Goal: Information Seeking & Learning: Find specific fact

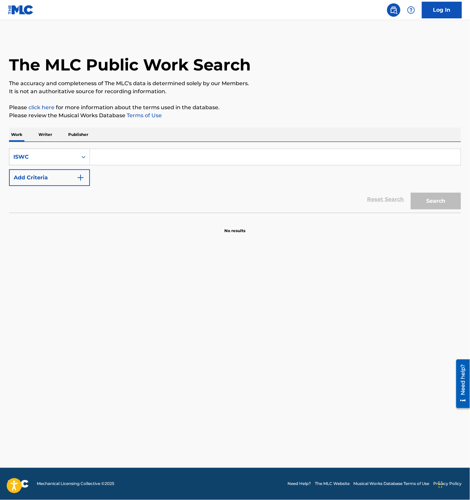
click at [111, 160] on input "Search Form" at bounding box center [275, 157] width 371 height 16
paste input "EASY COOL A RAIN"
click at [441, 198] on button "Search" at bounding box center [436, 201] width 50 height 17
click at [222, 213] on div "Reset Search Search" at bounding box center [235, 199] width 452 height 27
click at [167, 193] on div "Reset Search Search" at bounding box center [235, 199] width 452 height 27
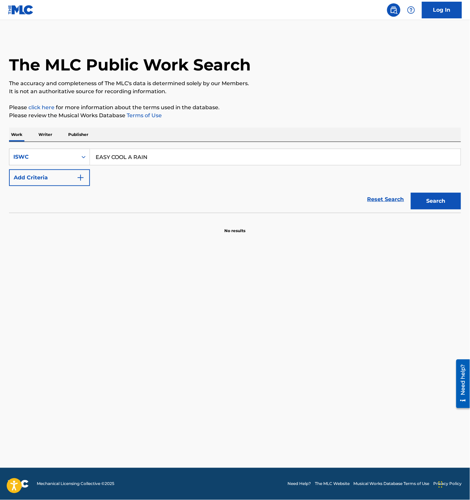
click at [235, 191] on div "Reset Search Search" at bounding box center [235, 199] width 452 height 27
click at [128, 161] on input "EASY COOL A RAIN" at bounding box center [275, 157] width 371 height 16
paste input "CHURAI"
drag, startPoint x: 113, startPoint y: 164, endPoint x: 119, endPoint y: 161, distance: 7.0
click at [113, 163] on input "CHURAI" at bounding box center [275, 157] width 371 height 16
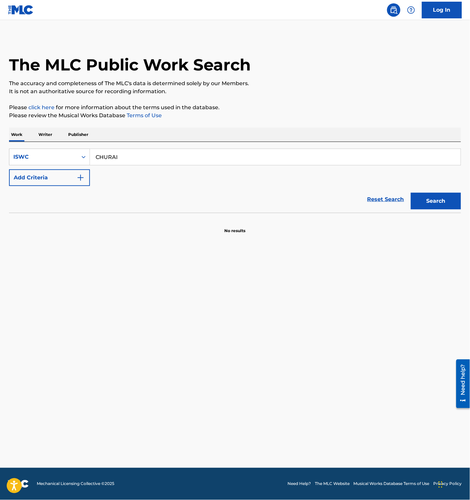
paste input "T3264954265"
click at [434, 203] on button "Search" at bounding box center [436, 201] width 50 height 17
click at [118, 153] on input "T3264954265" at bounding box center [275, 157] width 371 height 16
click at [434, 201] on button "Search" at bounding box center [436, 201] width 50 height 17
click at [138, 160] on input "T3264954265" at bounding box center [275, 157] width 371 height 16
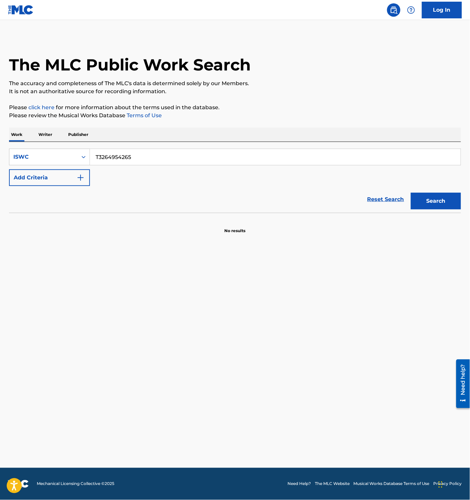
paste input "85362"
click at [451, 200] on button "Search" at bounding box center [436, 201] width 50 height 17
click at [117, 161] on input "T3264985362" at bounding box center [275, 157] width 371 height 16
paste input "1011912675"
click at [432, 203] on button "Search" at bounding box center [436, 201] width 50 height 17
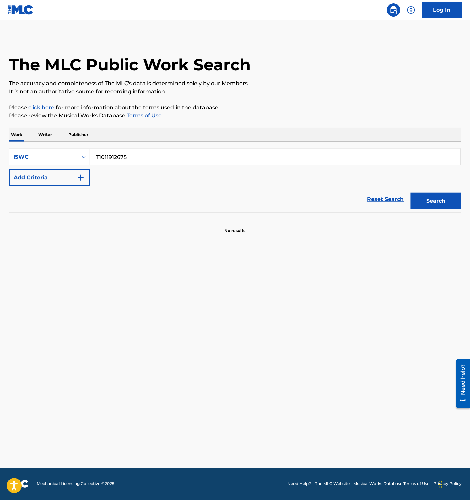
click at [200, 245] on main "The MLC Public Work Search The accuracy and completeness of The MLC's data is d…" at bounding box center [235, 244] width 470 height 448
click at [154, 159] on input "T1011912675" at bounding box center [275, 157] width 371 height 16
paste input "2004509"
click at [434, 197] on button "Search" at bounding box center [436, 201] width 50 height 17
click at [128, 154] on input "T1012004509" at bounding box center [275, 157] width 371 height 16
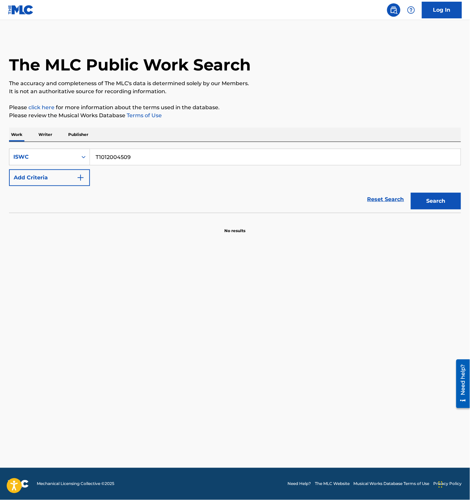
paste input "1912664"
click at [439, 203] on button "Search" at bounding box center [436, 201] width 50 height 17
click at [115, 162] on input "T1011912664" at bounding box center [275, 157] width 371 height 16
paste input "1490"
click at [459, 204] on button "Search" at bounding box center [436, 201] width 50 height 17
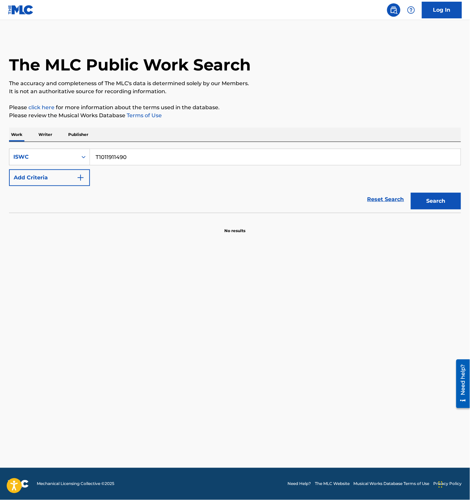
click at [121, 161] on input "T1011911490" at bounding box center [275, 157] width 371 height 16
paste input "2004598"
click at [427, 204] on button "Search" at bounding box center [436, 201] width 50 height 17
click at [115, 154] on input "T1012004598" at bounding box center [275, 157] width 371 height 16
paste input "623"
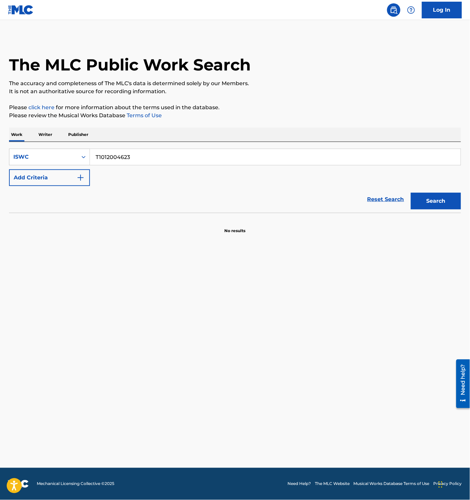
click at [433, 206] on button "Search" at bounding box center [436, 201] width 50 height 17
click at [140, 150] on input "T1012004623" at bounding box center [275, 157] width 371 height 16
click at [441, 197] on button "Search" at bounding box center [436, 201] width 50 height 17
click at [125, 157] on input "T1012004623" at bounding box center [275, 157] width 371 height 16
paste input "slump(I want slump)"
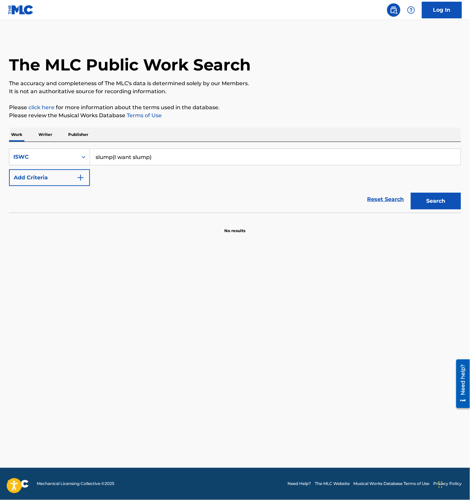
click at [142, 151] on input "slump(I want slump)" at bounding box center [275, 157] width 371 height 16
paste input "SLUMP(I WANT TO SLUMP"
click at [122, 159] on input "SLUMP(I WANT TO SLUMP)" at bounding box center [275, 157] width 371 height 16
click at [137, 157] on input "SLUMP(I WANT TO SLUMP)" at bounding box center [275, 157] width 371 height 16
click at [118, 159] on input "SLUMP(I WANT TO SLUMP)" at bounding box center [275, 157] width 371 height 16
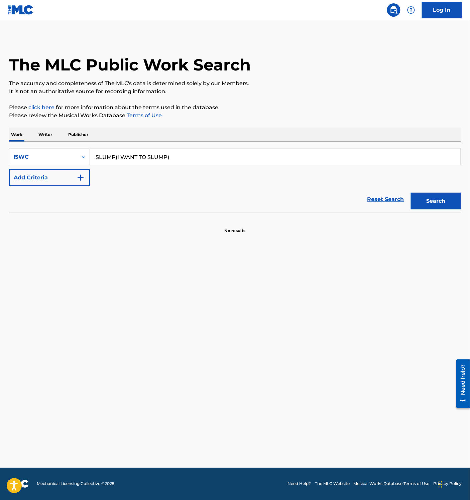
paste input "T3039448976"
click at [461, 201] on div "The MLC Public Work Search The accuracy and completeness of The MLC's data is d…" at bounding box center [235, 135] width 468 height 197
click at [448, 201] on button "Search" at bounding box center [436, 201] width 50 height 17
click at [217, 284] on main "The MLC Public Work Search The accuracy and completeness of The MLC's data is d…" at bounding box center [235, 244] width 470 height 448
drag, startPoint x: 213, startPoint y: 258, endPoint x: 210, endPoint y: 261, distance: 3.6
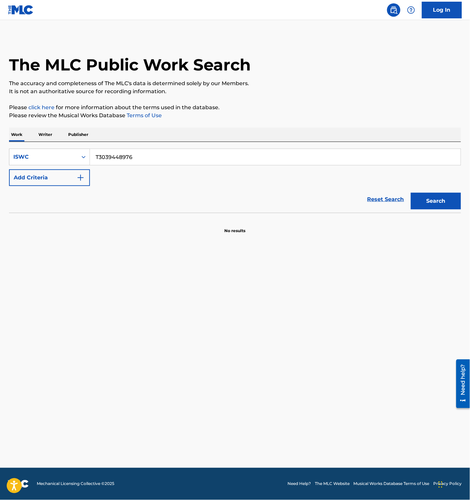
click at [212, 258] on main "The MLC Public Work Search The accuracy and completeness of The MLC's data is d…" at bounding box center [235, 244] width 470 height 448
click at [214, 268] on main "The MLC Public Work Search The accuracy and completeness of The MLC's data is d…" at bounding box center [235, 244] width 470 height 448
click at [436, 192] on div "Search" at bounding box center [434, 199] width 53 height 27
click at [435, 195] on button "Search" at bounding box center [436, 201] width 50 height 17
click at [119, 157] on input "T3039448976" at bounding box center [275, 157] width 371 height 16
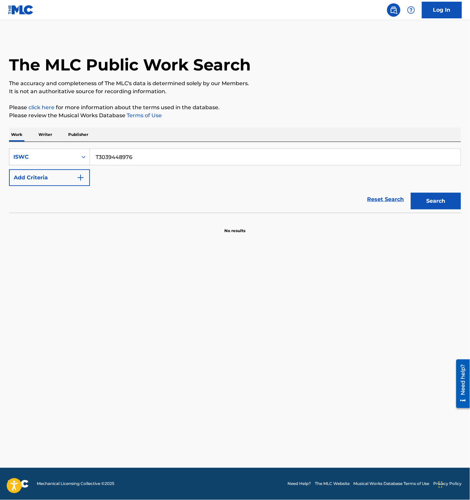
paste input "9096871997"
click at [429, 200] on button "Search" at bounding box center [436, 201] width 50 height 17
click at [129, 158] on input "T9096871997" at bounding box center [275, 157] width 371 height 16
paste input "1017451340"
click at [446, 198] on button "Search" at bounding box center [436, 201] width 50 height 17
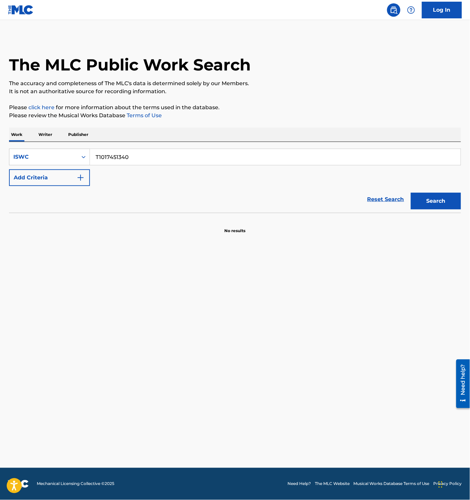
click at [133, 158] on input "T1017451340" at bounding box center [275, 157] width 371 height 16
click at [126, 160] on input "T1017451340" at bounding box center [275, 157] width 371 height 16
paste input "330746850"
click at [432, 203] on button "Search" at bounding box center [436, 201] width 50 height 17
click at [128, 148] on div "SearchWithCriteriaa90d103f-abd1-49d1-9d1d-6e4620ed665d ISWC T3307468500 Add Cri…" at bounding box center [235, 177] width 452 height 71
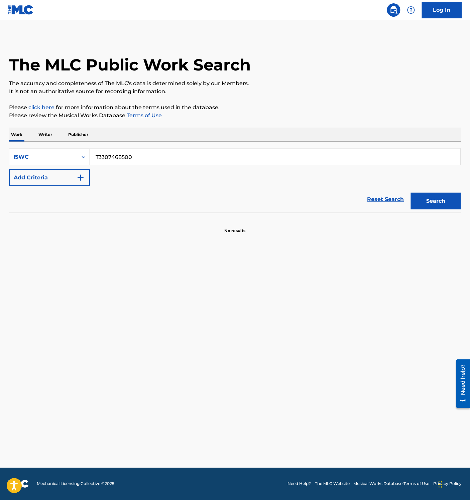
click at [131, 160] on input "T3307468500" at bounding box center [275, 157] width 371 height 16
click at [434, 201] on button "Search" at bounding box center [436, 201] width 50 height 17
click at [138, 160] on input "T3307468500" at bounding box center [275, 157] width 371 height 16
paste input "101745134"
click at [431, 200] on button "Search" at bounding box center [436, 201] width 50 height 17
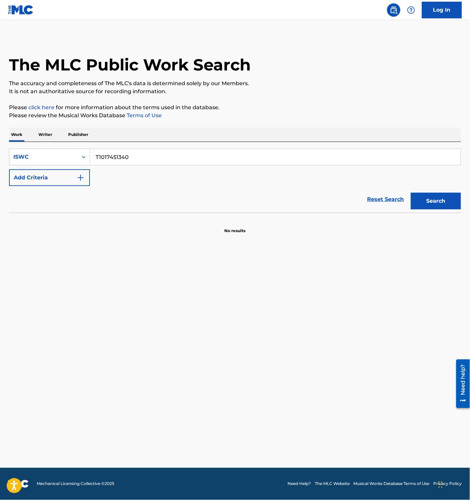
click at [128, 157] on input "T1017451340" at bounding box center [275, 157] width 371 height 16
paste input "386024"
click at [439, 198] on button "Search" at bounding box center [436, 201] width 50 height 17
click at [133, 155] on input "T1017386024" at bounding box center [275, 157] width 371 height 16
paste input "40315"
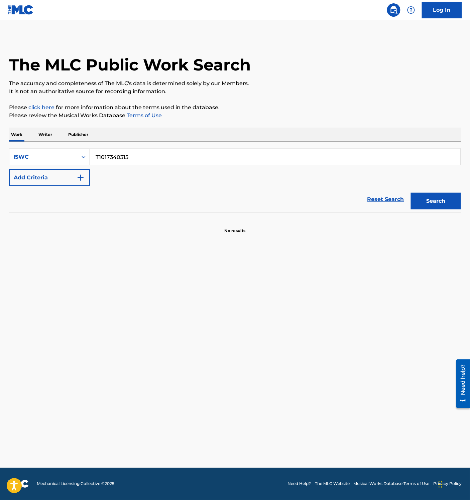
click at [450, 206] on button "Search" at bounding box center [436, 201] width 50 height 17
click at [125, 151] on input "T1017340315" at bounding box center [275, 157] width 371 height 16
paste input "551561"
click at [451, 205] on button "Search" at bounding box center [436, 201] width 50 height 17
click at [138, 155] on input "T1017551561" at bounding box center [275, 157] width 371 height 16
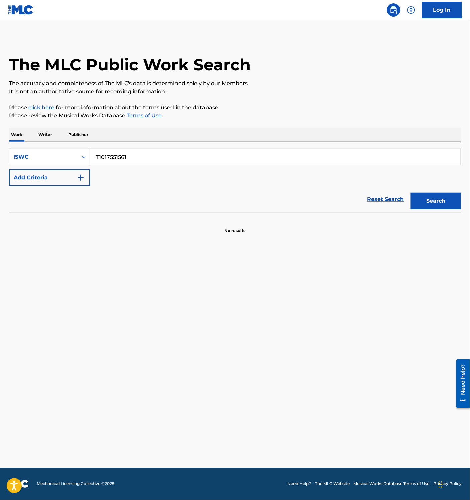
paste input "20874706"
click at [449, 197] on button "Search" at bounding box center [436, 201] width 50 height 17
click at [119, 160] on input "T1020874706" at bounding box center [275, 157] width 371 height 16
click at [450, 201] on button "Search" at bounding box center [436, 201] width 50 height 17
click at [126, 155] on input "T1020874706" at bounding box center [275, 157] width 371 height 16
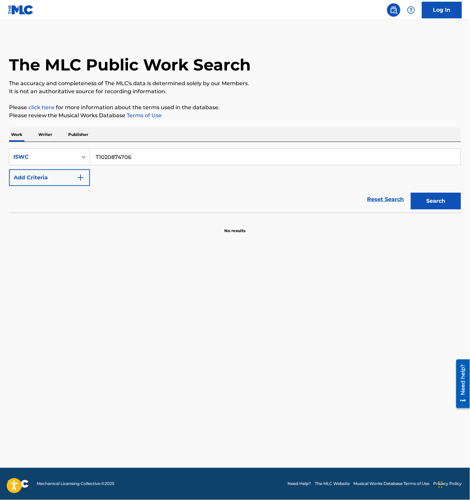
paste input "9096941387"
click at [437, 197] on button "Search" at bounding box center [436, 201] width 50 height 17
click at [179, 323] on main "The MLC Public Work Search The accuracy and completeness of The MLC's data is d…" at bounding box center [235, 244] width 470 height 448
click at [169, 271] on main "The MLC Public Work Search The accuracy and completeness of The MLC's data is d…" at bounding box center [235, 244] width 470 height 448
click at [257, 273] on main "The MLC Public Work Search The accuracy and completeness of The MLC's data is d…" at bounding box center [235, 244] width 470 height 448
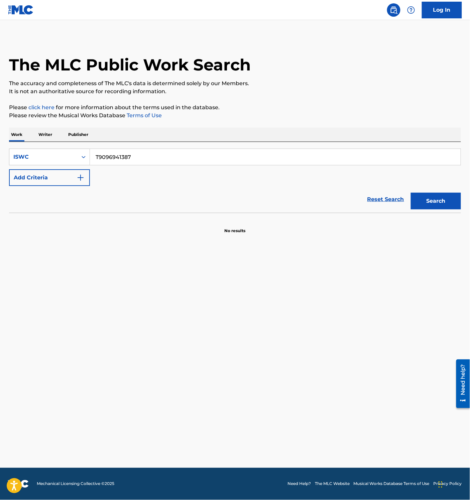
drag, startPoint x: 145, startPoint y: 340, endPoint x: 148, endPoint y: 339, distance: 3.8
click at [147, 340] on main "The MLC Public Work Search The accuracy and completeness of The MLC's data is d…" at bounding box center [235, 244] width 470 height 448
click at [185, 332] on main "The MLC Public Work Search The accuracy and completeness of The MLC's data is d…" at bounding box center [235, 244] width 470 height 448
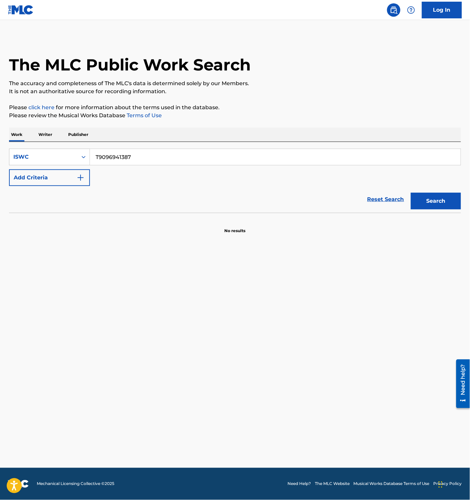
click at [173, 264] on main "The MLC Public Work Search The accuracy and completeness of The MLC's data is d…" at bounding box center [235, 244] width 470 height 448
click at [114, 159] on input "T9096941387" at bounding box center [275, 157] width 371 height 16
click at [143, 156] on input "T9096941387" at bounding box center [275, 157] width 371 height 16
paste input "1017503294"
click at [419, 196] on button "Search" at bounding box center [436, 201] width 50 height 17
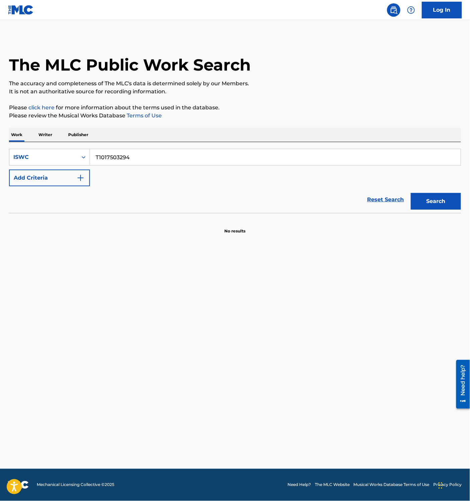
click at [142, 160] on input "T1017503294" at bounding box center [275, 157] width 371 height 16
paste input "8038203"
click at [428, 201] on button "Search" at bounding box center [436, 201] width 50 height 17
click at [136, 151] on input "T1018038203" at bounding box center [275, 157] width 371 height 16
paste input "630129"
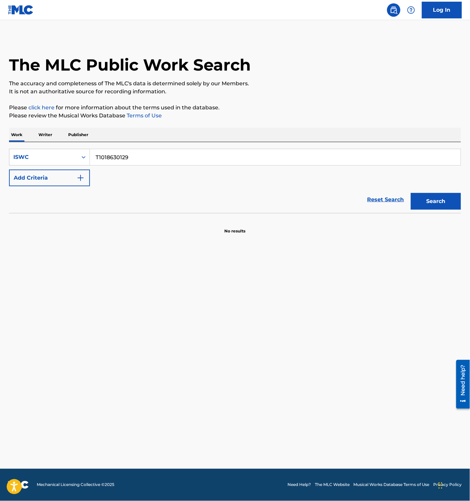
click at [450, 194] on button "Search" at bounding box center [436, 201] width 50 height 17
click at [139, 157] on input "T1018630129" at bounding box center [275, 157] width 371 height 16
paste input "787465"
click at [432, 200] on button "Search" at bounding box center [436, 201] width 50 height 17
click at [136, 158] on input "T1018787465" at bounding box center [275, 157] width 371 height 16
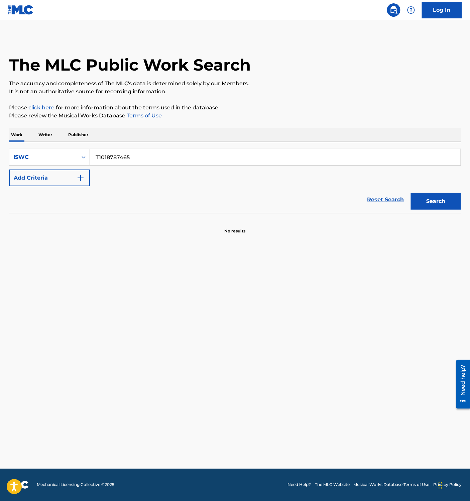
paste input "98"
click at [437, 197] on button "Search" at bounding box center [436, 201] width 50 height 17
click at [155, 161] on input "T1018787498" at bounding box center [275, 157] width 371 height 16
click at [125, 158] on input "T1018787498" at bounding box center [275, 157] width 371 height 16
paste input "9214686234"
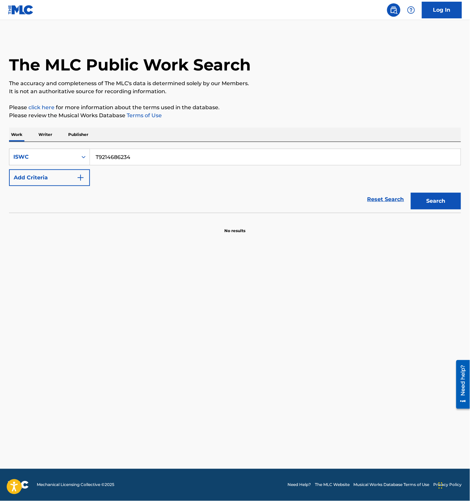
click at [419, 200] on button "Search" at bounding box center [436, 201] width 50 height 17
click at [118, 151] on input "T9214686234" at bounding box center [275, 157] width 371 height 16
paste input "57482749"
click at [430, 201] on button "Search" at bounding box center [436, 201] width 50 height 17
click at [119, 157] on input "T9257482749" at bounding box center [275, 157] width 371 height 16
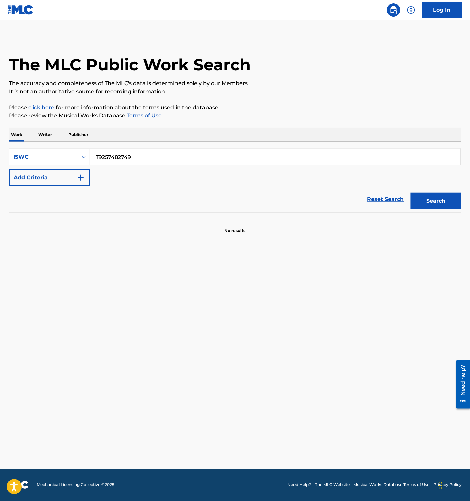
paste input "1017422658"
type input "T1017422658"
click at [442, 199] on button "Search" at bounding box center [436, 201] width 50 height 17
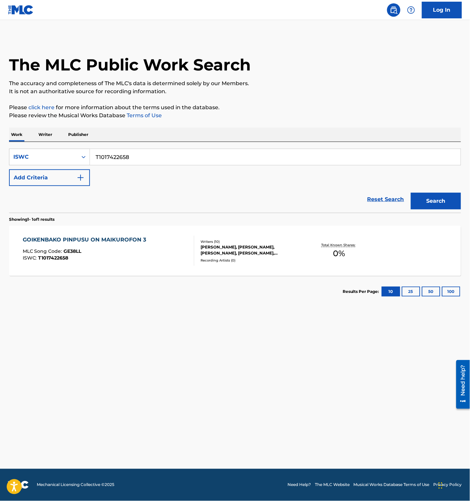
click at [178, 327] on main "The MLC Public Work Search The accuracy and completeness of The MLC's data is d…" at bounding box center [235, 244] width 470 height 449
click at [183, 261] on div "GOIKENBAKO PINPUSU ON MAIKUROFON 3 MLC Song Code : GE38LL ISWC : T1017422658" at bounding box center [109, 251] width 172 height 30
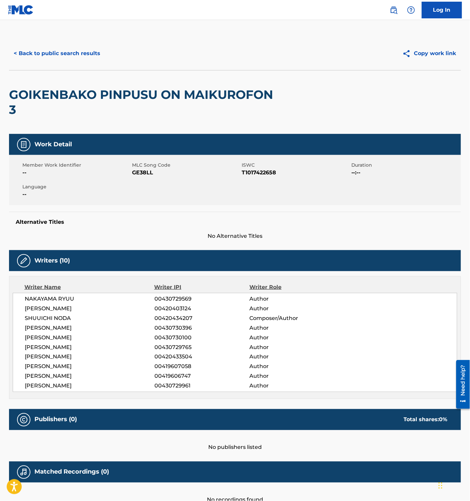
click at [142, 172] on span "GE38LL" at bounding box center [186, 173] width 108 height 8
copy span "GE38LL"
click at [32, 50] on button "< Back to public search results" at bounding box center [57, 53] width 96 height 17
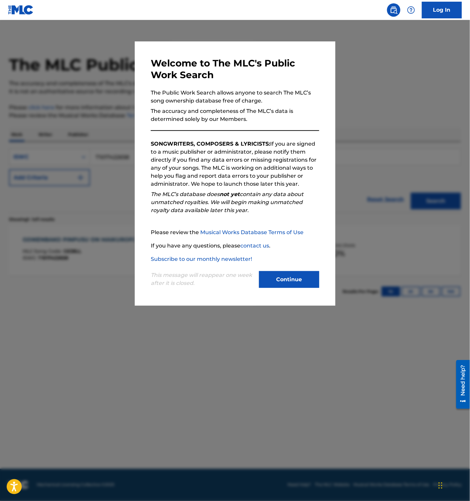
click at [283, 287] on button "Continue" at bounding box center [289, 279] width 60 height 17
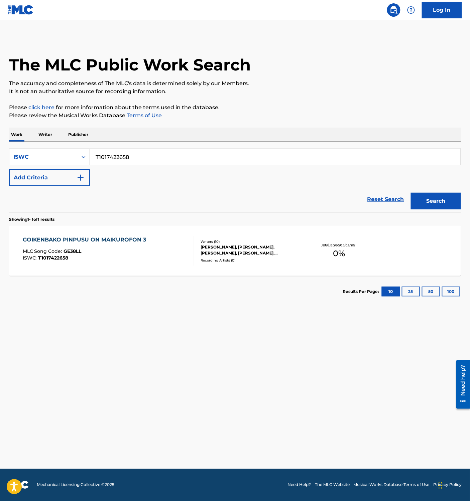
click at [171, 242] on div "GOIKENBAKO PINPUSU ON MAIKUROFON 3 MLC Song Code : GE38LL ISWC : T1017422658" at bounding box center [109, 251] width 172 height 30
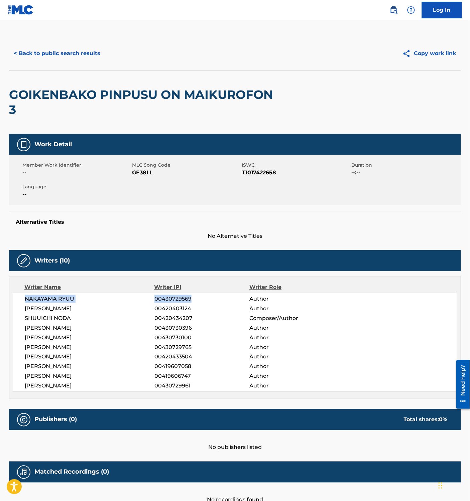
drag, startPoint x: 193, startPoint y: 298, endPoint x: 25, endPoint y: 299, distance: 168.2
click at [25, 299] on div "NAKAYAMA RYUU 00430729569 Author" at bounding box center [241, 299] width 432 height 8
copy div "NAKAYAMA RYUU 00430729569"
drag, startPoint x: 198, startPoint y: 310, endPoint x: 25, endPoint y: 308, distance: 173.5
click at [25, 308] on div "[PERSON_NAME] 00420403124 Author" at bounding box center [241, 309] width 432 height 8
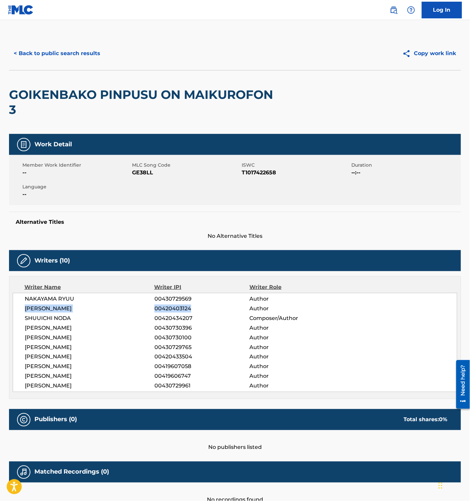
copy div "[PERSON_NAME] 00420403124"
click at [197, 306] on span "00420403124" at bounding box center [201, 309] width 95 height 8
drag, startPoint x: 195, startPoint y: 308, endPoint x: 26, endPoint y: 308, distance: 169.2
click at [26, 308] on div "[PERSON_NAME] 00420403124 Author" at bounding box center [241, 309] width 432 height 8
copy div "[PERSON_NAME] 00420403124"
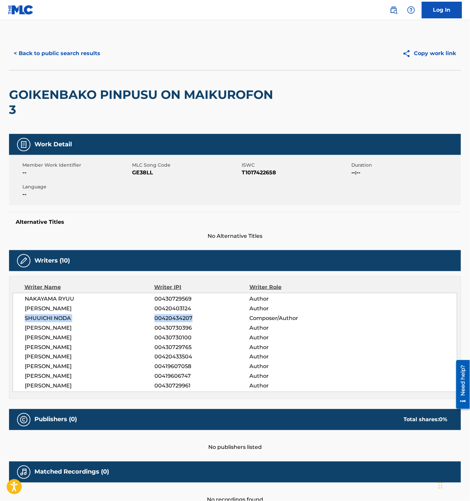
drag, startPoint x: 153, startPoint y: 318, endPoint x: 23, endPoint y: 318, distance: 129.7
click at [23, 318] on div "NAKAYAMA RYUU 00430729569 Author [PERSON_NAME] 00420403124 Author [PERSON_NAME]…" at bounding box center [235, 342] width 445 height 99
copy div "SHUUICHI NODA 00420434207"
drag, startPoint x: 175, startPoint y: 328, endPoint x: 27, endPoint y: 328, distance: 147.8
click at [27, 328] on div "[PERSON_NAME] 00430730396 Author" at bounding box center [241, 328] width 432 height 8
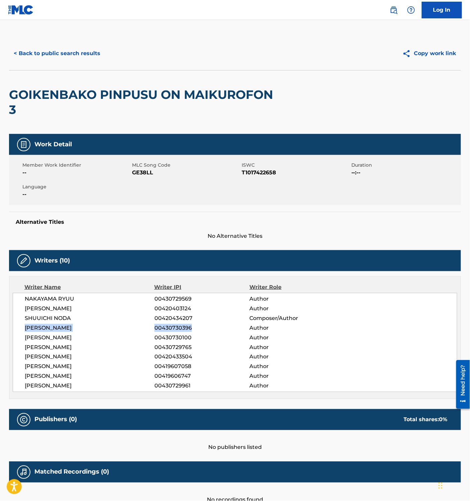
copy div "[PERSON_NAME] 00430730396"
drag, startPoint x: 193, startPoint y: 340, endPoint x: 23, endPoint y: 336, distance: 169.2
click at [23, 336] on div "NAKAYAMA RYUU 00430729569 Author [PERSON_NAME] 00420403124 Author [PERSON_NAME]…" at bounding box center [235, 342] width 445 height 99
copy div "[PERSON_NAME] 00430730100"
drag, startPoint x: 195, startPoint y: 349, endPoint x: 24, endPoint y: 346, distance: 170.8
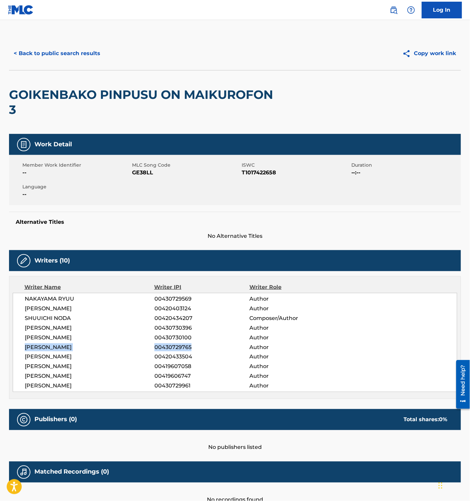
click at [24, 346] on div "NAKAYAMA RYUU 00430729569 Author [PERSON_NAME] 00420403124 Author [PERSON_NAME]…" at bounding box center [235, 342] width 445 height 99
copy div "FUSE MAIKO 00430729765"
drag, startPoint x: 179, startPoint y: 356, endPoint x: 27, endPoint y: 357, distance: 151.8
click at [27, 357] on div "[PERSON_NAME] 00420433504 Author" at bounding box center [241, 357] width 432 height 8
copy div "[PERSON_NAME] 00420433504"
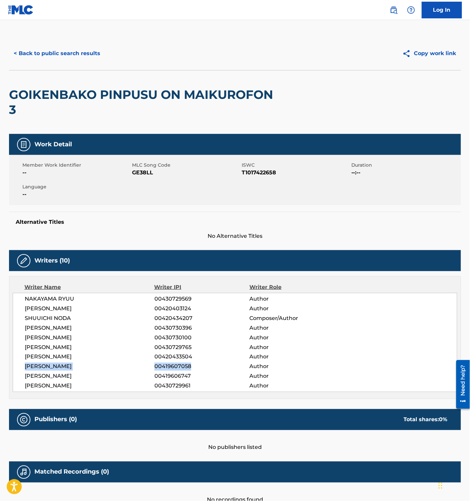
drag, startPoint x: 193, startPoint y: 367, endPoint x: 25, endPoint y: 366, distance: 167.8
click at [25, 366] on div "[PERSON_NAME] 00419607058 Author" at bounding box center [241, 367] width 432 height 8
copy div "[PERSON_NAME] 00419607058"
drag, startPoint x: 192, startPoint y: 375, endPoint x: 34, endPoint y: 381, distance: 157.9
click at [26, 381] on div "[PERSON_NAME] 00419606747 Author" at bounding box center [241, 377] width 432 height 8
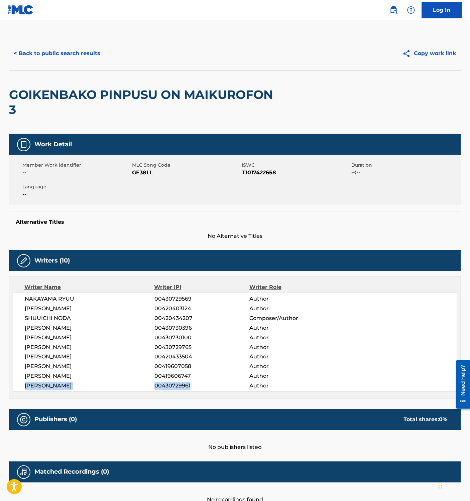
drag, startPoint x: 184, startPoint y: 387, endPoint x: 29, endPoint y: 387, distance: 154.4
click at [24, 386] on div "NAKAYAMA RYUU 00430729569 Author [PERSON_NAME] 00420403124 Author [PERSON_NAME]…" at bounding box center [235, 342] width 445 height 99
click at [61, 50] on button "< Back to public search results" at bounding box center [57, 53] width 96 height 17
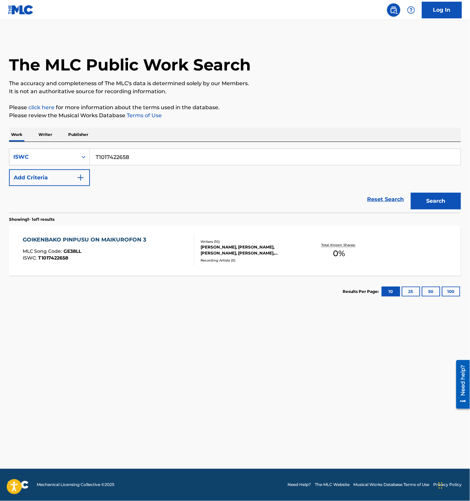
click at [120, 158] on input "T1017422658" at bounding box center [275, 157] width 371 height 16
paste input "8102435"
type input "T1018102435"
click at [435, 199] on button "Search" at bounding box center [436, 201] width 50 height 17
click at [119, 247] on div "HABU MLC Song Code : HC0E83 ISWC : T1018102435" at bounding box center [109, 251] width 172 height 30
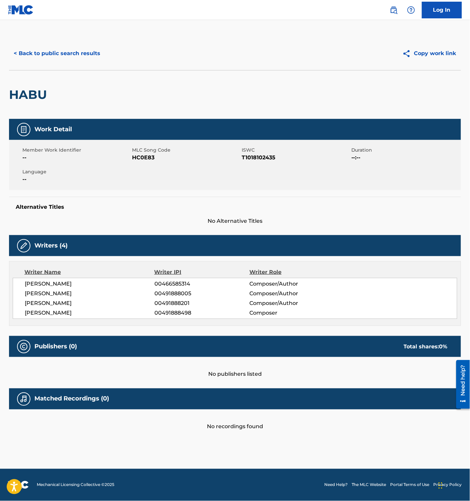
click at [140, 159] on span "HC0E83" at bounding box center [186, 158] width 108 height 8
drag, startPoint x: 199, startPoint y: 287, endPoint x: 25, endPoint y: 284, distance: 173.9
click at [25, 284] on div "[PERSON_NAME] 00466585314 Composer/Author" at bounding box center [241, 284] width 432 height 8
drag, startPoint x: 198, startPoint y: 294, endPoint x: 26, endPoint y: 293, distance: 172.2
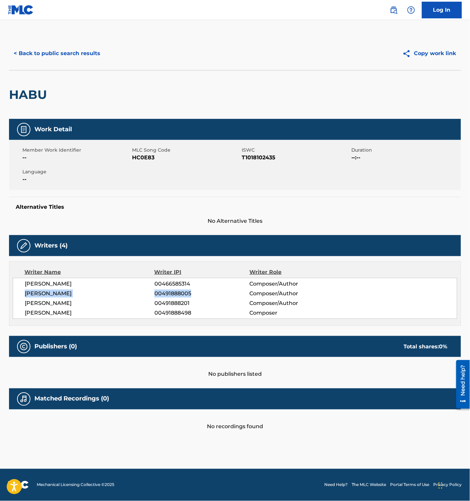
click at [26, 293] on div "[PERSON_NAME] 00491888005 Composer/Author" at bounding box center [241, 294] width 432 height 8
drag, startPoint x: 192, startPoint y: 304, endPoint x: 24, endPoint y: 306, distance: 167.8
click at [23, 306] on div "[PERSON_NAME] 00466585314 Composer/Author [PERSON_NAME] 00491888005 Composer/Au…" at bounding box center [235, 298] width 445 height 41
drag, startPoint x: 193, startPoint y: 314, endPoint x: 19, endPoint y: 313, distance: 173.2
click at [19, 313] on div "[PERSON_NAME] 00466585314 Composer/Author [PERSON_NAME] 00491888005 Composer/Au…" at bounding box center [235, 298] width 445 height 41
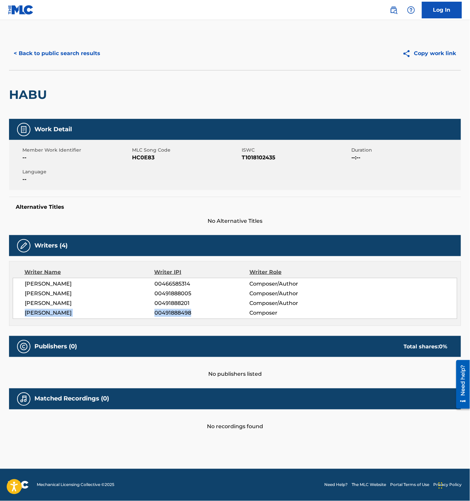
click at [74, 50] on button "< Back to public search results" at bounding box center [57, 53] width 96 height 17
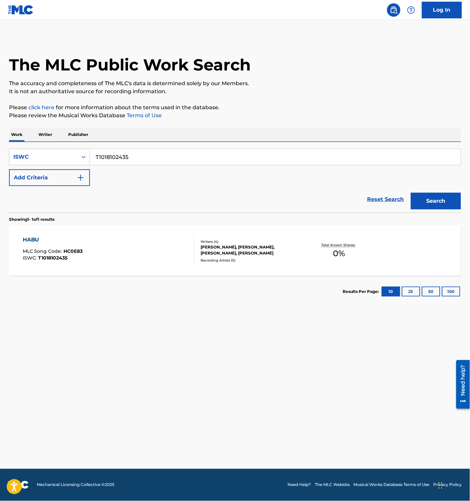
click at [124, 157] on input "T1018102435" at bounding box center [275, 157] width 371 height 16
paste input "9257486978"
type input "T9257486978"
click at [443, 200] on button "Search" at bounding box center [436, 201] width 50 height 17
click at [150, 256] on div "HIS EYES ON THE SPARROW MLC Song Code : HC0BZM ISWC : T9257486978" at bounding box center [109, 251] width 172 height 30
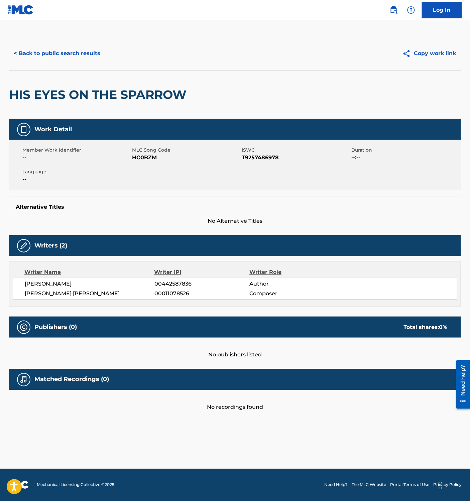
click at [146, 152] on span "MLC Song Code" at bounding box center [186, 150] width 108 height 7
click at [140, 160] on span "HC0BZM" at bounding box center [186, 158] width 108 height 8
click at [78, 53] on button "< Back to public search results" at bounding box center [57, 53] width 96 height 17
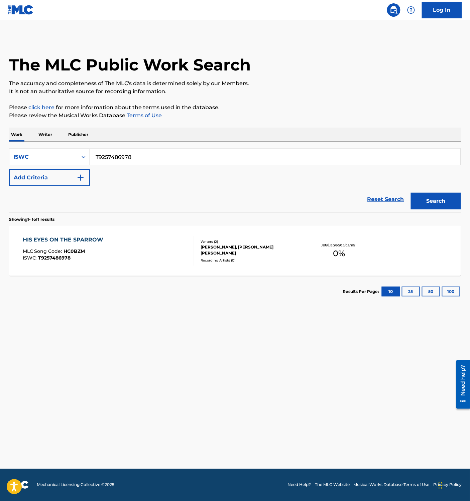
click at [139, 158] on input "T9257486978" at bounding box center [275, 157] width 371 height 16
paste input "10198866"
click at [427, 200] on button "Search" at bounding box center [436, 201] width 50 height 17
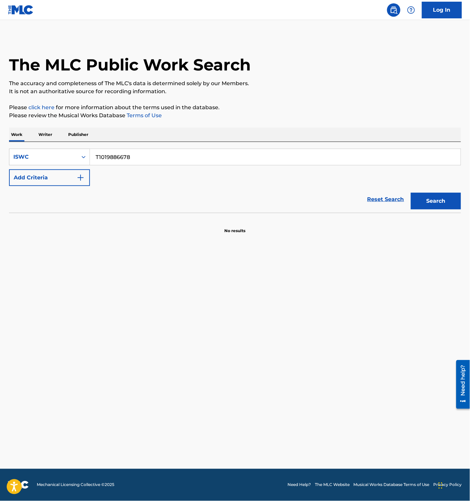
click at [135, 154] on input "T1019886678" at bounding box center [275, 157] width 371 height 16
click at [439, 198] on button "Search" at bounding box center [436, 201] width 50 height 17
drag, startPoint x: 124, startPoint y: 164, endPoint x: 132, endPoint y: 162, distance: 8.5
click at [124, 164] on input "T1019886678" at bounding box center [275, 157] width 371 height 16
paste input "9097945636"
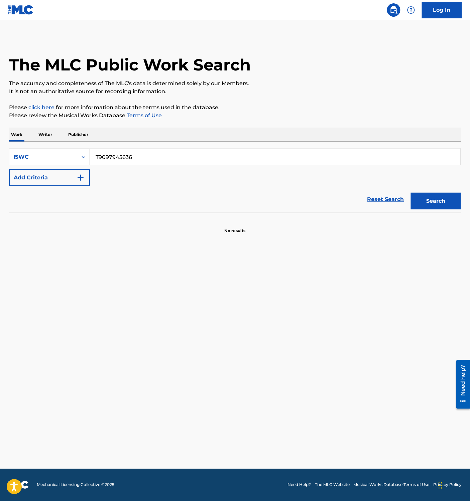
type input "T9097945636"
click at [440, 197] on button "Search" at bounding box center [436, 201] width 50 height 17
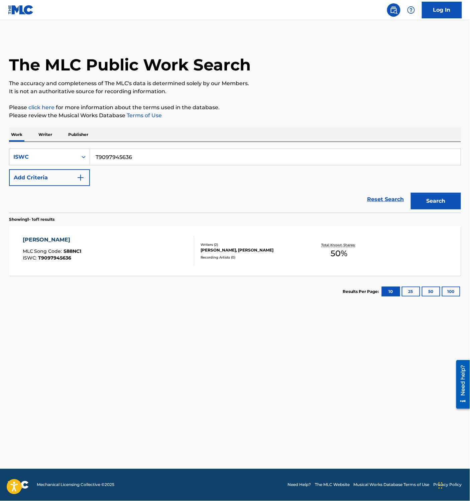
click at [117, 246] on div "[PERSON_NAME] MLC Song Code : S88NC1 ISWC : T9097945636" at bounding box center [109, 251] width 172 height 30
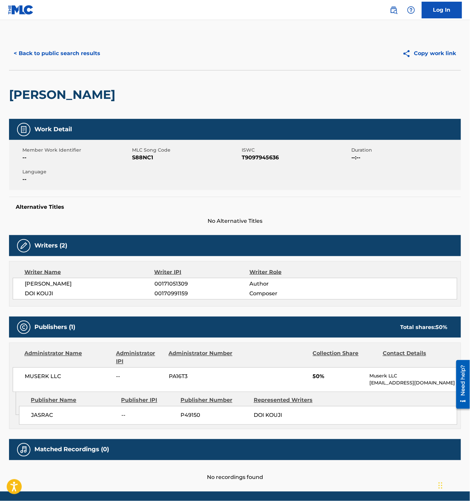
click at [144, 161] on span "S88NC1" at bounding box center [186, 158] width 108 height 8
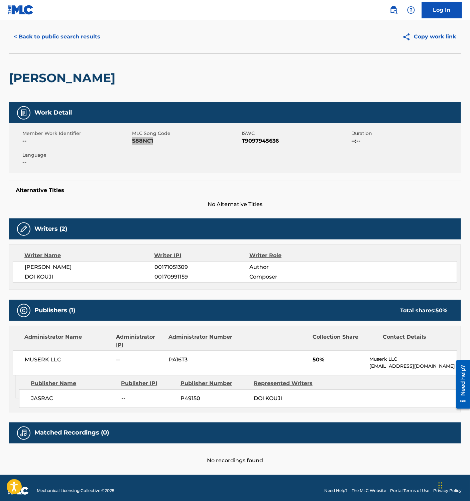
scroll to position [24, 0]
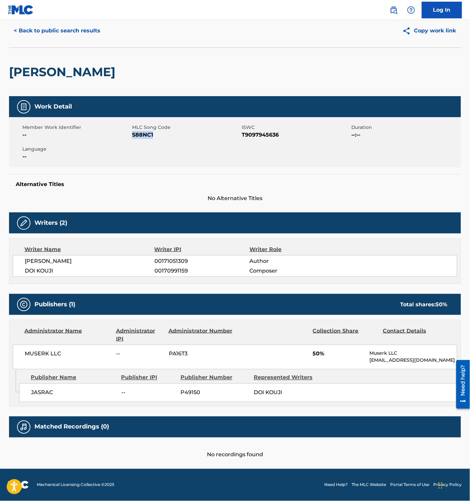
click at [71, 33] on button "< Back to public search results" at bounding box center [57, 30] width 96 height 17
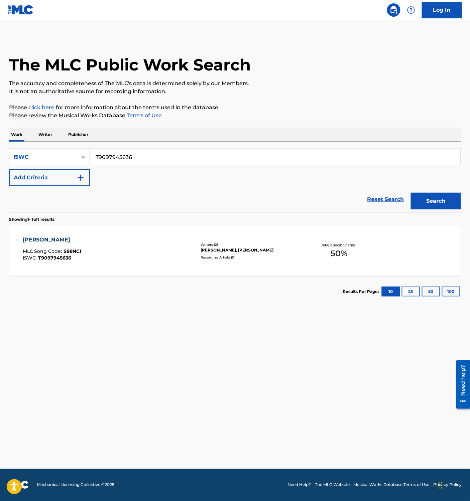
click at [150, 249] on div "[PERSON_NAME] MLC Song Code : S88NC1 ISWC : T9097945636" at bounding box center [109, 251] width 172 height 30
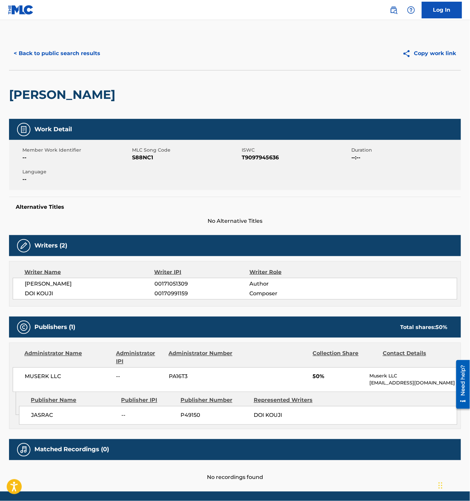
click at [62, 55] on button "< Back to public search results" at bounding box center [57, 53] width 96 height 17
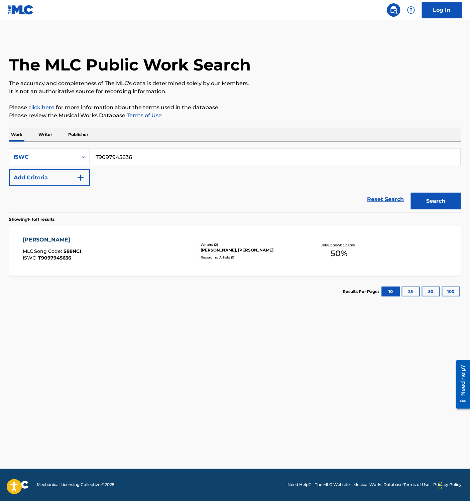
drag, startPoint x: 134, startPoint y: 153, endPoint x: 138, endPoint y: 152, distance: 3.7
click at [134, 153] on input "T9097945636" at bounding box center [275, 157] width 371 height 16
paste input "878245"
type input "T9097878245"
click at [429, 197] on button "Search" at bounding box center [436, 201] width 50 height 17
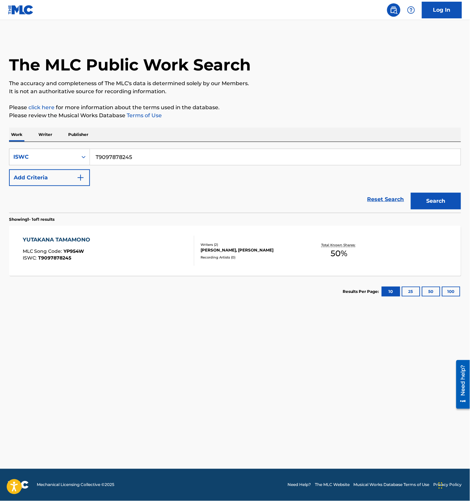
click at [134, 249] on div "YUTAKANA TAMAMONO MLC Song Code : YP954W ISWC : T9097878245" at bounding box center [109, 251] width 172 height 30
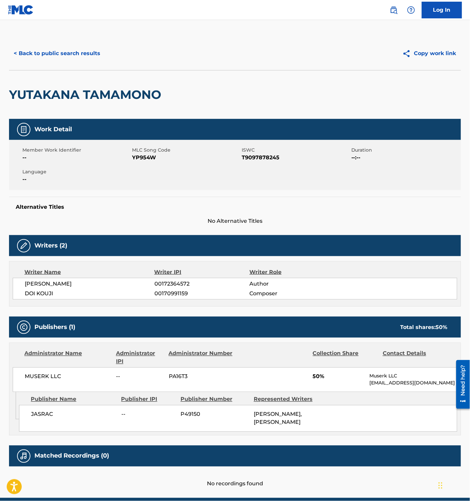
click at [143, 154] on span "YP954W" at bounding box center [186, 158] width 108 height 8
click at [57, 51] on button "< Back to public search results" at bounding box center [57, 53] width 96 height 17
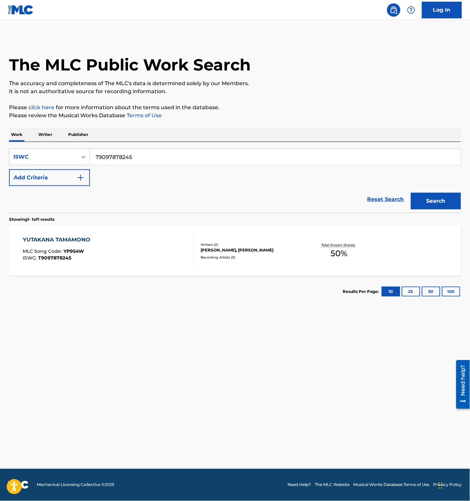
click at [115, 152] on input "T9097878245" at bounding box center [275, 157] width 371 height 16
paste input "944859"
type input "T9097944859"
click at [433, 197] on button "Search" at bounding box center [436, 201] width 50 height 17
click at [142, 158] on input "T9097944859" at bounding box center [275, 157] width 371 height 16
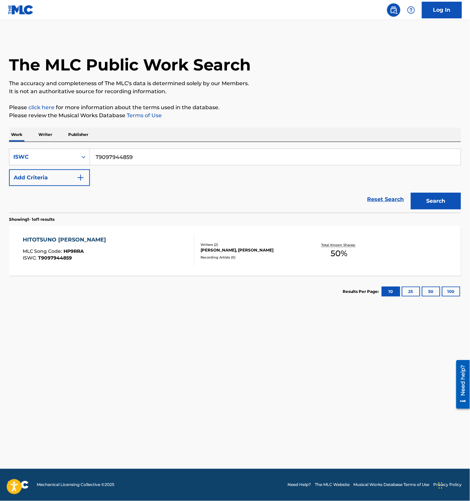
click at [440, 201] on button "Search" at bounding box center [436, 201] width 50 height 17
click at [156, 243] on div "HITOTSUNO [PERSON_NAME] MLC Song Code : HP9RRA ISWC : T9097944859" at bounding box center [109, 251] width 172 height 30
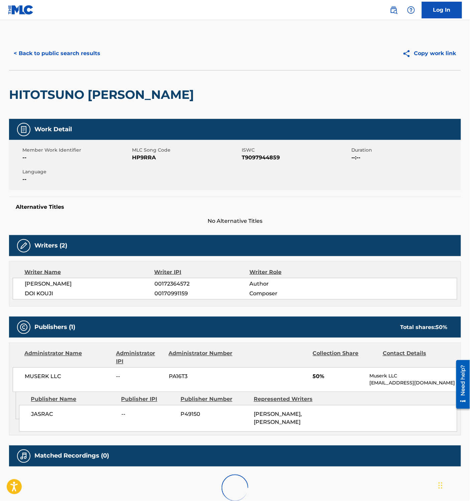
click at [139, 155] on span "HP9RRA" at bounding box center [186, 158] width 108 height 8
click at [66, 55] on button "< Back to public search results" at bounding box center [57, 53] width 96 height 17
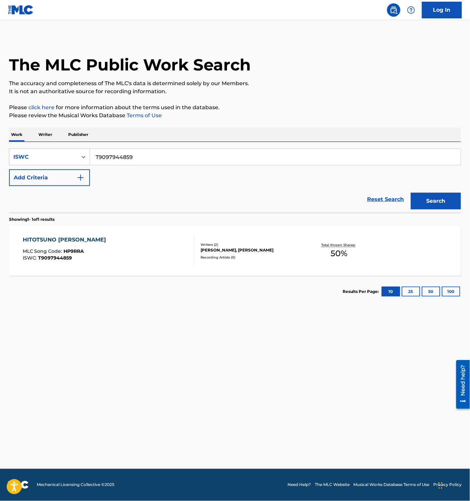
click at [136, 156] on input "T9097944859" at bounding box center [275, 157] width 371 height 16
paste input "257516055"
click at [430, 190] on div "Search" at bounding box center [434, 199] width 53 height 27
click at [435, 202] on button "Search" at bounding box center [436, 201] width 50 height 17
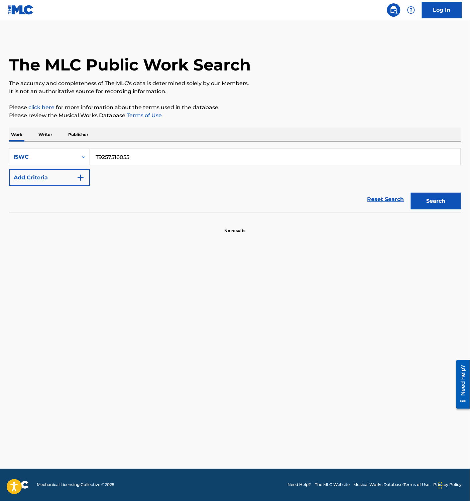
click at [131, 154] on input "T9257516055" at bounding box center [275, 157] width 371 height 16
paste input "142142663"
click at [425, 201] on button "Search" at bounding box center [436, 201] width 50 height 17
click at [115, 153] on input "T9142142663" at bounding box center [275, 157] width 371 height 16
paste input "737615"
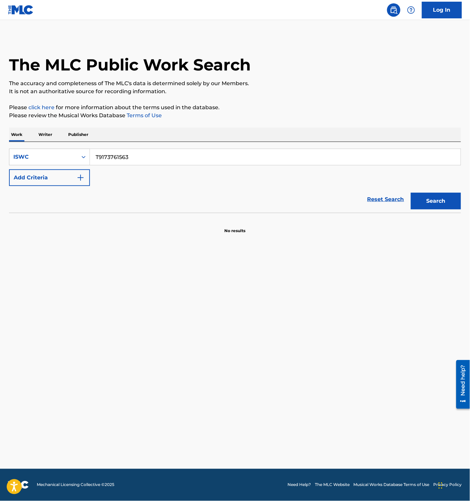
type input "T9173761563"
click at [423, 197] on button "Search" at bounding box center [436, 201] width 50 height 17
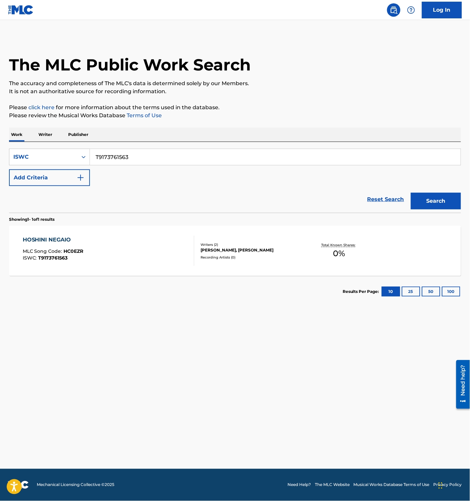
click at [129, 154] on input "T9173761563" at bounding box center [275, 157] width 371 height 16
click at [138, 256] on div "HOSHINI NEGAIO MLC Song Code : HC0EZR ISWC : T9173761563" at bounding box center [109, 251] width 172 height 30
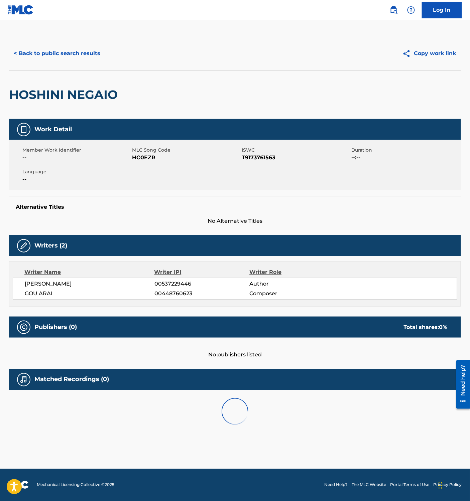
click at [140, 158] on span "HC0EZR" at bounding box center [186, 158] width 108 height 8
click at [141, 157] on span "HC0EZR" at bounding box center [186, 158] width 108 height 8
drag, startPoint x: 195, startPoint y: 286, endPoint x: 26, endPoint y: 288, distance: 169.2
click at [26, 288] on div "NAGAYA KOUSUKE 00537229446 Author" at bounding box center [241, 284] width 432 height 8
drag, startPoint x: 191, startPoint y: 293, endPoint x: 24, endPoint y: 295, distance: 166.8
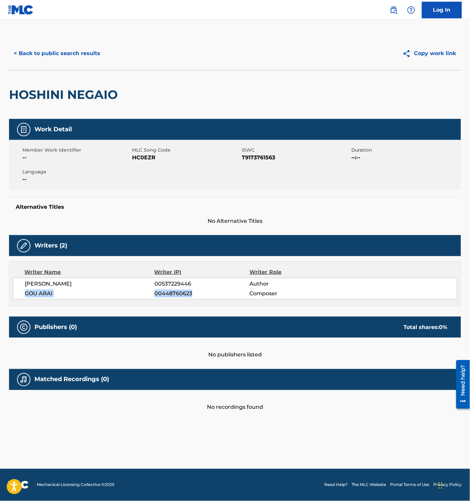
click at [24, 294] on div "[PERSON_NAME] 00537229446 Author [PERSON_NAME] 00448760623 Composer" at bounding box center [235, 289] width 445 height 22
click at [70, 54] on button "< Back to public search results" at bounding box center [57, 53] width 96 height 17
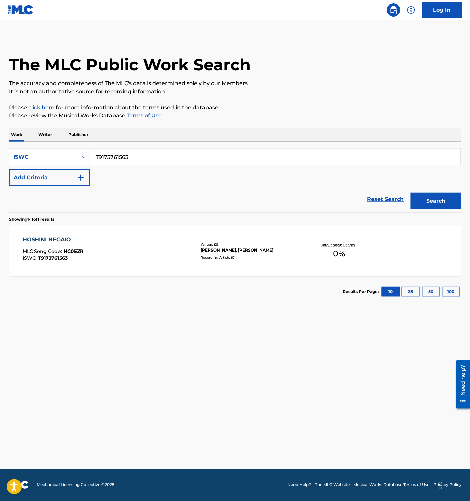
drag, startPoint x: 107, startPoint y: 155, endPoint x: 150, endPoint y: 166, distance: 43.9
click at [108, 155] on input "T9173761563" at bounding box center [275, 157] width 371 height 16
paste input "07458037"
type input "T9107458037"
click at [416, 198] on button "Search" at bounding box center [436, 201] width 50 height 17
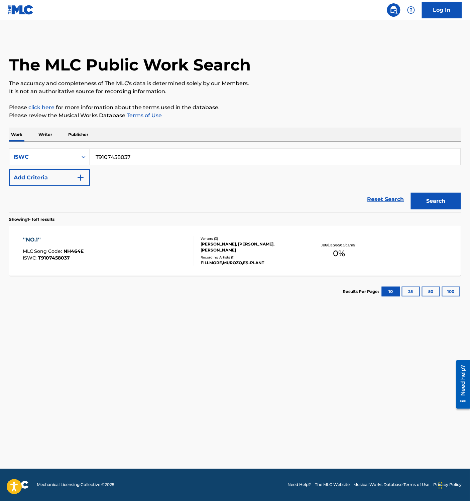
click at [150, 249] on div "''NO.1'' MLC Song Code : NH464E ISWC : T9107458037" at bounding box center [109, 251] width 172 height 30
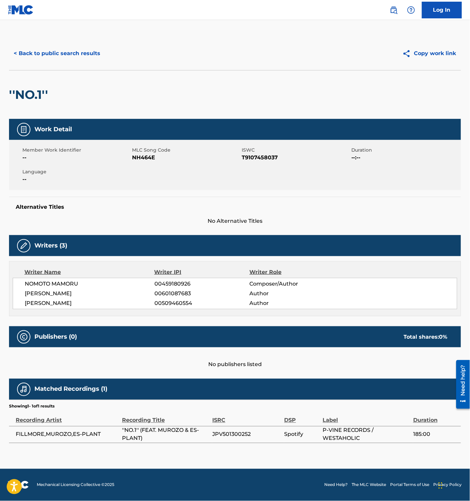
click at [144, 161] on span "NH464E" at bounding box center [186, 158] width 108 height 8
click at [66, 52] on button "< Back to public search results" at bounding box center [57, 53] width 96 height 17
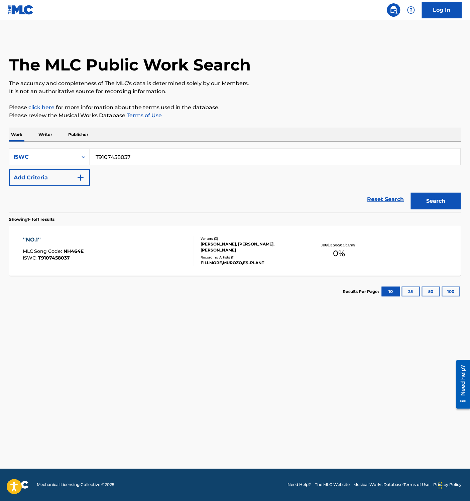
click at [136, 157] on input "T9107458037" at bounding box center [275, 157] width 371 height 16
click at [161, 155] on input "T9107458037" at bounding box center [275, 157] width 371 height 16
paste input "73761563"
click at [422, 199] on button "Search" at bounding box center [436, 201] width 50 height 17
click at [151, 154] on input "T9173761563" at bounding box center [275, 157] width 371 height 16
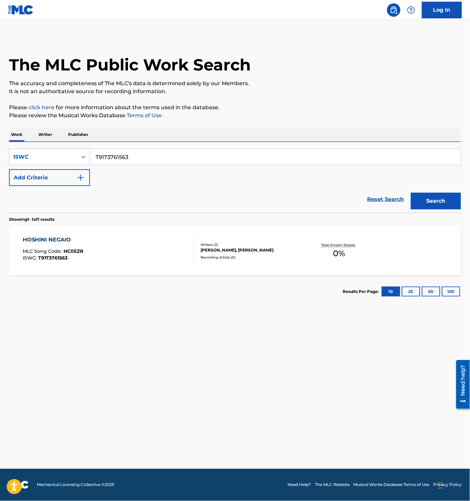
paste input "07458037"
type input "T9107458037"
click at [439, 198] on button "Search" at bounding box center [436, 201] width 50 height 17
click at [153, 253] on div "''NO.1'' MLC Song Code : NH464E ISWC : T9107458037" at bounding box center [109, 251] width 172 height 30
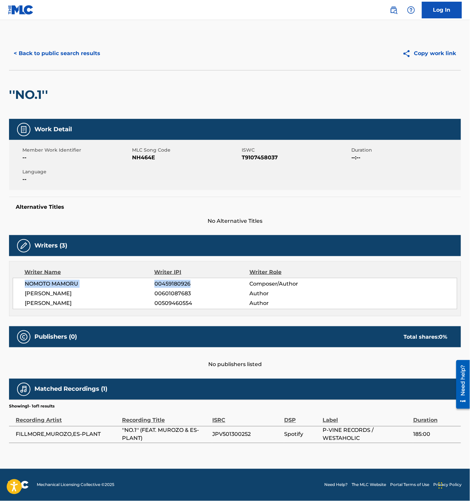
drag, startPoint x: 174, startPoint y: 283, endPoint x: 50, endPoint y: 285, distance: 124.0
click at [22, 286] on div "NOMOTO MAMORU 00459180926 Composer/Author [PERSON_NAME] 00601087683 Author [PER…" at bounding box center [235, 293] width 445 height 31
drag, startPoint x: 194, startPoint y: 295, endPoint x: 25, endPoint y: 296, distance: 168.5
click at [25, 296] on div "[PERSON_NAME] 00601087683 Author" at bounding box center [241, 294] width 432 height 8
drag, startPoint x: 195, startPoint y: 303, endPoint x: 25, endPoint y: 305, distance: 170.5
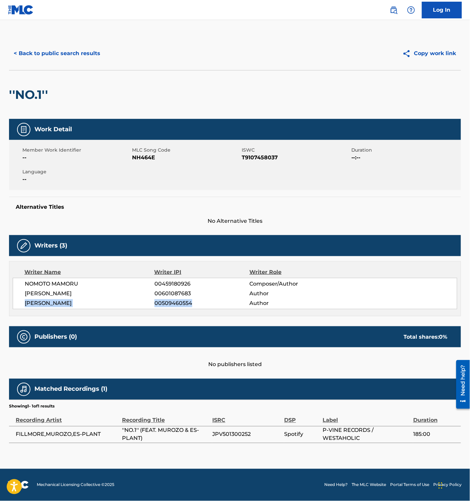
click at [25, 305] on div "[PERSON_NAME] 00509460554 Author" at bounding box center [241, 304] width 432 height 8
click at [65, 47] on button "< Back to public search results" at bounding box center [57, 53] width 96 height 17
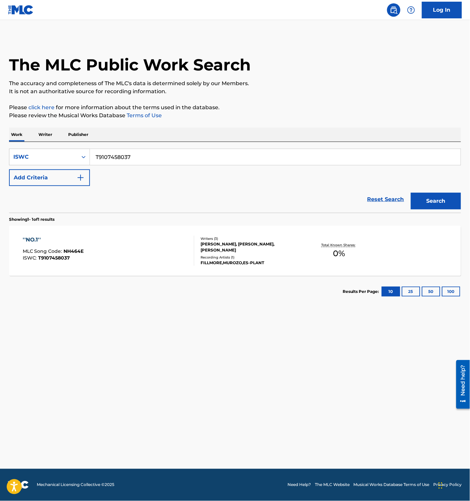
click at [187, 384] on main "The MLC Public Work Search The accuracy and completeness of The MLC's data is d…" at bounding box center [235, 244] width 470 height 449
click at [166, 345] on main "The MLC Public Work Search The accuracy and completeness of The MLC's data is d…" at bounding box center [235, 244] width 470 height 449
click at [119, 156] on input "T9107458037" at bounding box center [275, 157] width 371 height 16
paste input "257516055"
click at [436, 202] on button "Search" at bounding box center [436, 201] width 50 height 17
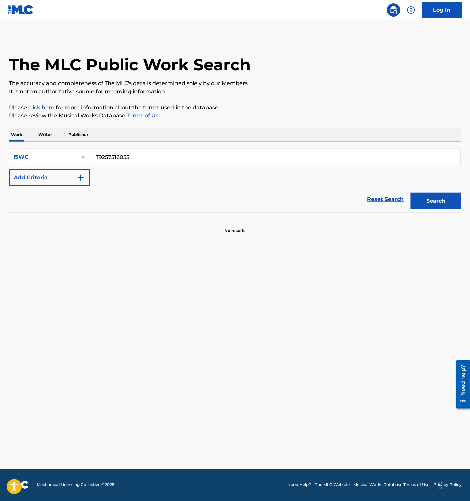
click at [170, 157] on input "T9257516055" at bounding box center [275, 157] width 371 height 16
paste input "142142663"
click at [433, 201] on button "Search" at bounding box center [436, 201] width 50 height 17
click at [142, 159] on input "T9142142663" at bounding box center [275, 157] width 371 height 16
paste input "097945012"
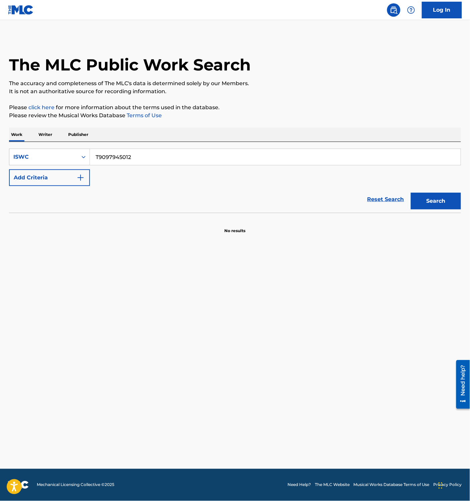
click at [440, 202] on button "Search" at bounding box center [436, 201] width 50 height 17
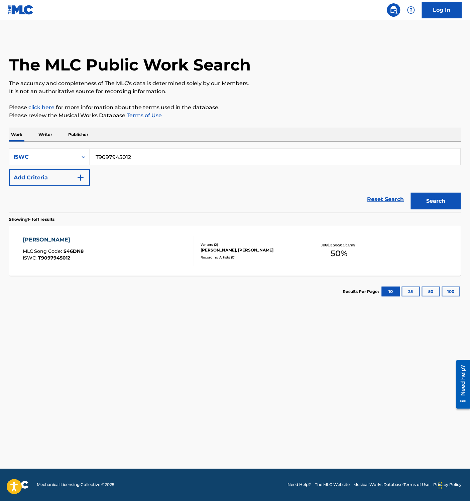
click at [149, 162] on input "T9097945012" at bounding box center [275, 157] width 371 height 16
paste input "4859"
click at [436, 202] on button "Search" at bounding box center [436, 201] width 50 height 17
click at [162, 162] on input "T9097944859" at bounding box center [275, 157] width 371 height 16
paste input "878245"
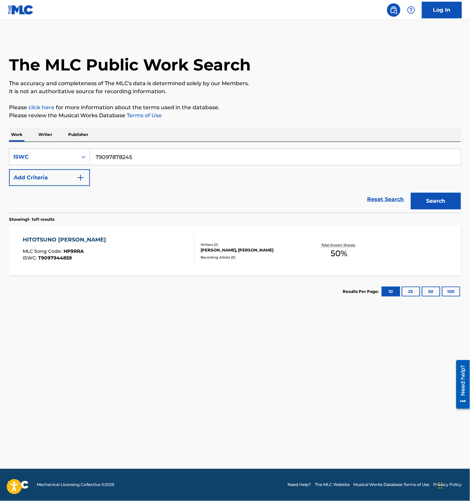
click at [420, 198] on button "Search" at bounding box center [436, 201] width 50 height 17
click at [145, 162] on input "T9097878245" at bounding box center [275, 157] width 371 height 16
paste input "945636"
click at [436, 202] on button "Search" at bounding box center [436, 201] width 50 height 17
click at [150, 155] on input "T9097945636" at bounding box center [275, 157] width 371 height 16
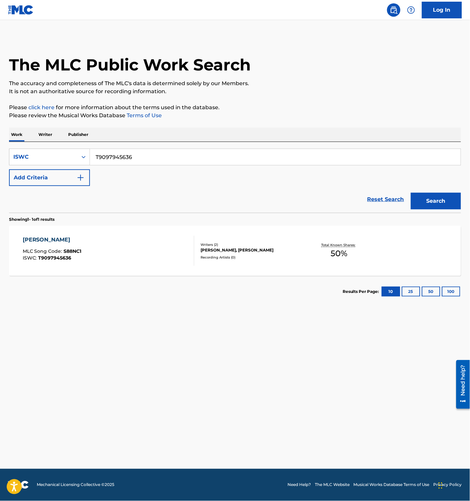
paste input "1020155295"
type input "T1020155295"
click at [430, 196] on button "Search" at bounding box center [436, 201] width 50 height 17
click at [143, 260] on div "ALWAYS YOU FEAT HI-D MLC Song Code : AD8RS6 ISWC : T1020155295" at bounding box center [109, 251] width 172 height 30
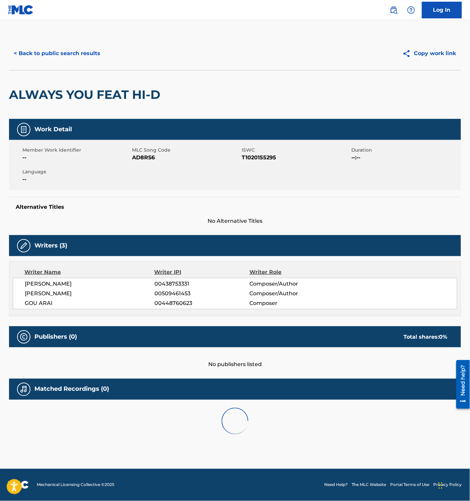
click at [147, 158] on span "AD8RS6" at bounding box center [186, 158] width 108 height 8
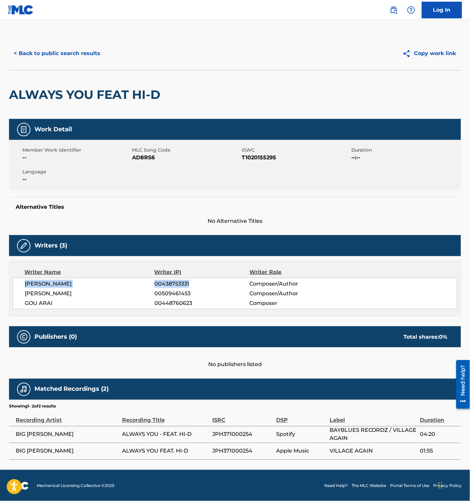
drag, startPoint x: 154, startPoint y: 281, endPoint x: 25, endPoint y: 286, distance: 128.8
click at [25, 286] on div "[PERSON_NAME] 00438753331 Composer/Author" at bounding box center [241, 284] width 432 height 8
drag, startPoint x: 195, startPoint y: 292, endPoint x: 16, endPoint y: 291, distance: 179.2
click at [16, 291] on div "[PERSON_NAME] 00438753331 Composer/Author [PERSON_NAME] 00509461453 Composer/Au…" at bounding box center [235, 293] width 445 height 31
drag, startPoint x: 200, startPoint y: 305, endPoint x: 25, endPoint y: 306, distance: 174.2
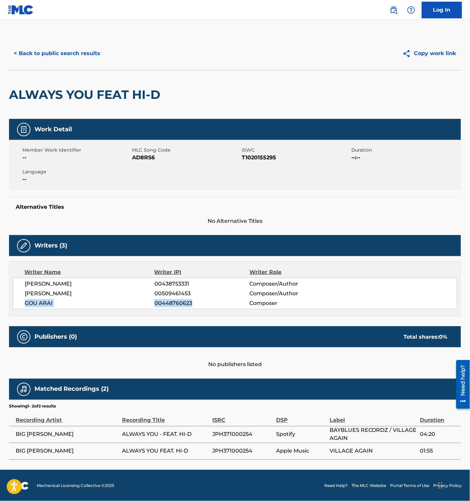
click at [23, 306] on div "[PERSON_NAME] 00438753331 Composer/Author [PERSON_NAME] 00509461453 Composer/Au…" at bounding box center [235, 293] width 445 height 31
click at [64, 55] on button "< Back to public search results" at bounding box center [57, 53] width 96 height 17
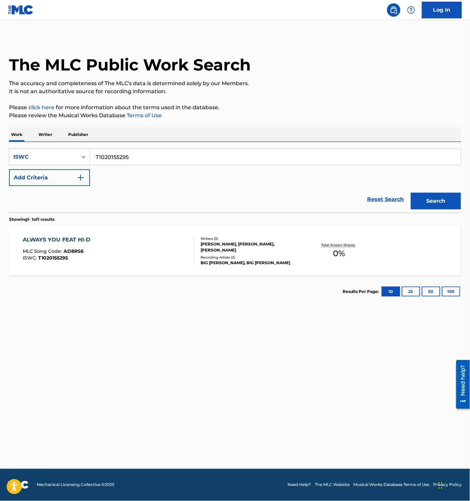
click at [120, 152] on input "T1020155295" at bounding box center [275, 157] width 371 height 16
paste input "320"
type input "T1020155320"
click at [443, 197] on button "Search" at bounding box center [436, 201] width 50 height 17
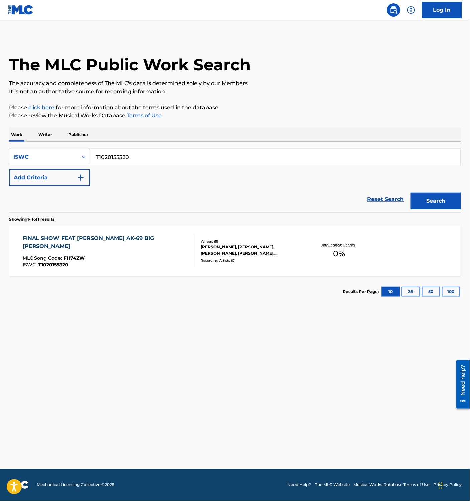
click at [125, 163] on input "T1020155320" at bounding box center [275, 157] width 371 height 16
click at [440, 200] on button "Search" at bounding box center [436, 201] width 50 height 17
click at [159, 247] on div "FINAL SHOW FEAT [PERSON_NAME] AK-69 BIG [PERSON_NAME]" at bounding box center [106, 243] width 166 height 16
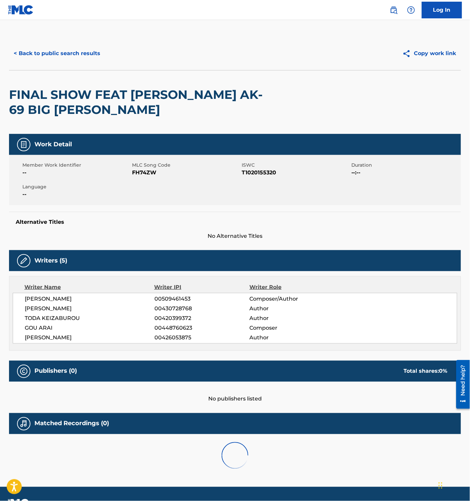
click at [137, 173] on span "FH74ZW" at bounding box center [186, 173] width 108 height 8
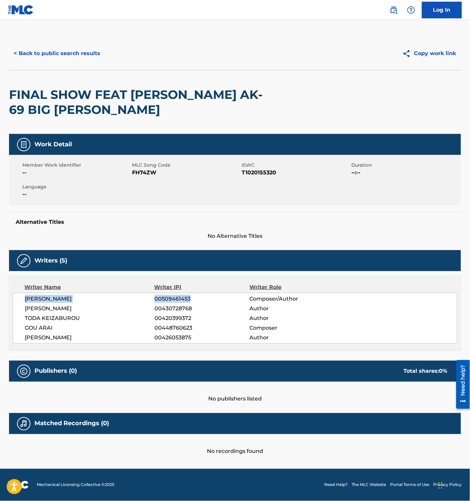
drag, startPoint x: 154, startPoint y: 300, endPoint x: 29, endPoint y: 300, distance: 125.0
click at [27, 300] on div "[PERSON_NAME] 00509461453 Composer/Author" at bounding box center [241, 299] width 432 height 8
drag, startPoint x: 194, startPoint y: 306, endPoint x: 23, endPoint y: 308, distance: 171.2
click at [23, 308] on div "[PERSON_NAME] 00509461453 Composer/Author [PERSON_NAME] 00430728768 Author [PER…" at bounding box center [235, 318] width 445 height 51
drag, startPoint x: 162, startPoint y: 320, endPoint x: 0, endPoint y: 322, distance: 162.5
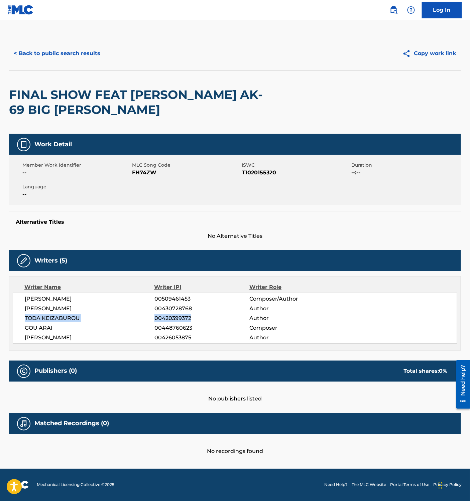
click at [23, 321] on div "[PERSON_NAME] 00509461453 Composer/Author [PERSON_NAME] 00430728768 Author [PER…" at bounding box center [235, 318] width 445 height 51
drag, startPoint x: 194, startPoint y: 328, endPoint x: 21, endPoint y: 328, distance: 173.5
click at [20, 327] on div "[PERSON_NAME] 00509461453 Composer/Author [PERSON_NAME] 00430728768 Author [PER…" at bounding box center [235, 318] width 445 height 51
drag, startPoint x: 196, startPoint y: 340, endPoint x: 13, endPoint y: 340, distance: 183.2
click at [13, 340] on div "[PERSON_NAME] 00509461453 Composer/Author [PERSON_NAME] 00430728768 Author [PER…" at bounding box center [235, 318] width 445 height 51
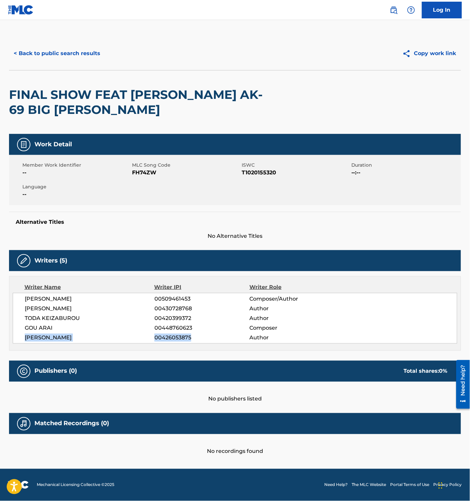
click at [70, 53] on button "< Back to public search results" at bounding box center [57, 53] width 96 height 17
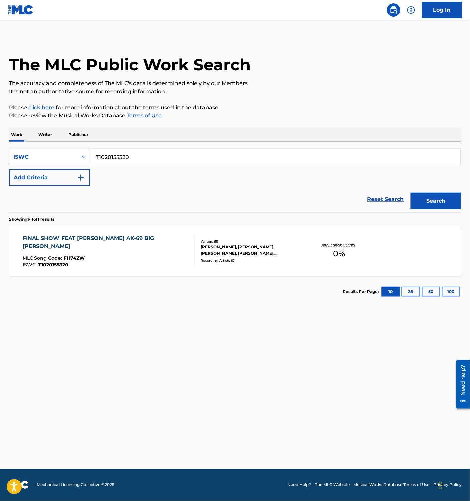
click at [119, 161] on input "T1020155320" at bounding box center [275, 157] width 371 height 16
paste input "3289085894"
click at [441, 205] on button "Search" at bounding box center [436, 201] width 50 height 17
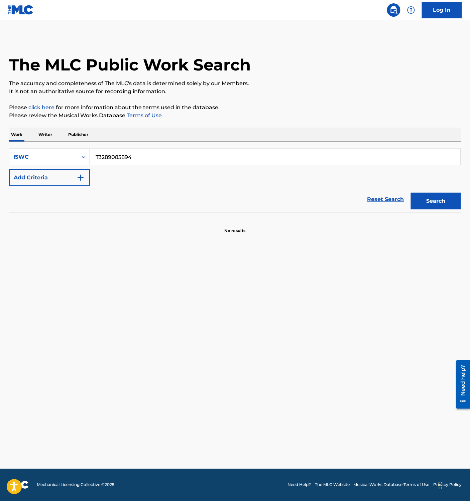
click at [151, 158] on input "T3289085894" at bounding box center [275, 157] width 371 height 16
click at [434, 199] on button "Search" at bounding box center [436, 201] width 50 height 17
click at [135, 151] on input "T3289085894" at bounding box center [275, 157] width 371 height 16
click at [129, 153] on input "T3289085894" at bounding box center [275, 157] width 371 height 16
paste input "2996736"
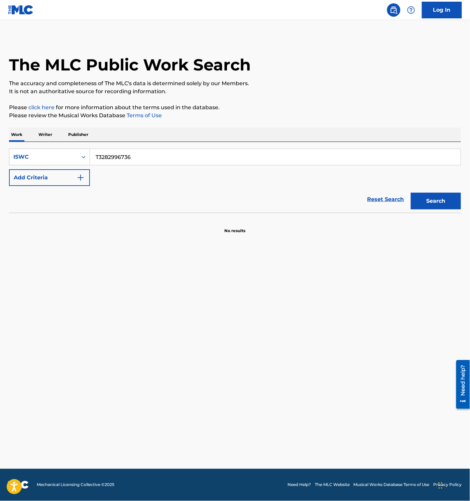
click at [423, 200] on button "Search" at bounding box center [436, 201] width 50 height 17
drag, startPoint x: 130, startPoint y: 158, endPoint x: 138, endPoint y: 158, distance: 8.1
click at [130, 158] on input "T3282996736" at bounding box center [275, 157] width 371 height 16
click at [431, 205] on button "Search" at bounding box center [436, 201] width 50 height 17
click at [157, 158] on input "T3282996736" at bounding box center [275, 157] width 371 height 16
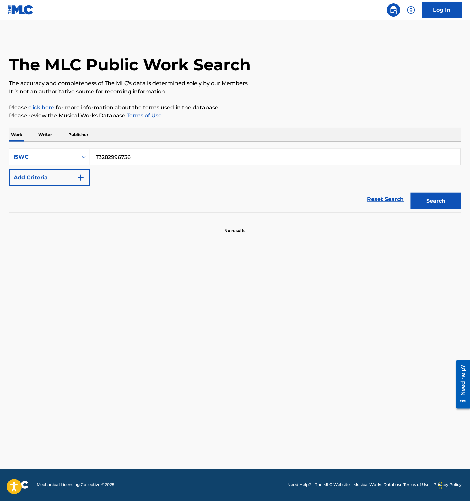
paste input "9084799"
click at [427, 205] on button "Search" at bounding box center [436, 201] width 50 height 17
click at [126, 154] on input "T3289084799" at bounding box center [275, 157] width 371 height 16
paste input "931468264"
click at [425, 200] on button "Search" at bounding box center [436, 201] width 50 height 17
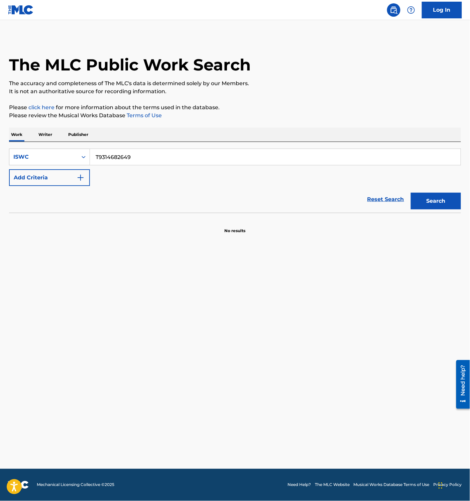
click at [158, 158] on input "T9314682649" at bounding box center [275, 157] width 371 height 16
click at [413, 194] on button "Search" at bounding box center [436, 201] width 50 height 17
click at [131, 161] on input "T9314682649" at bounding box center [275, 157] width 371 height 16
paste input "3273959636"
click at [418, 205] on button "Search" at bounding box center [436, 201] width 50 height 17
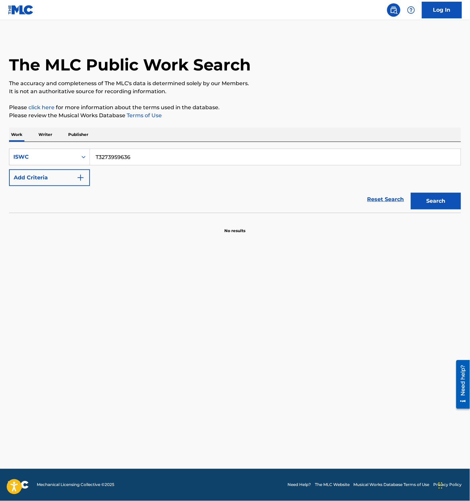
click at [146, 150] on input "T3273959636" at bounding box center [275, 157] width 371 height 16
paste input "067"
click at [441, 203] on button "Search" at bounding box center [436, 201] width 50 height 17
click at [126, 157] on input "T3273959067" at bounding box center [275, 157] width 371 height 16
paste input "-327.396.033-"
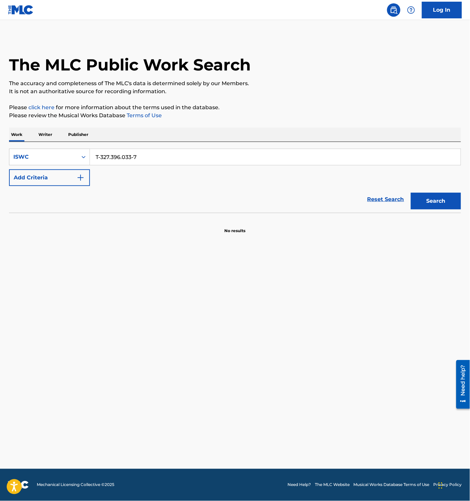
click at [120, 162] on input "T-327.396.033-7" at bounding box center [275, 157] width 371 height 16
paste input "327396033"
click at [420, 197] on button "Search" at bounding box center [436, 201] width 50 height 17
click at [127, 152] on input "T3273960337" at bounding box center [275, 157] width 371 height 16
paste input "008"
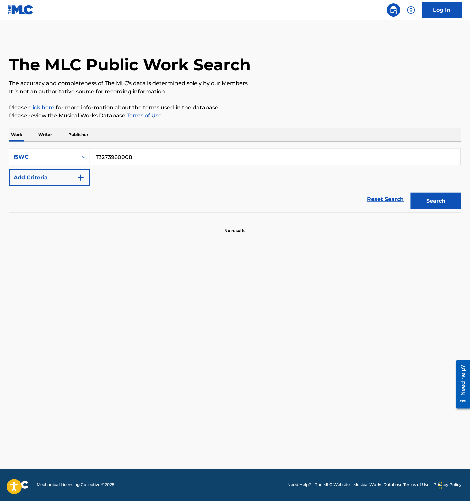
click at [421, 197] on button "Search" at bounding box center [436, 201] width 50 height 17
click at [124, 154] on input "T3273960008" at bounding box center [275, 157] width 371 height 16
paste input "59012"
click at [427, 197] on button "Search" at bounding box center [436, 201] width 50 height 17
click at [126, 153] on input "T3273959012" at bounding box center [275, 157] width 371 height 16
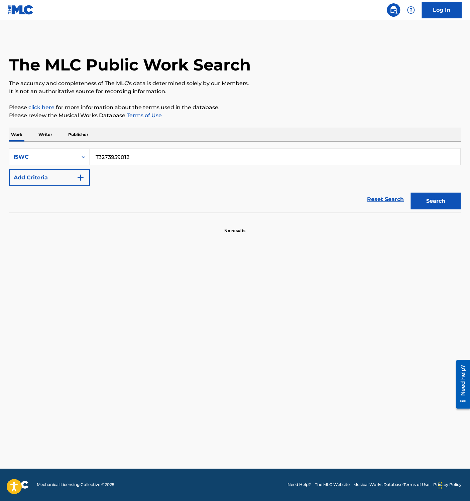
paste input "261"
click at [435, 204] on button "Search" at bounding box center [436, 201] width 50 height 17
click at [158, 158] on input "T3273959261" at bounding box center [275, 157] width 371 height 16
paste input "60177"
click at [445, 196] on button "Search" at bounding box center [436, 201] width 50 height 17
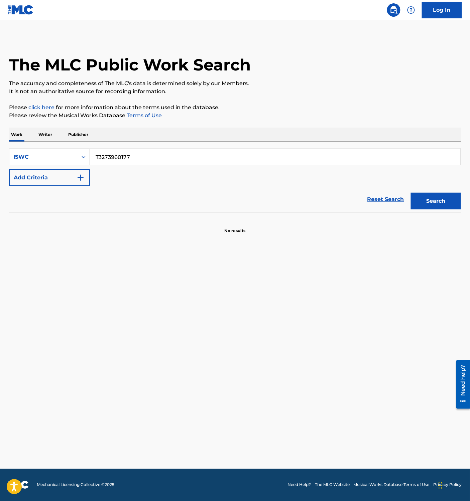
click at [130, 154] on input "T3273960177" at bounding box center [275, 157] width 371 height 16
paste input "-326.480.790-"
click at [137, 156] on input "T-326.480.790-7" at bounding box center [275, 157] width 371 height 16
paste input "326480790"
click at [443, 196] on button "Search" at bounding box center [436, 201] width 50 height 17
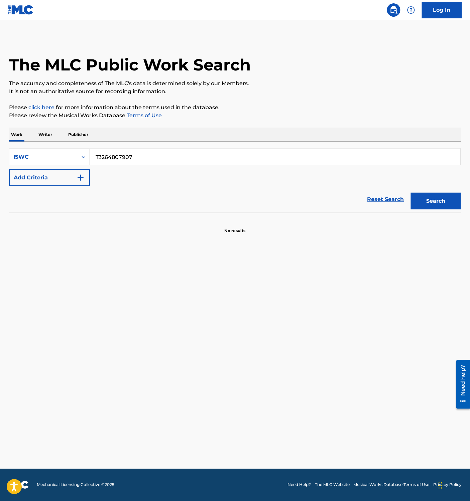
click at [123, 154] on input "T3264807907" at bounding box center [275, 157] width 371 height 16
click at [130, 156] on input "T3264807907" at bounding box center [275, 157] width 371 height 16
paste input "74"
click at [437, 200] on button "Search" at bounding box center [436, 201] width 50 height 17
click at [150, 163] on input "T3264807747" at bounding box center [275, 157] width 371 height 16
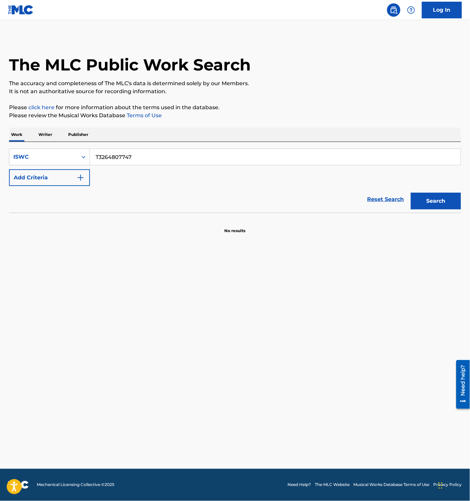
paste input "73960439"
click at [426, 197] on button "Search" at bounding box center [436, 201] width 50 height 17
click at [144, 151] on input "T3273960439" at bounding box center [275, 157] width 371 height 16
paste input "58940"
click at [435, 200] on button "Search" at bounding box center [436, 201] width 50 height 17
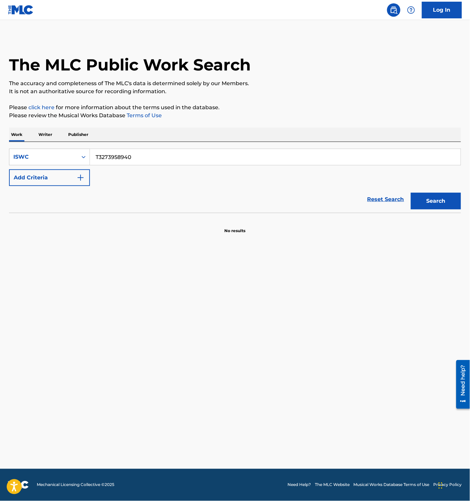
click at [129, 154] on input "T3273958940" at bounding box center [275, 157] width 371 height 16
paste input "64807554"
click at [434, 204] on button "Search" at bounding box center [436, 201] width 50 height 17
click at [131, 155] on input "T3264807554" at bounding box center [275, 157] width 371 height 16
paste input "73959227"
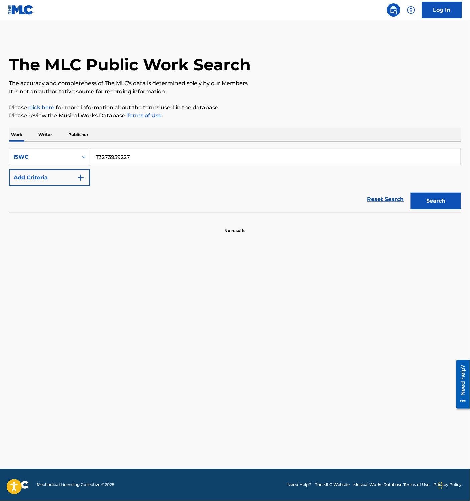
click at [433, 196] on button "Search" at bounding box center [436, 201] width 50 height 17
click at [128, 152] on input "T3273959227" at bounding box center [275, 157] width 371 height 16
paste input "921"
click at [428, 204] on button "Search" at bounding box center [436, 201] width 50 height 17
click at [133, 161] on input "T3273959921" at bounding box center [275, 157] width 371 height 16
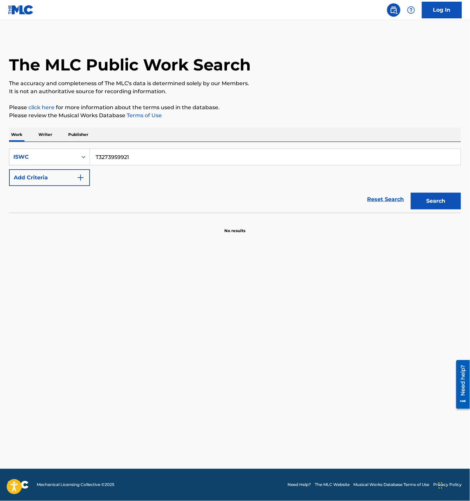
paste input "6029"
click at [429, 201] on button "Search" at bounding box center [436, 201] width 50 height 17
click at [128, 154] on input "T3273960291" at bounding box center [275, 157] width 371 height 16
paste input "45"
click at [426, 205] on button "Search" at bounding box center [436, 201] width 50 height 17
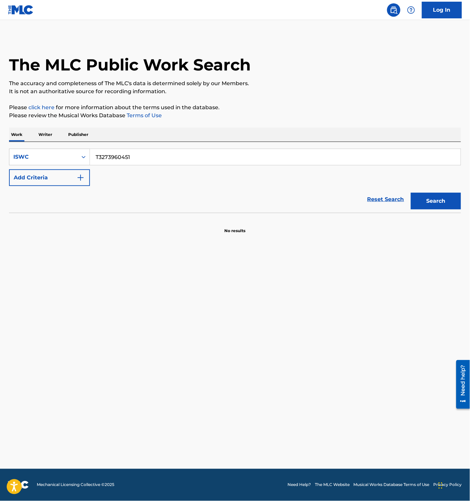
click at [117, 153] on input "T3273960451" at bounding box center [275, 157] width 371 height 16
drag, startPoint x: 132, startPoint y: 166, endPoint x: 132, endPoint y: 162, distance: 3.4
click at [132, 166] on div "SearchWithCriteriaa90d103f-abd1-49d1-9d1d-6e4620ed665d ISWC T3273960451 Add Cri…" at bounding box center [235, 167] width 452 height 37
click at [138, 158] on input "T3273960451" at bounding box center [275, 157] width 371 height 16
paste input "199"
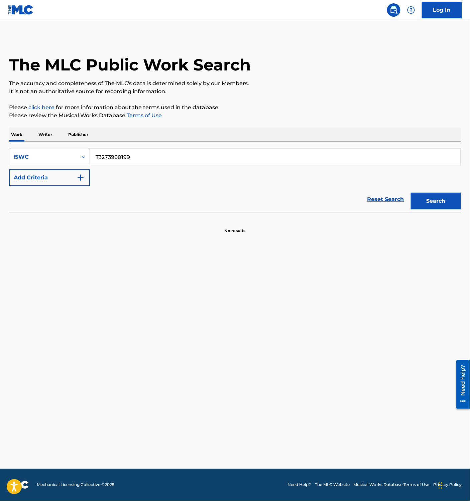
click at [449, 200] on button "Search" at bounding box center [436, 201] width 50 height 17
click at [135, 156] on input "T3273960199" at bounding box center [275, 157] width 371 height 16
paste input "224"
click at [436, 202] on button "Search" at bounding box center [436, 201] width 50 height 17
click at [136, 155] on input "T3273960224" at bounding box center [275, 157] width 371 height 16
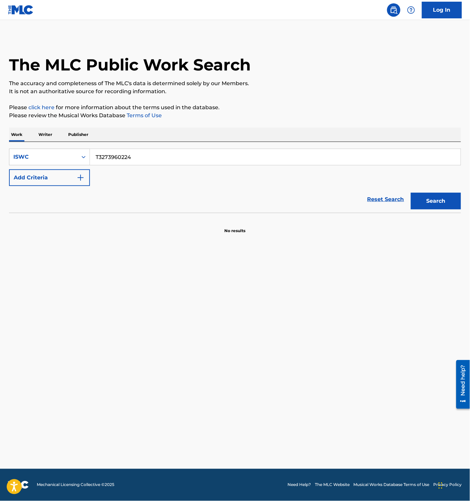
paste input "64806777"
click at [434, 196] on button "Search" at bounding box center [436, 201] width 50 height 17
click at [148, 156] on input "T3264806777" at bounding box center [275, 157] width 371 height 16
paste input "7396041"
click at [429, 199] on button "Search" at bounding box center [436, 201] width 50 height 17
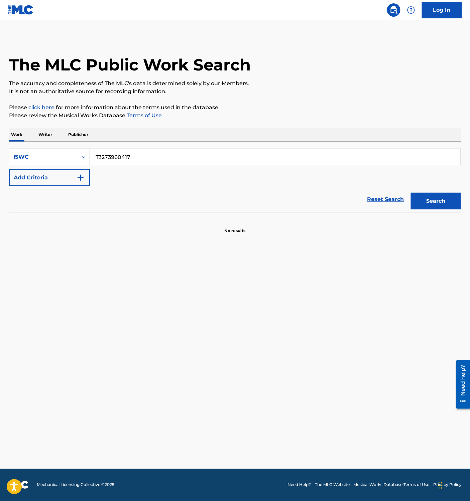
click at [119, 157] on input "T3273960417" at bounding box center [275, 157] width 371 height 16
paste input "360"
click at [437, 200] on button "Search" at bounding box center [436, 201] width 50 height 17
click at [137, 154] on input "T3273960360" at bounding box center [275, 157] width 371 height 16
paste input "64806608"
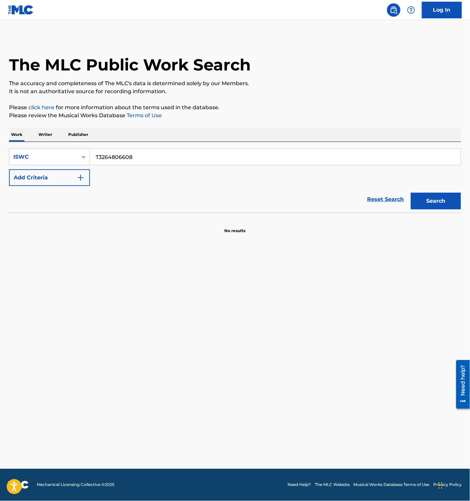
click at [431, 200] on button "Search" at bounding box center [436, 201] width 50 height 17
click at [123, 162] on input "T3264806608" at bounding box center [275, 157] width 371 height 16
paste input "7043"
click at [433, 202] on button "Search" at bounding box center [436, 201] width 50 height 17
click at [134, 161] on input "T3264807043" at bounding box center [275, 157] width 371 height 16
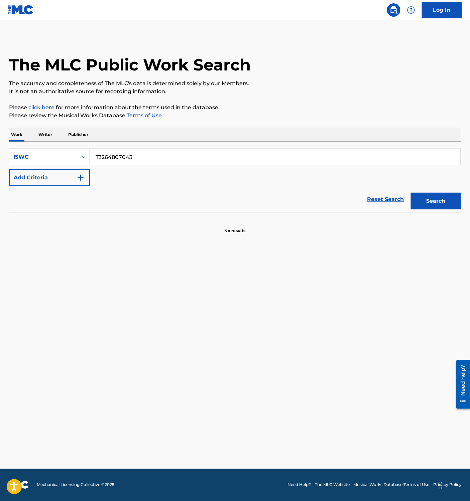
paste input "699"
click at [422, 201] on button "Search" at bounding box center [436, 201] width 50 height 17
click at [120, 158] on input "T3264806993" at bounding box center [275, 157] width 371 height 16
paste input "73960279"
click at [438, 209] on button "Search" at bounding box center [436, 201] width 50 height 17
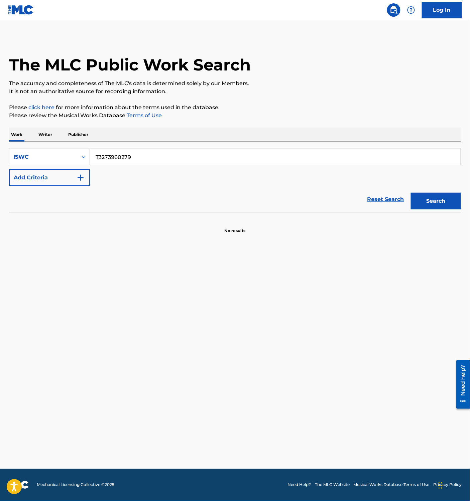
click at [122, 155] on input "T3273960279" at bounding box center [275, 157] width 371 height 16
paste input "68"
click at [435, 202] on button "Search" at bounding box center [436, 201] width 50 height 17
click at [135, 155] on input "T3273960268" at bounding box center [275, 157] width 371 height 16
paste input "02"
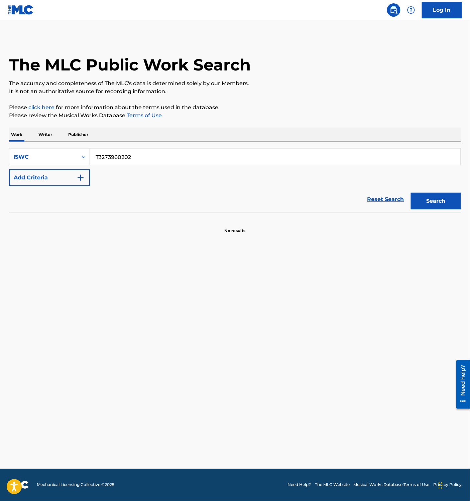
type input "T3273960202"
click at [419, 201] on button "Search" at bounding box center [436, 201] width 50 height 17
click at [122, 161] on input "T3273960202" at bounding box center [275, 157] width 371 height 16
click at [111, 164] on input "Search Form" at bounding box center [275, 157] width 371 height 16
paste input "EASY COOL A RAIN"
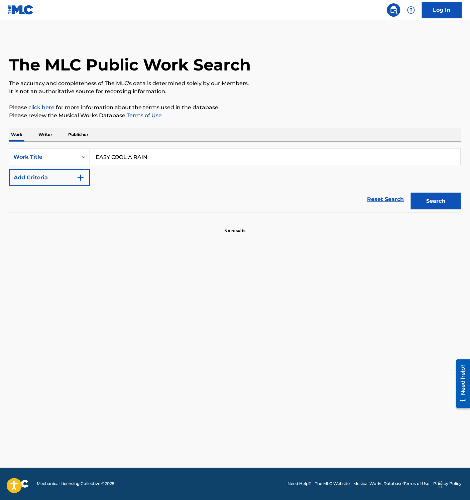
click at [431, 206] on button "Search" at bounding box center [436, 201] width 50 height 17
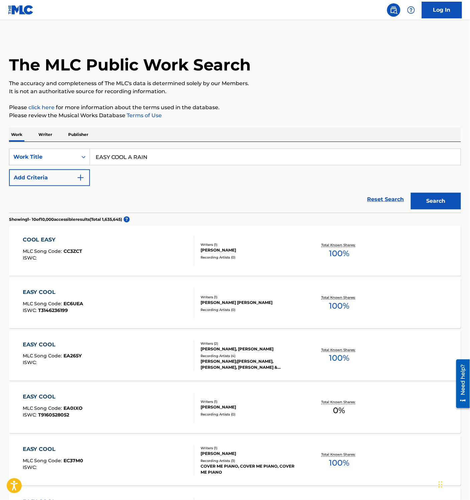
click at [137, 157] on input "EASY COOL A RAIN" at bounding box center [275, 157] width 371 height 16
paste input "CHURAI"
click at [429, 199] on button "Search" at bounding box center [436, 201] width 50 height 17
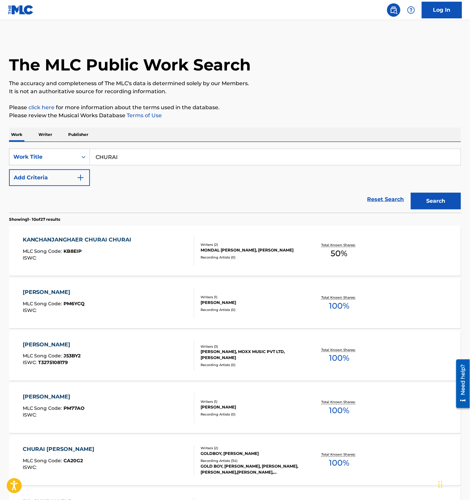
click at [438, 199] on button "Search" at bounding box center [436, 201] width 50 height 17
click at [140, 155] on input "CHURAI" at bounding box center [275, 157] width 371 height 16
paste input "T3264954265"
click at [434, 197] on button "Search" at bounding box center [436, 201] width 50 height 17
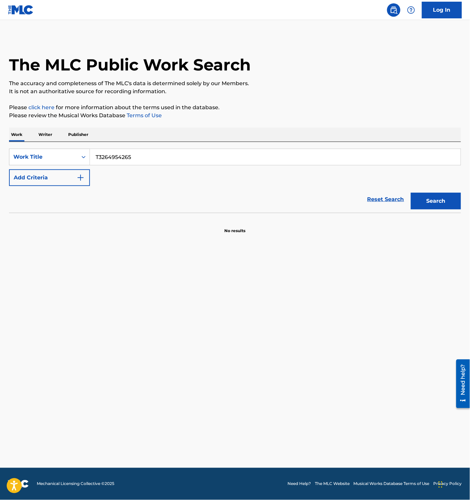
click at [130, 157] on input "T3264954265" at bounding box center [275, 157] width 371 height 16
paste input "SLUMP(I WANT TO SLUMP)"
type input "SLUMP(I WANT TO SLUMP)"
click at [438, 199] on button "Search" at bounding box center [436, 201] width 50 height 17
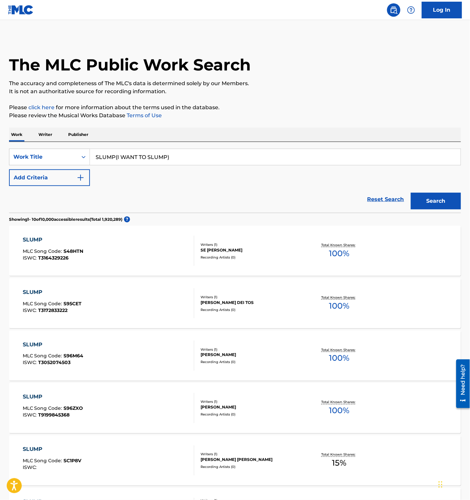
click at [206, 196] on div "Reset Search Search" at bounding box center [235, 199] width 452 height 27
click at [84, 178] on img "Search Form" at bounding box center [81, 178] width 8 height 8
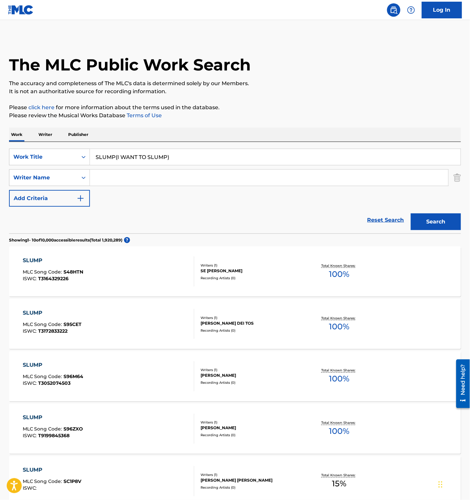
click at [124, 176] on input "Search Form" at bounding box center [269, 178] width 358 height 16
paste input "Akihito"
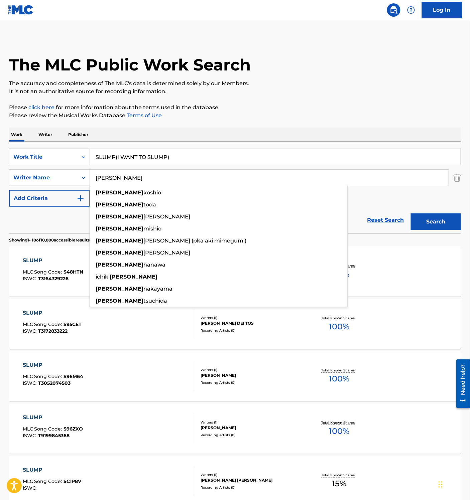
type input "Akihito"
click at [116, 156] on input "SLUMP(I WANT TO SLUMP)" at bounding box center [275, 157] width 371 height 16
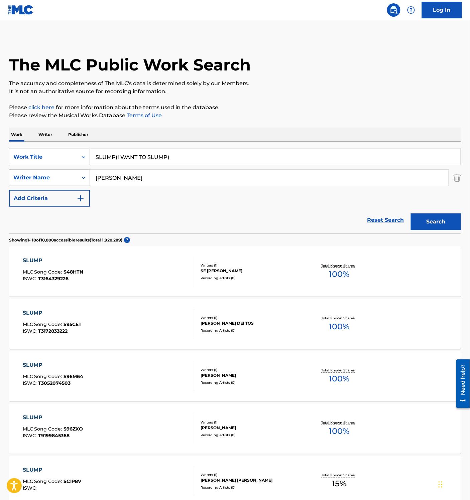
drag, startPoint x: 116, startPoint y: 157, endPoint x: 221, endPoint y: 162, distance: 105.1
click at [221, 161] on input "SLUMP(I WANT TO SLUMP)" at bounding box center [275, 157] width 371 height 16
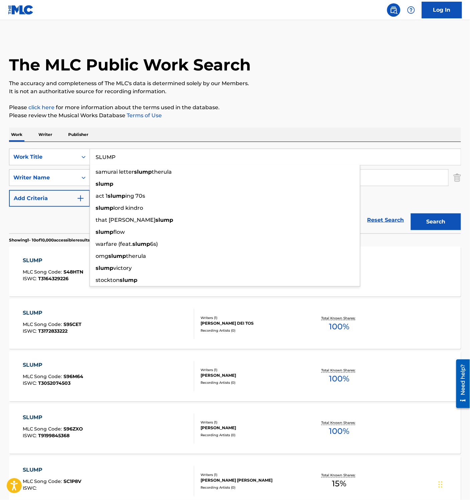
type input "SLUMP"
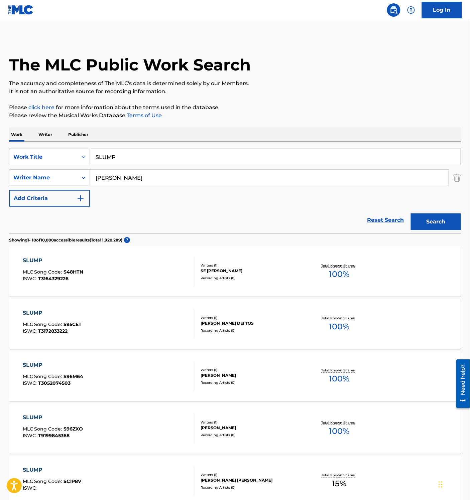
click at [457, 221] on button "Search" at bounding box center [436, 222] width 50 height 17
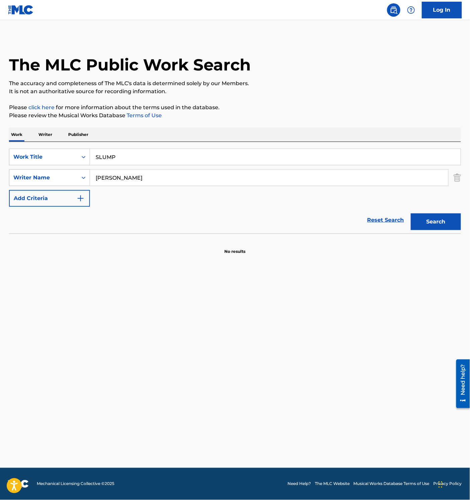
click at [126, 183] on input "Akihito" at bounding box center [269, 178] width 358 height 16
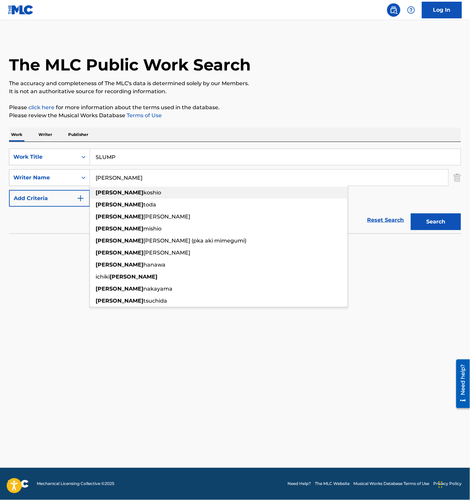
paste input "Fukui"
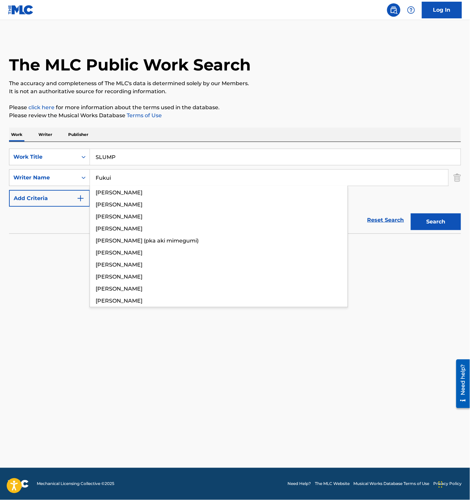
click at [435, 225] on button "Search" at bounding box center [436, 222] width 50 height 17
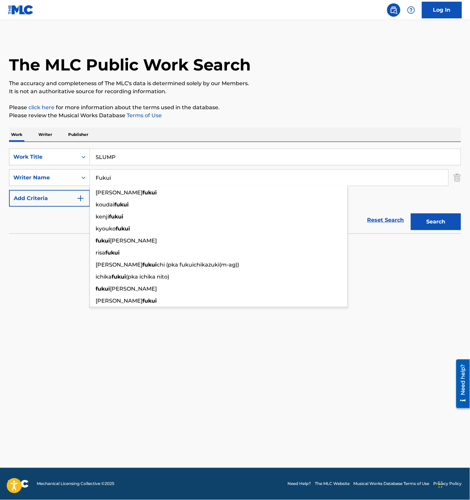
click at [112, 177] on input "Fukui" at bounding box center [269, 178] width 358 height 16
paste input "Daish"
click at [438, 221] on button "Search" at bounding box center [436, 222] width 50 height 17
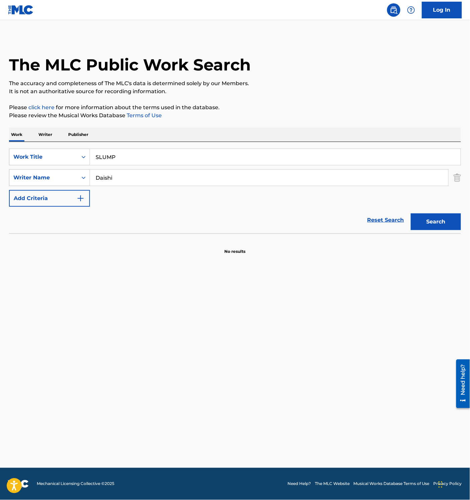
click at [142, 176] on input "Daishi" at bounding box center [269, 178] width 358 height 16
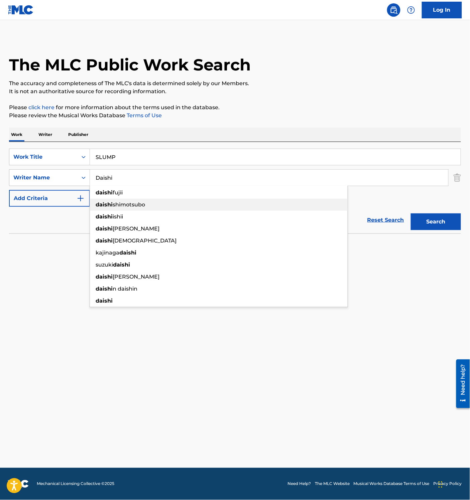
paste input "Hamada"
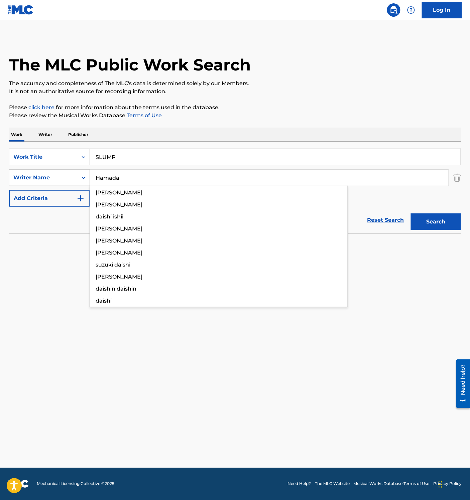
type input "Hamada"
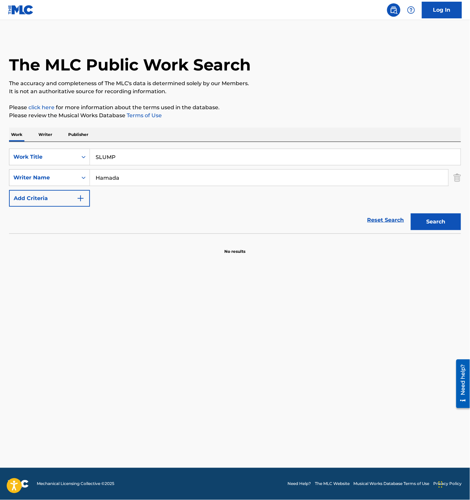
click at [453, 213] on div "Search" at bounding box center [434, 220] width 53 height 27
drag, startPoint x: 453, startPoint y: 222, endPoint x: 447, endPoint y: 221, distance: 6.4
click at [453, 222] on button "Search" at bounding box center [436, 222] width 50 height 17
click at [111, 153] on input "SLUMP" at bounding box center [275, 157] width 371 height 16
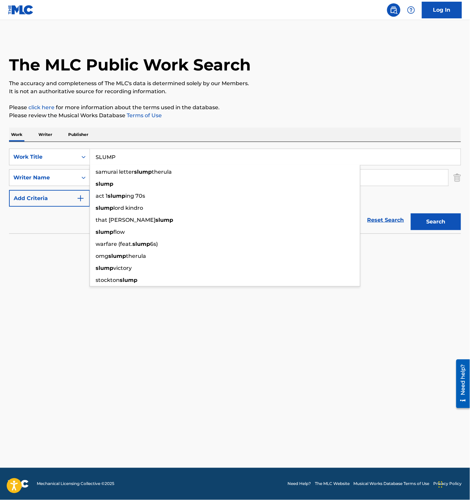
paste input "M.A.M.S"
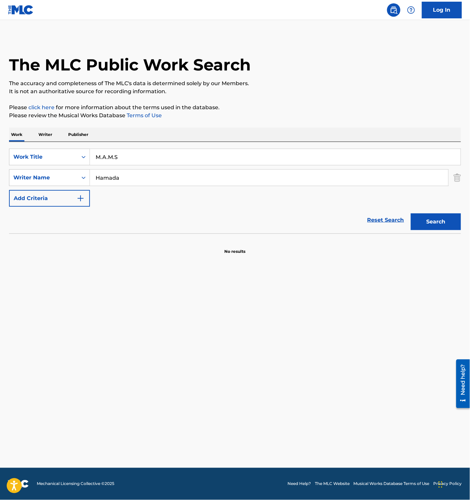
type input "M.A.M.S"
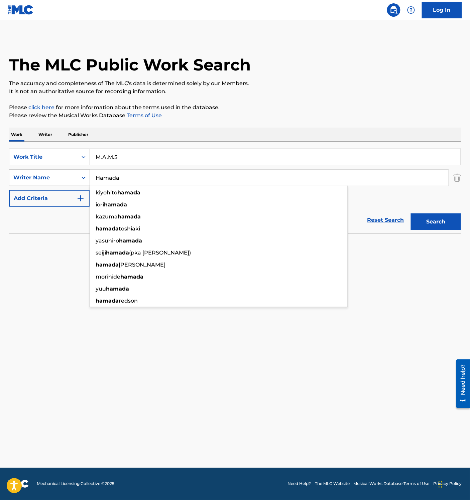
click at [129, 175] on input "Hamada" at bounding box center [269, 178] width 358 height 16
paste input "Koo"
type input "Koo"
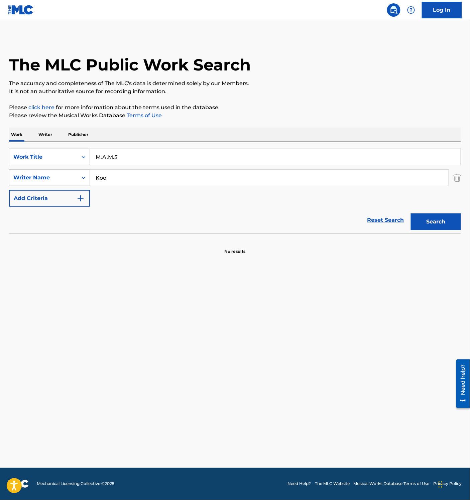
click at [417, 217] on button "Search" at bounding box center [436, 222] width 50 height 17
click at [138, 154] on input "M.A.M.S" at bounding box center [275, 157] width 371 height 16
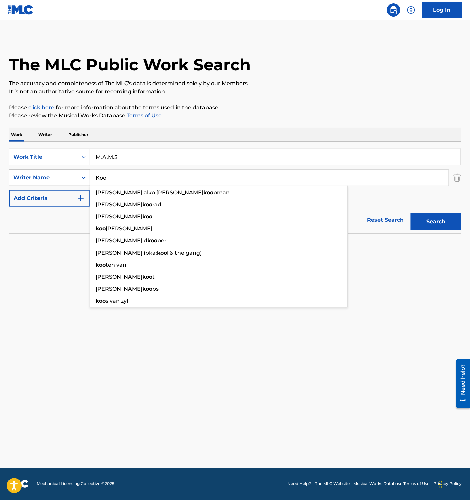
drag, startPoint x: 130, startPoint y: 181, endPoint x: 69, endPoint y: 177, distance: 61.0
click at [75, 177] on div "SearchWithCriteriaf8ab2699-8df6-43eb-a139-d0e327dea46f Writer Name Koo sander a…" at bounding box center [235, 177] width 452 height 17
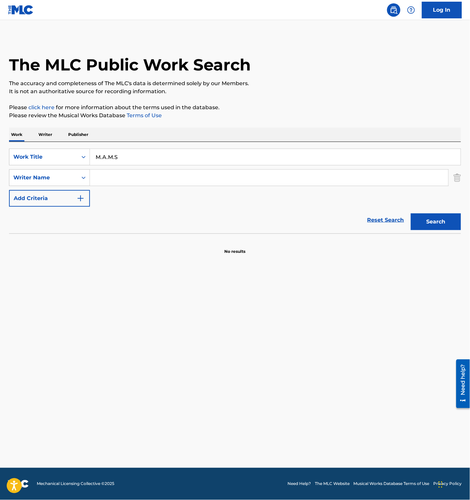
click at [435, 216] on button "Search" at bounding box center [436, 222] width 50 height 17
click at [131, 158] on input "M.A.M.S" at bounding box center [275, 157] width 371 height 16
paste input "ATAMANO AGARANAI MAINICHI"
click at [423, 224] on button "Search" at bounding box center [436, 222] width 50 height 17
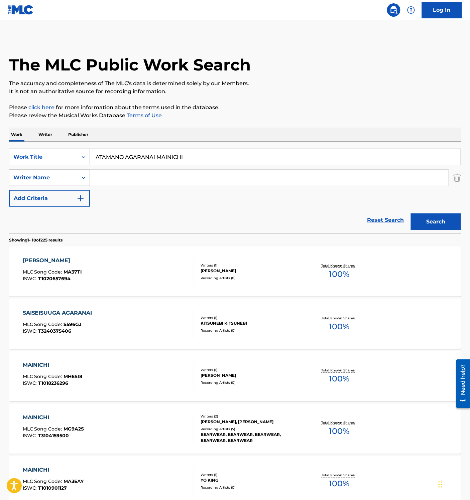
click at [151, 162] on input "ATAMANO AGARANAI MAINICHI" at bounding box center [275, 157] width 371 height 16
paste input "MIRAI / TRACK KABUKI /"
click at [435, 220] on button "Search" at bounding box center [436, 222] width 50 height 17
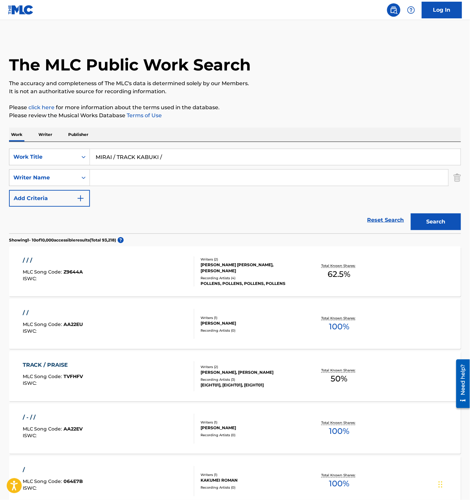
click at [135, 156] on input "MIRAI / TRACK KABUKI /" at bounding box center [275, 157] width 371 height 16
paste input "ATAMANO AGARANAI MAINICHI"
click at [444, 217] on button "Search" at bounding box center [436, 222] width 50 height 17
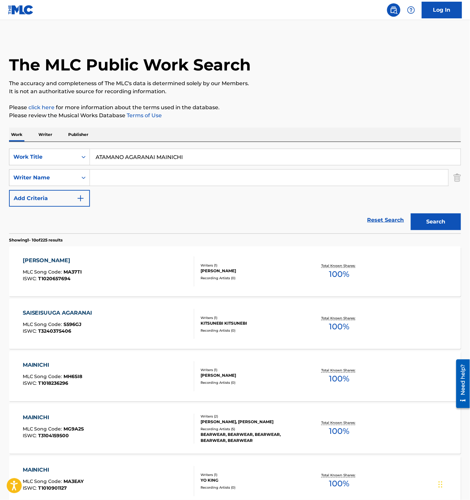
click at [145, 153] on input "ATAMANO AGARANAI MAINICHI" at bounding box center [275, 157] width 371 height 16
paste input "KAMINO IRO KAEMASHITA HOOYUU BYUUTI RABO 02 NEN CM"
click at [424, 223] on button "Search" at bounding box center [436, 222] width 50 height 17
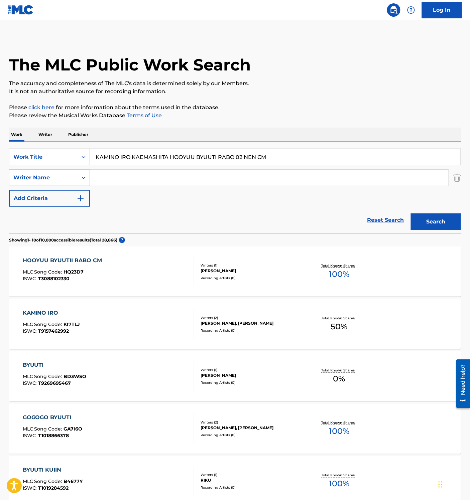
drag, startPoint x: 169, startPoint y: 156, endPoint x: 354, endPoint y: 165, distance: 184.8
click at [353, 165] on div "KAMINO IRO KAEMASHITA HOOYUU BYUUTI RABO 02 NEN CM" at bounding box center [275, 157] width 371 height 17
click at [428, 219] on button "Search" at bounding box center [436, 222] width 50 height 17
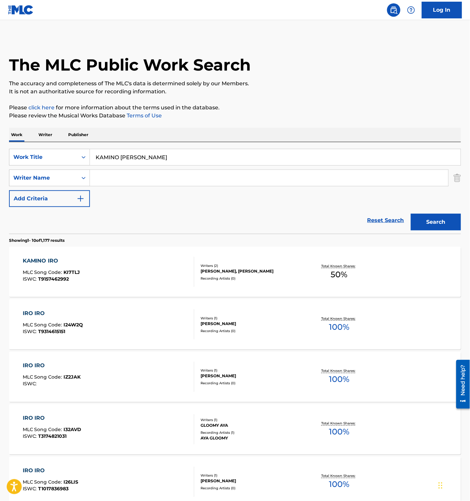
click at [166, 155] on input "KAMINO IRO KAEMASHITA" at bounding box center [275, 157] width 371 height 16
paste input "MY PEOPLE /VOCAL VERSION/ /SAMPLING/"
click at [432, 219] on button "Search" at bounding box center [436, 222] width 50 height 17
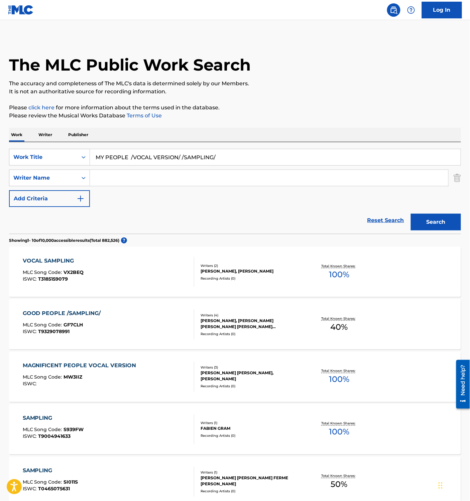
click at [135, 154] on input "MY PEOPLE /VOCAL VERSION/ /SAMPLING/" at bounding box center [275, 157] width 371 height 16
paste input "KETTE DESTRUCTION A"
click at [438, 221] on button "Search" at bounding box center [436, 222] width 50 height 17
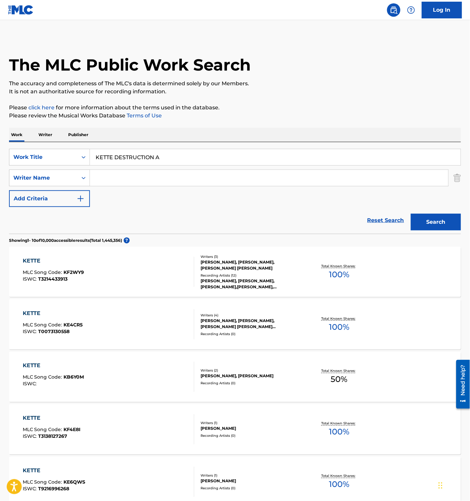
click at [164, 153] on input "KETTE DESTRUCTION A" at bounding box center [275, 157] width 371 height 16
click at [435, 217] on button "Search" at bounding box center [436, 222] width 50 height 17
click at [125, 155] on input "KETTE DESTRUCTION A" at bounding box center [275, 157] width 371 height 16
paste input "Son Of Man"
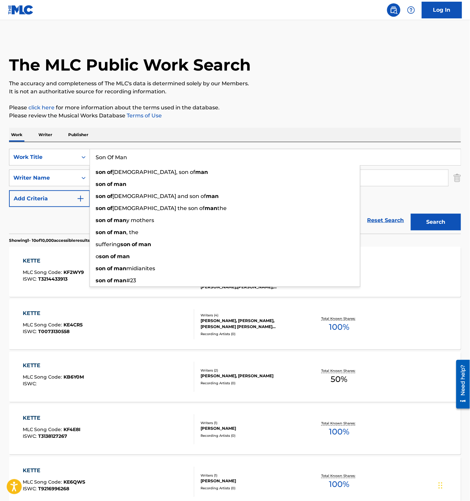
type input "Son Of Man"
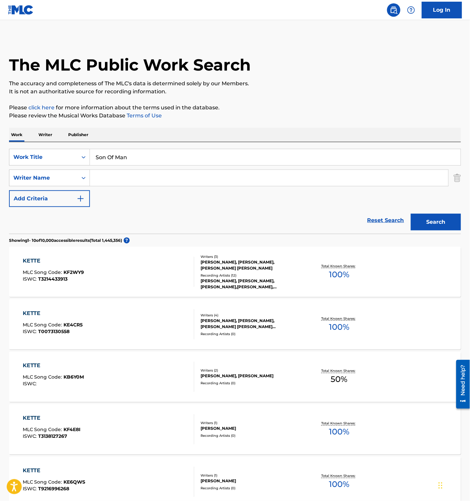
click at [121, 180] on input "Search Form" at bounding box center [269, 178] width 358 height 16
paste input "Shaggy"
click at [445, 219] on button "Search" at bounding box center [436, 222] width 50 height 17
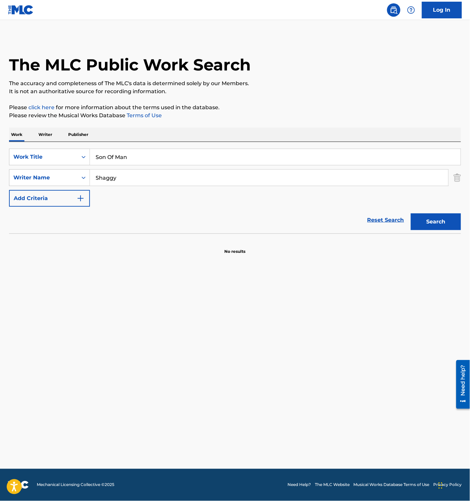
click at [122, 182] on input "Shaggy" at bounding box center [269, 178] width 358 height 16
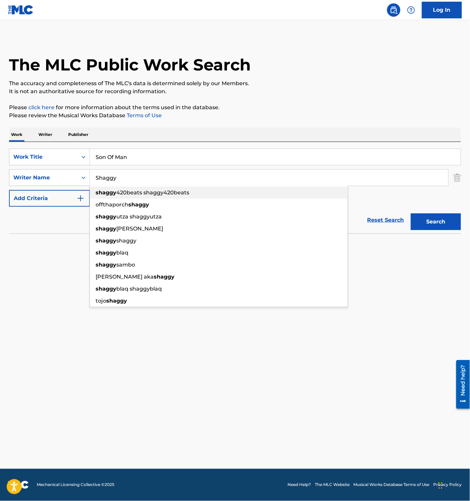
paste input "Asha"
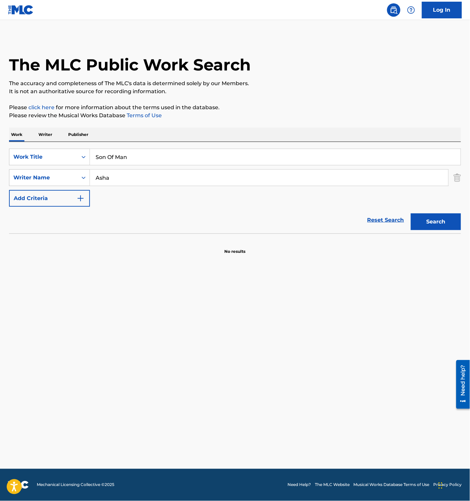
click at [423, 222] on button "Search" at bounding box center [436, 222] width 50 height 17
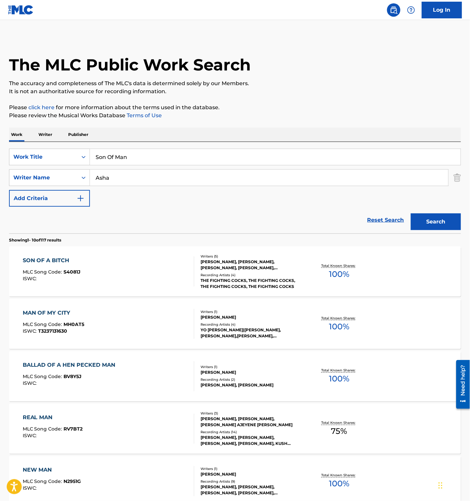
click at [122, 176] on input "Asha" at bounding box center [269, 178] width 358 height 16
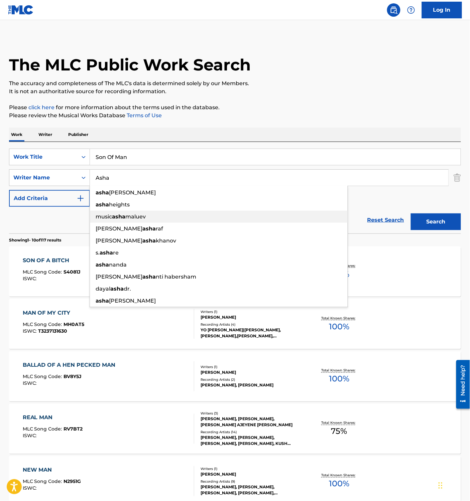
paste input "Bongo"
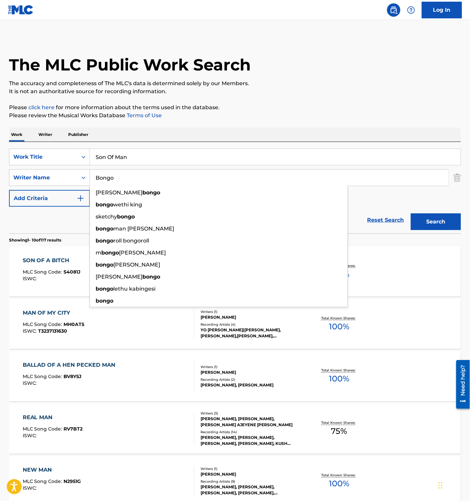
type input "Bongo"
click at [427, 222] on button "Search" at bounding box center [436, 222] width 50 height 17
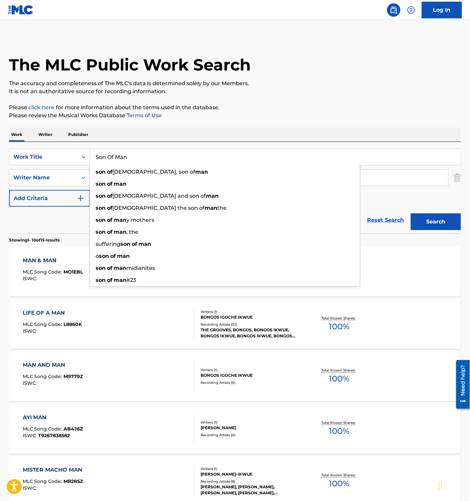
click at [136, 158] on input "Son Of Man" at bounding box center [275, 157] width 371 height 16
paste input "King Shaka I-spiratio"
type input "King Shaka I-spiration"
drag, startPoint x: 62, startPoint y: 226, endPoint x: 93, endPoint y: 201, distance: 39.7
click at [63, 226] on div "Reset Search Search" at bounding box center [235, 220] width 452 height 27
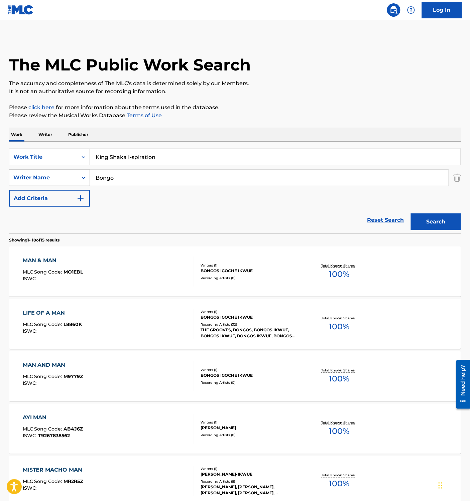
click at [110, 177] on input "Bongo" at bounding box center [269, 178] width 358 height 16
click at [434, 223] on button "Search" at bounding box center [436, 222] width 50 height 17
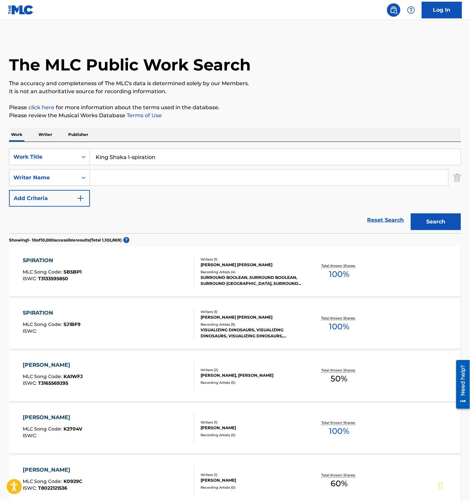
click at [191, 209] on div "Reset Search Search" at bounding box center [235, 220] width 452 height 27
click at [208, 212] on div "Reset Search Search" at bounding box center [235, 220] width 452 height 27
click at [188, 219] on div "Reset Search Search" at bounding box center [235, 220] width 452 height 27
click at [125, 155] on input "King Shaka I-spiration" at bounding box center [275, 157] width 371 height 16
paste input "Jah Minded"
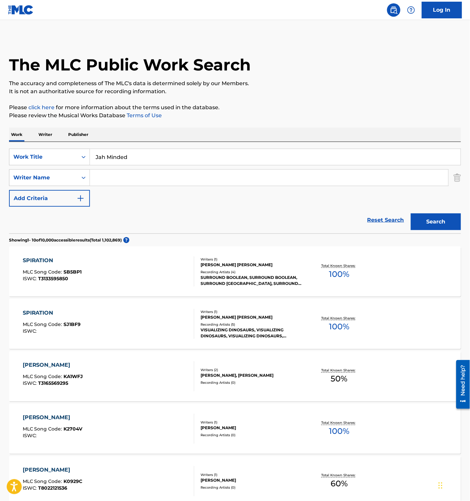
click at [427, 219] on button "Search" at bounding box center [436, 222] width 50 height 17
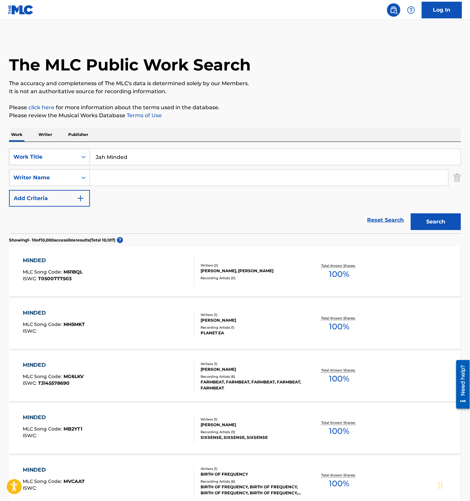
drag, startPoint x: 139, startPoint y: 158, endPoint x: 54, endPoint y: 156, distance: 84.9
click at [54, 156] on div "SearchWithCriteria84382e6a-d8cb-45ab-ba99-907b671a96f7 Work Title Jah Minded" at bounding box center [235, 157] width 452 height 17
paste input "The Rasta Man"
type input "The Rasta Man"
click at [442, 230] on div "Search" at bounding box center [434, 220] width 53 height 27
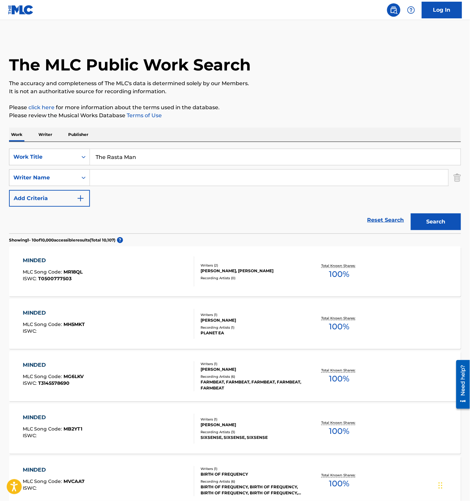
click at [122, 182] on input "Search Form" at bounding box center [269, 178] width 358 height 16
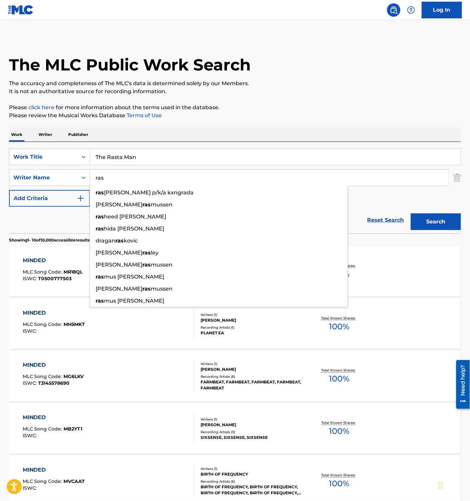
type input "ras"
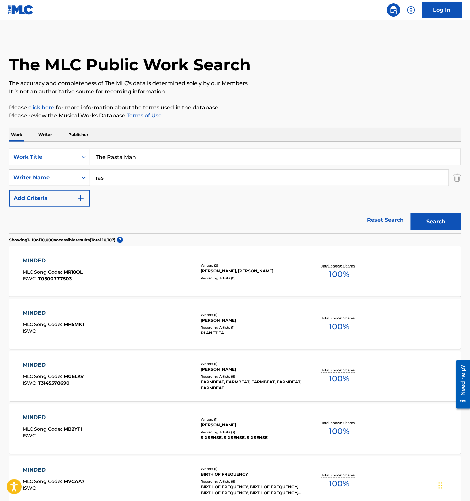
click at [431, 221] on button "Search" at bounding box center [436, 222] width 50 height 17
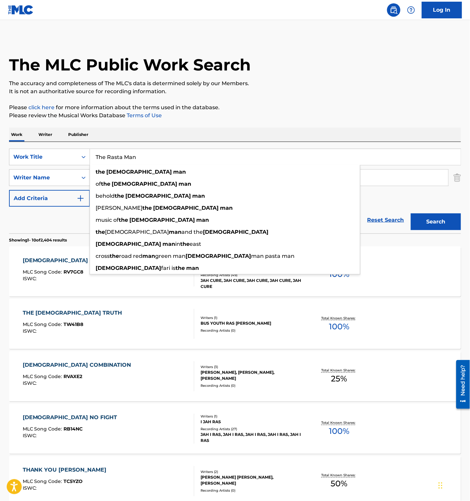
click at [128, 160] on input "The Rasta Man" at bounding box center [275, 157] width 371 height 16
click at [278, 107] on p "Please click here for more information about the terms used in the database." at bounding box center [235, 108] width 452 height 8
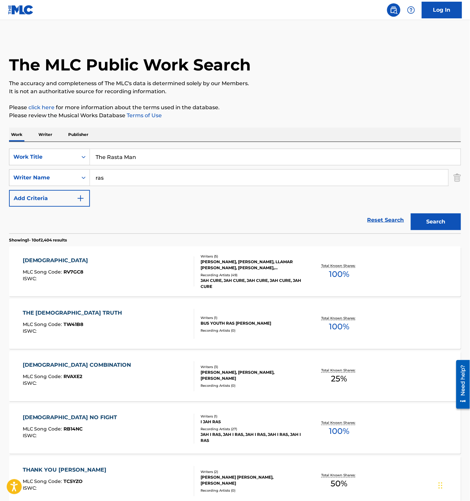
click at [208, 213] on div "Reset Search Search" at bounding box center [235, 220] width 452 height 27
click at [267, 212] on div "Reset Search Search" at bounding box center [235, 220] width 452 height 27
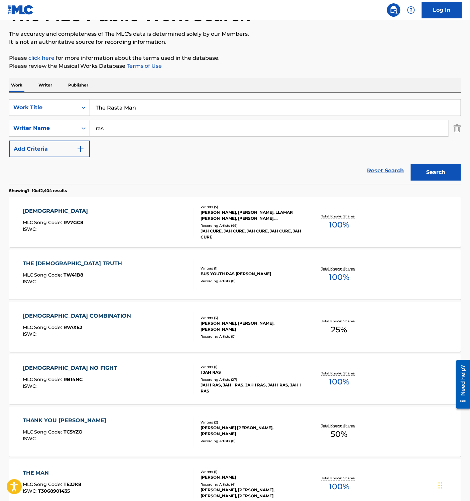
scroll to position [44, 0]
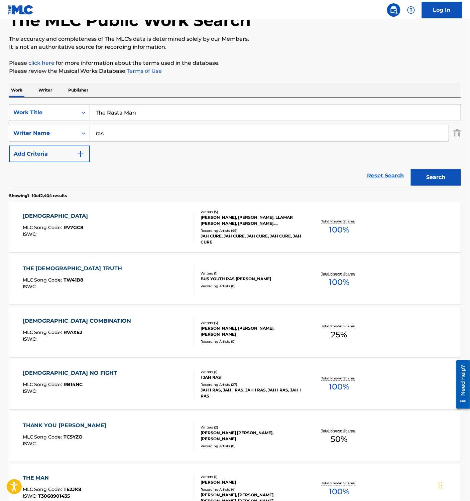
click at [256, 166] on div "Reset Search Search" at bounding box center [235, 175] width 452 height 27
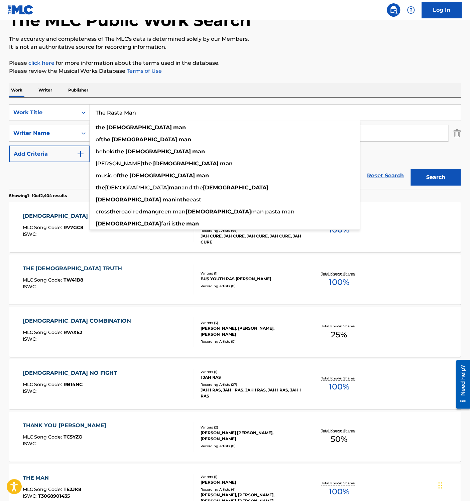
click at [143, 111] on input "The Rasta Man" at bounding box center [275, 113] width 371 height 16
paste input "ZIPANG"
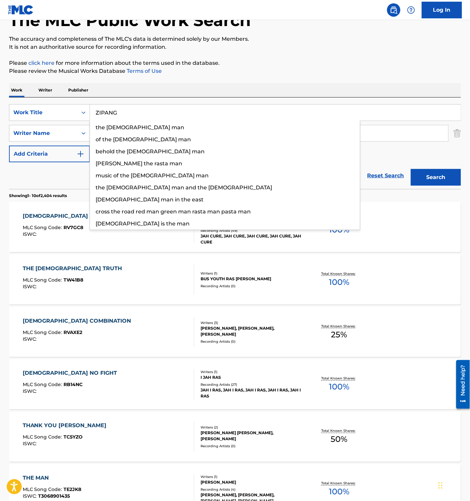
type input "ZIPANG"
click at [61, 176] on div "Reset Search Search" at bounding box center [235, 175] width 452 height 27
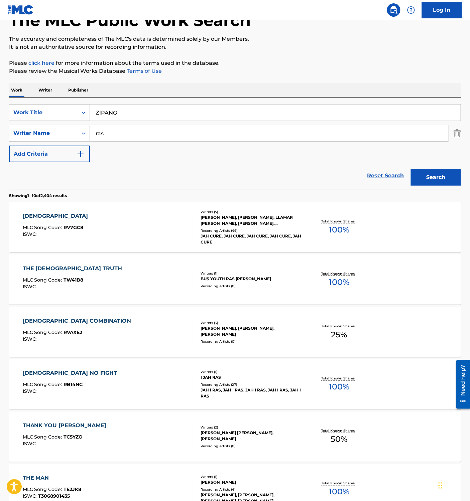
click at [130, 133] on input "ras" at bounding box center [269, 133] width 358 height 16
paste input "Rueed"
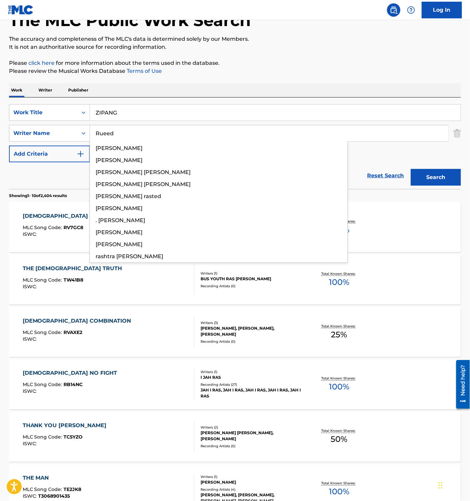
type input "Rueed"
click at [427, 177] on button "Search" at bounding box center [436, 177] width 50 height 17
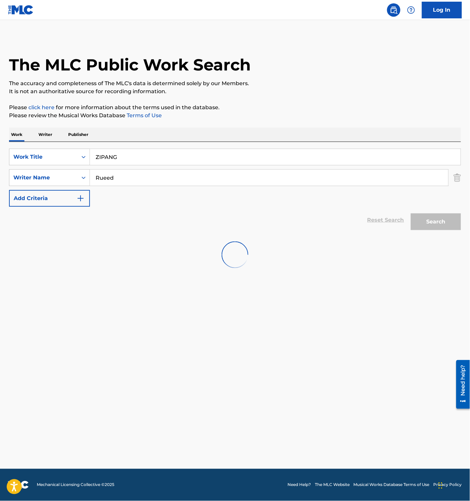
scroll to position [0, 0]
click at [140, 155] on input "ZIPANG" at bounding box center [275, 157] width 371 height 16
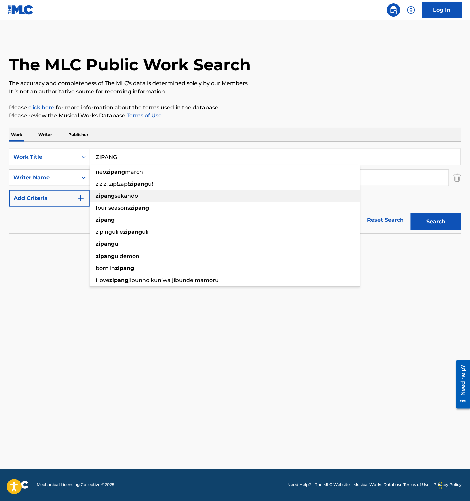
paste input "JIYUU ISHI FREE WILL"
type input "JIYUU ISHI FREE WILL"
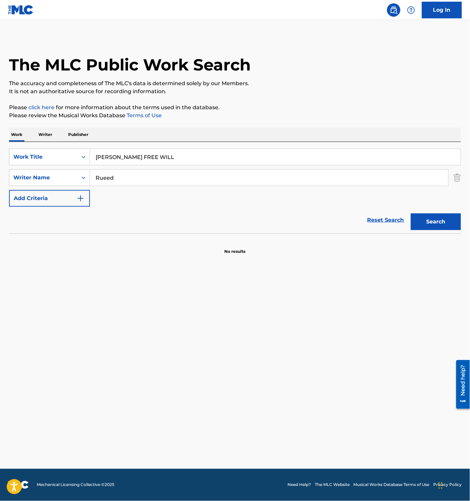
drag, startPoint x: 49, startPoint y: 239, endPoint x: 79, endPoint y: 211, distance: 40.9
click at [52, 237] on div "No results" at bounding box center [235, 244] width 452 height 21
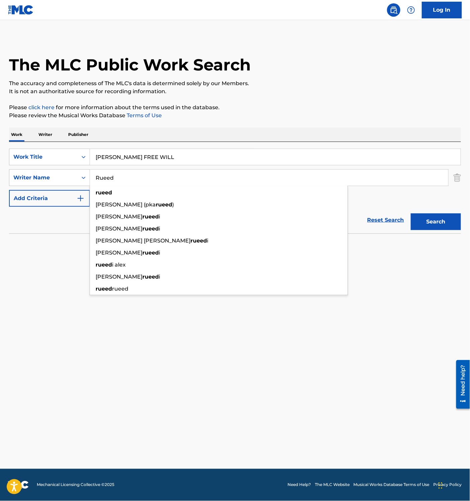
click at [112, 184] on input "Rueed" at bounding box center [269, 178] width 358 height 16
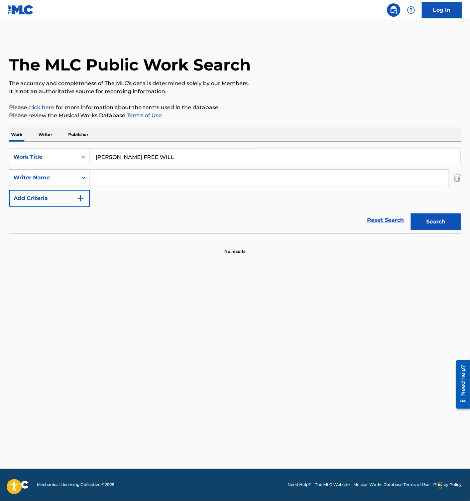
click at [431, 222] on button "Search" at bounding box center [436, 222] width 50 height 17
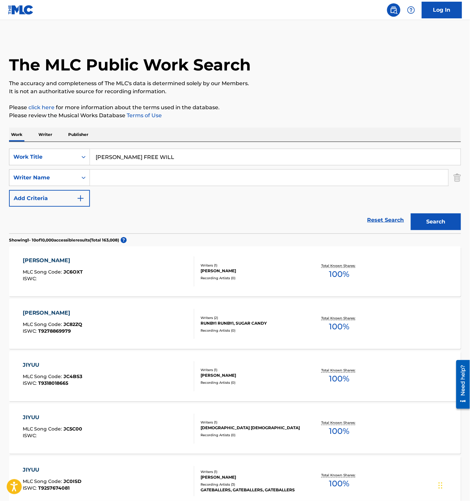
click at [131, 157] on input "JIYUU ISHI FREE WILL" at bounding box center [275, 157] width 371 height 16
paste input "GORIATE SENKI"
click at [439, 223] on button "Search" at bounding box center [436, 222] width 50 height 17
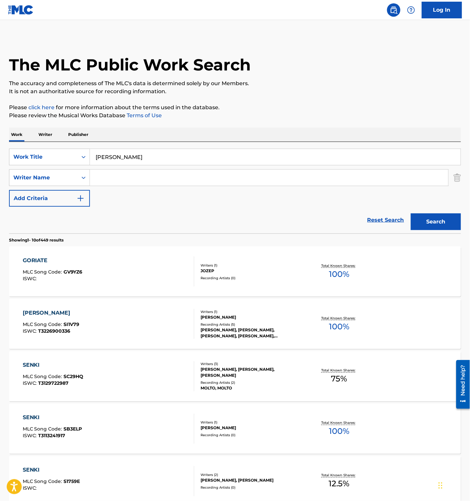
click at [145, 161] on input "GORIATE SENKI" at bounding box center [275, 157] width 371 height 16
paste input "NAGAI AME LONG RAIN"
click at [440, 223] on button "Search" at bounding box center [436, 222] width 50 height 17
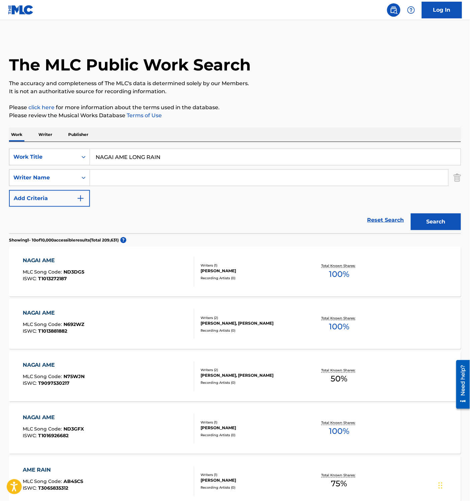
click at [237, 214] on div "Reset Search Search" at bounding box center [235, 220] width 452 height 27
click at [122, 152] on input "NAGAI AME LONG RAIN" at bounding box center [275, 157] width 371 height 16
paste input "GEIGEKI SEYO DOG FIGHT"
click at [447, 214] on button "Search" at bounding box center [436, 222] width 50 height 17
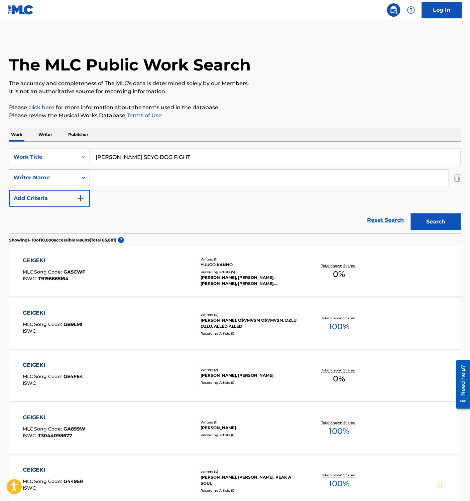
click at [138, 157] on input "GEIGEKI SEYO DOG FIGHT" at bounding box center [275, 157] width 371 height 16
paste input "SAIGONO WARUTSUO ODOROU LAST WALTZ"
click at [428, 218] on button "Search" at bounding box center [436, 222] width 50 height 17
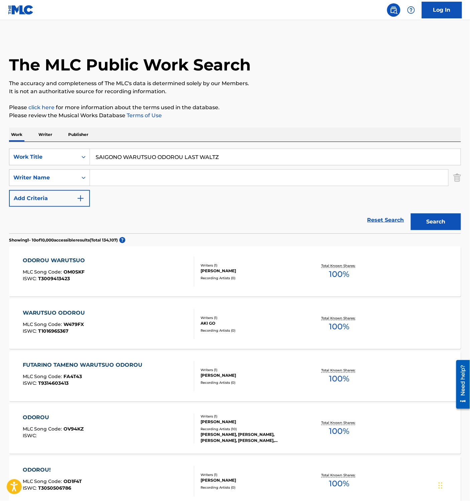
click at [227, 217] on div "Reset Search Search" at bounding box center [235, 220] width 452 height 27
click at [198, 217] on div "Reset Search Search" at bounding box center [235, 220] width 452 height 27
click at [148, 161] on input "SAIGONO WARUTSUO ODOROU LAST WALTZ" at bounding box center [275, 157] width 371 height 16
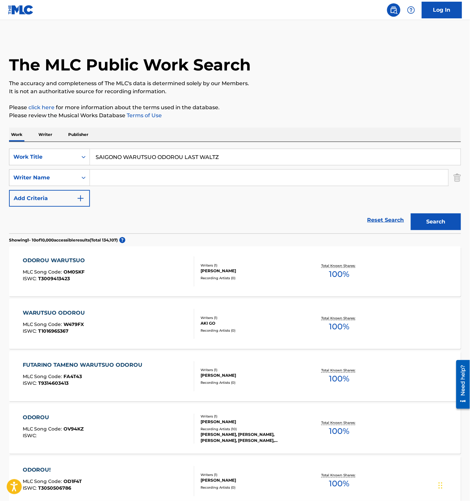
paste input "TSUKIGA OCHITEKITA YORU"
click at [438, 220] on button "Search" at bounding box center [436, 222] width 50 height 17
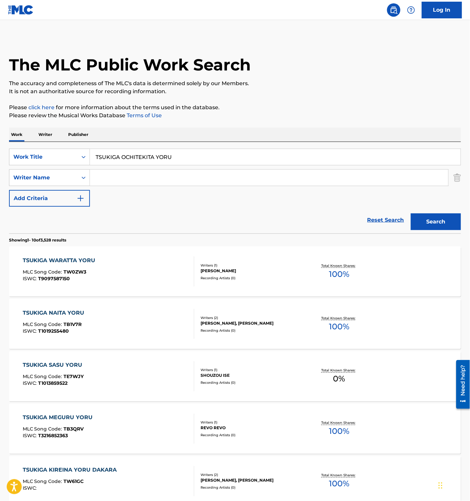
click at [169, 152] on input "TSUKIGA OCHITEKITA YORU" at bounding box center [275, 157] width 371 height 16
paste input "FURUI SUIFUNO KIOKU HARUKANARU SHERASAADO OLD MEMORIES"
click at [433, 218] on button "Search" at bounding box center [436, 222] width 50 height 17
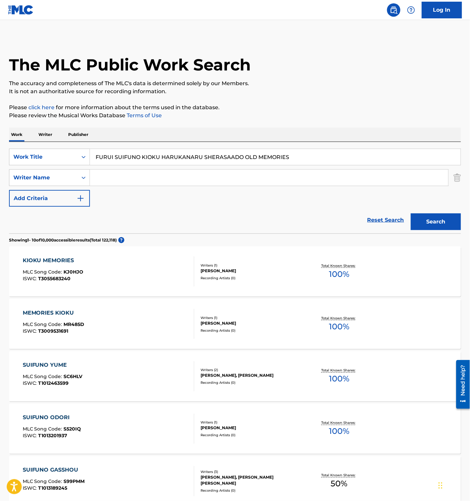
click at [120, 149] on div "FURUI SUIFUNO KIOKU HARUKANARU SHERASAADO OLD MEMORIES" at bounding box center [275, 157] width 371 height 17
click at [141, 163] on input "FURUI SUIFUNO KIOKU HARUKANARU SHERASAADO OLD MEMORIES" at bounding box center [275, 157] width 371 height 16
paste input "SEMAI KOMICHIO"
click at [429, 217] on button "Search" at bounding box center [436, 222] width 50 height 17
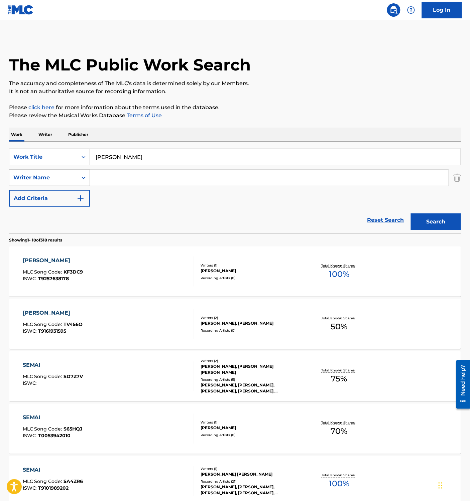
click at [201, 202] on div "SearchWithCriteria84382e6a-d8cb-45ab-ba99-907b671a96f7 Work Title SEMAI KOMICHI…" at bounding box center [235, 178] width 452 height 58
click at [134, 159] on input "SEMAI KOMICHIO" at bounding box center [275, 157] width 371 height 16
paste input "HUYO NAGAMICHI WARENI SHIMESHI"
click at [434, 221] on button "Search" at bounding box center [436, 222] width 50 height 17
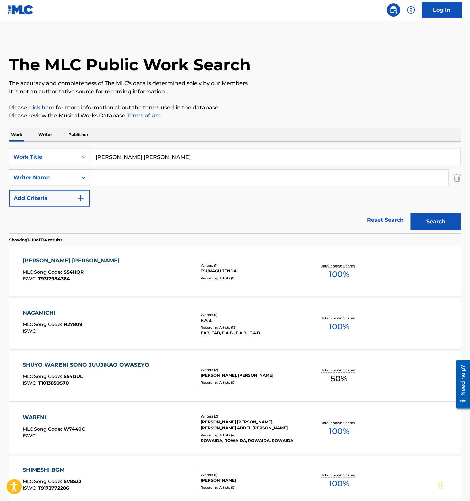
click at [190, 200] on div "SearchWithCriteria84382e6a-d8cb-45ab-ba99-907b671a96f7 Work Title SHUYO NAGAMIC…" at bounding box center [235, 178] width 452 height 58
click at [143, 151] on input "SHUYO NAGAMICHI WARENI SHIMESHI" at bounding box center [275, 157] width 371 height 16
click at [128, 167] on div "SearchWithCriteria84382e6a-d8cb-45ab-ba99-907b671a96f7 Work Title SHUYO NAGAMIC…" at bounding box center [235, 178] width 452 height 58
click at [136, 159] on input "SHUYO NAGAMICHI WARENI SHIMESHI" at bounding box center [275, 157] width 371 height 16
paste input "TO TOMONI AYUMU HIB"
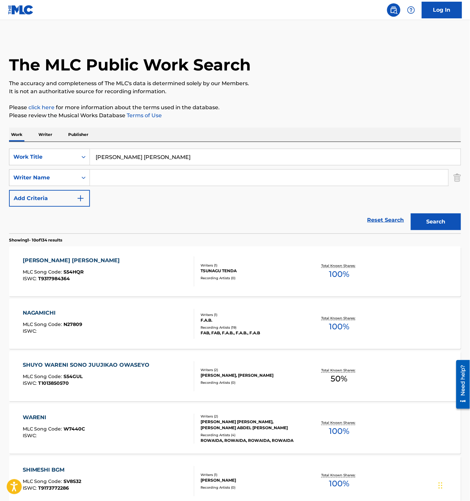
click at [439, 228] on button "Search" at bounding box center [436, 222] width 50 height 17
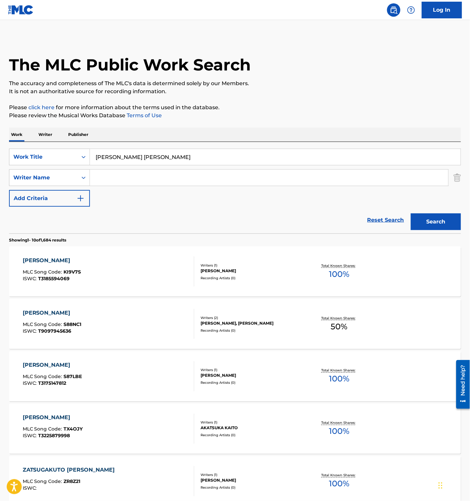
click at [144, 158] on input "SHUTO TOMONI AYUMU HIBI" at bounding box center [275, 157] width 371 height 16
paste input "KURUSHIMI WAREO KAKOMUTOMO"
click at [432, 224] on button "Search" at bounding box center [436, 222] width 50 height 17
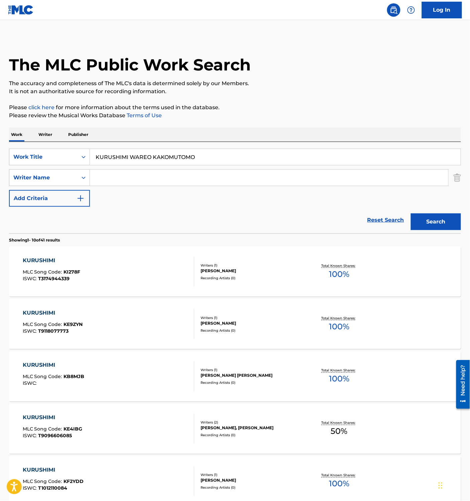
click at [127, 162] on input "KURUSHIMI WAREO KAKOMUTOMO" at bounding box center [275, 157] width 371 height 16
paste input "YUTAKANA TAMAMON"
type input "YUTAKANA TAMAMONO"
click at [440, 221] on button "Search" at bounding box center [436, 222] width 50 height 17
click at [146, 157] on input "YUTAKANA TAMAMONO" at bounding box center [275, 157] width 371 height 16
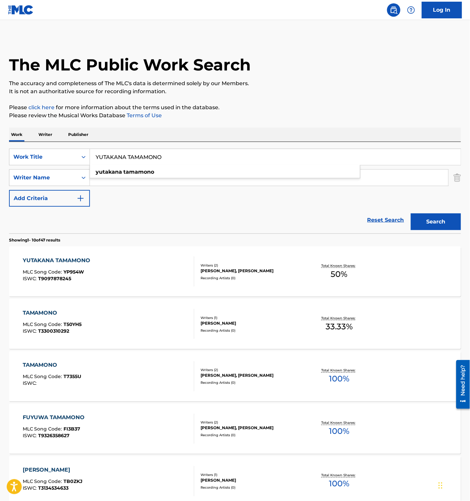
click at [201, 217] on div "Reset Search Search" at bounding box center [235, 220] width 452 height 27
click at [167, 215] on div "Reset Search Search" at bounding box center [235, 220] width 452 height 27
click at [167, 216] on div "Reset Search Search" at bounding box center [235, 220] width 452 height 27
click at [123, 275] on div "YUTAKANA TAMAMONO MLC Song Code : YP954W ISWC : T9097878245" at bounding box center [109, 272] width 172 height 30
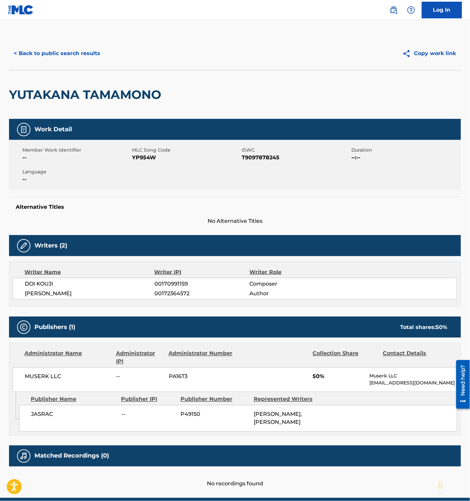
click at [45, 55] on button "< Back to public search results" at bounding box center [57, 53] width 96 height 17
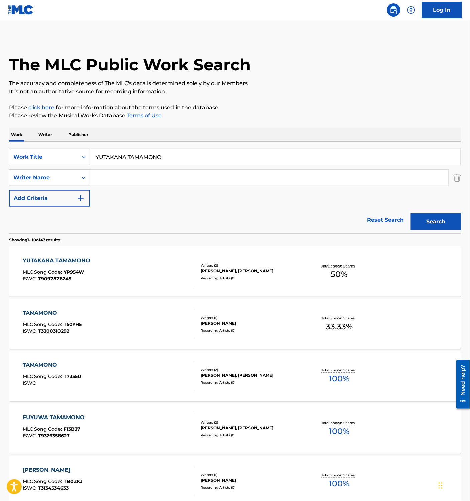
click at [198, 210] on div "Reset Search Search" at bounding box center [235, 220] width 452 height 27
click at [141, 157] on input "YUTAKANA TAMAMONO" at bounding box center [275, 157] width 371 height 16
paste input "AKUSOKUNOCHINI"
click at [434, 225] on button "Search" at bounding box center [436, 222] width 50 height 17
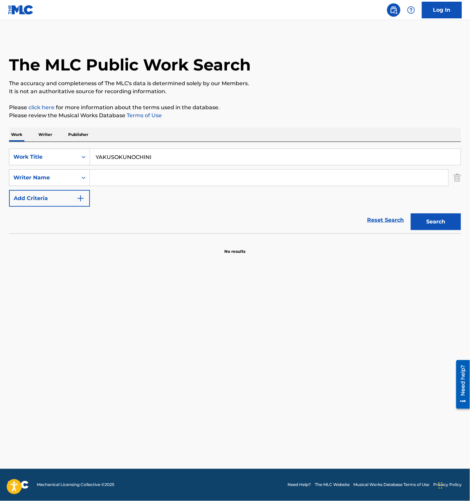
click at [142, 161] on input "YAKUSOKUNOCHINI" at bounding box center [275, 157] width 371 height 16
click at [446, 220] on button "Search" at bounding box center [436, 222] width 50 height 17
click at [129, 161] on input "YAKUSOKUNOCHINI" at bounding box center [275, 157] width 371 height 16
paste input "SHUNO MIMAENI TSUDO"
type input "[PERSON_NAME]"
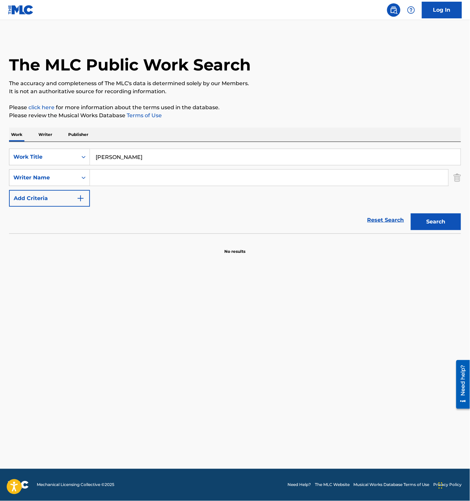
click at [429, 217] on button "Search" at bounding box center [436, 222] width 50 height 17
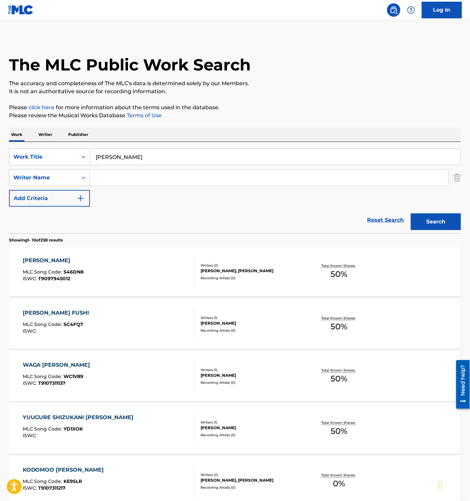
click at [139, 268] on div "SHUNO MIMAENI TSUDOI MLC Song Code : S46DN8 ISWC : T9097945012" at bounding box center [109, 272] width 172 height 30
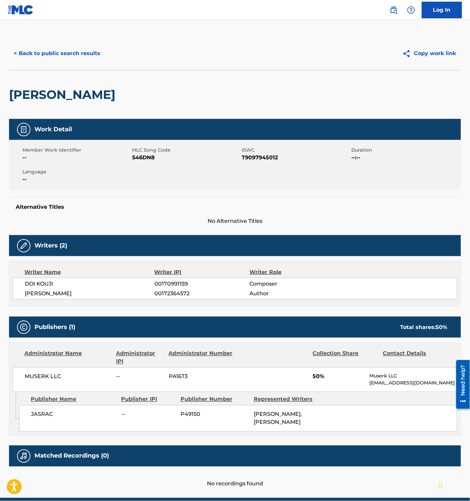
click at [142, 157] on span "S46DN8" at bounding box center [186, 158] width 108 height 8
copy span "S46DN8"
click at [61, 58] on button "< Back to public search results" at bounding box center [57, 53] width 96 height 17
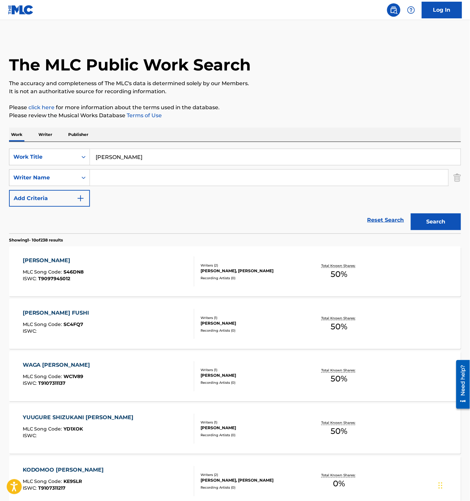
click at [156, 155] on input "[PERSON_NAME]" at bounding box center [275, 157] width 371 height 16
paste input "Fly Away"
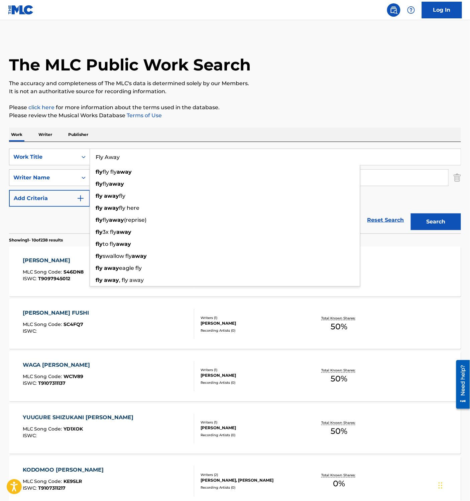
type input "Fly Away"
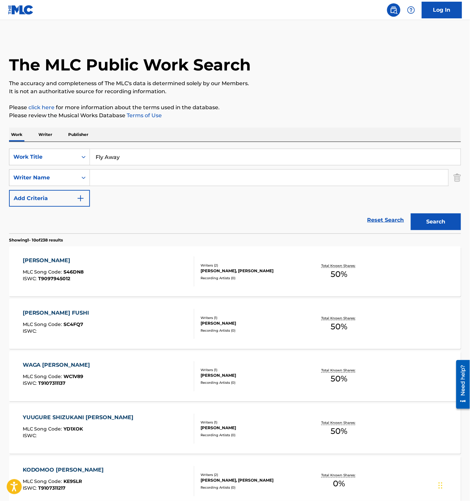
click at [106, 179] on input "Search Form" at bounding box center [269, 178] width 358 height 16
paste input "Vaxim"
type input "Vaxim"
click at [442, 220] on button "Search" at bounding box center [436, 222] width 50 height 17
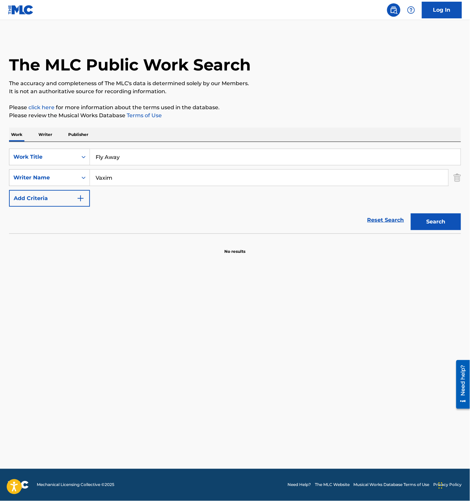
click at [117, 158] on input "Fly Away" at bounding box center [275, 157] width 371 height 16
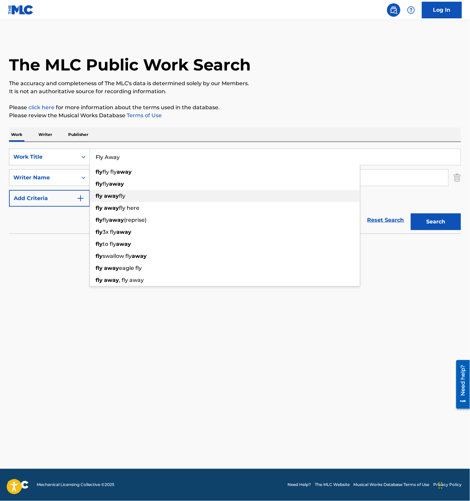
paste input "STAY BY MY SIDE FEAT.JAMOSA,FINGAZZ"
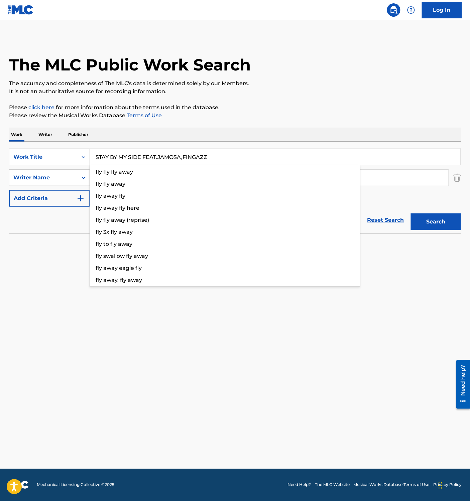
type input "STAY BY MY SIDE FEAT.JAMOSA,FINGAZZ"
drag, startPoint x: 54, startPoint y: 249, endPoint x: 83, endPoint y: 216, distance: 44.3
click at [55, 249] on section "No results" at bounding box center [235, 245] width 452 height 17
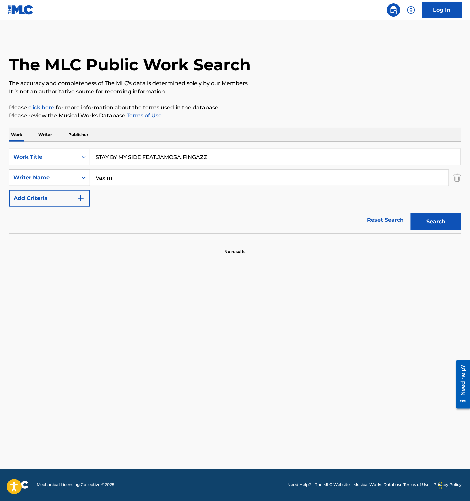
click at [112, 182] on input "Vaxim" at bounding box center [269, 178] width 358 height 16
click at [432, 224] on button "Search" at bounding box center [436, 222] width 50 height 17
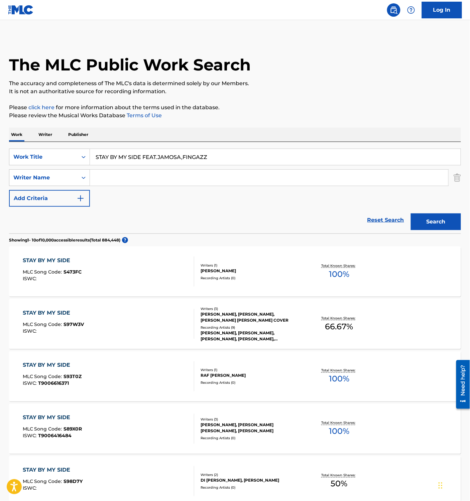
click at [153, 159] on input "STAY BY MY SIDE FEAT.JAMOSA,FINGAZZ" at bounding box center [275, 157] width 371 height 16
paste input "JACK THE PARTY feat. HOKT, SUBOI"
click at [425, 217] on button "Search" at bounding box center [436, 222] width 50 height 17
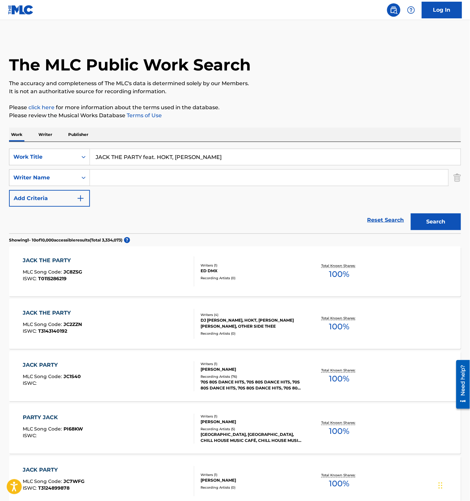
click at [221, 223] on div "Reset Search Search" at bounding box center [235, 220] width 452 height 27
click at [268, 199] on div "SearchWithCriteria84382e6a-d8cb-45ab-ba99-907b671a96f7 Work Title JACK THE PART…" at bounding box center [235, 178] width 452 height 58
click at [142, 156] on input "JACK THE PARTY feat. HOKT, SUBOI" at bounding box center [275, 157] width 371 height 16
drag, startPoint x: 143, startPoint y: 157, endPoint x: 230, endPoint y: 160, distance: 87.0
click at [230, 159] on input "JACK THE PARTY feat. HOKT, SUBOI" at bounding box center [275, 157] width 371 height 16
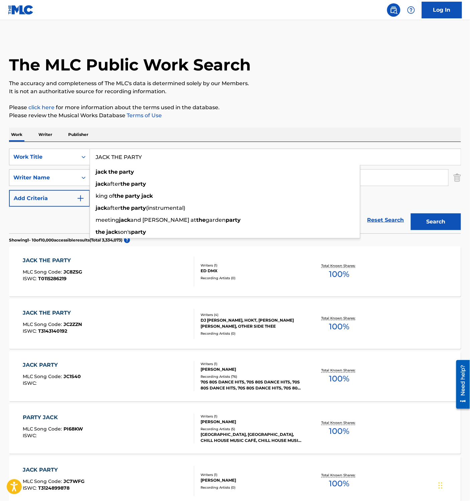
type input "JACK THE PARTY"
drag, startPoint x: 25, startPoint y: 218, endPoint x: 105, endPoint y: 206, distance: 81.1
click at [31, 218] on div "Reset Search Search" at bounding box center [235, 220] width 452 height 27
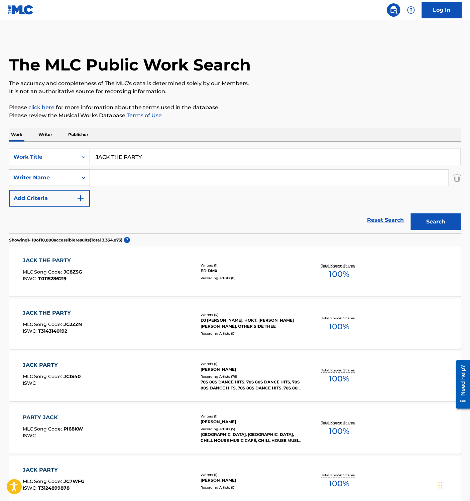
click at [135, 174] on input "Search Form" at bounding box center [269, 178] width 358 height 16
paste input "Hokt"
type input "Hokt"
click at [428, 217] on button "Search" at bounding box center [436, 222] width 50 height 17
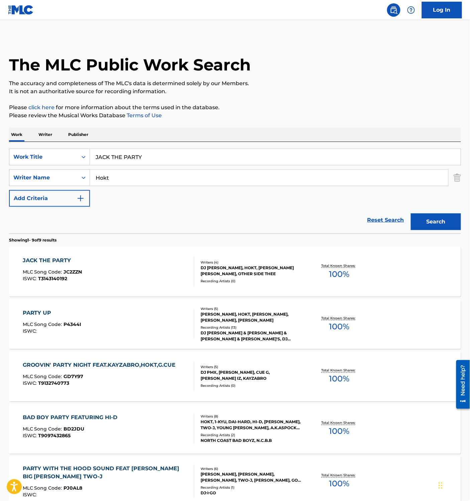
click at [179, 270] on div "JACK THE PARTY MLC Song Code : JC2ZZN ISWC : T3143140192" at bounding box center [109, 272] width 172 height 30
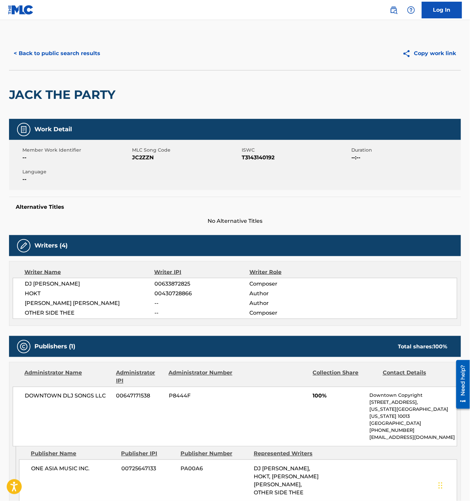
click at [75, 56] on button "< Back to public search results" at bounding box center [57, 53] width 96 height 17
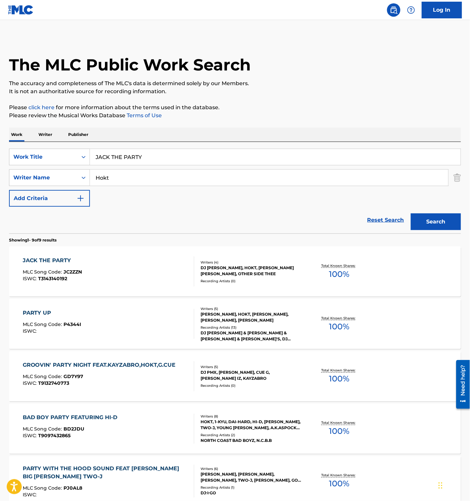
click at [144, 163] on input "JACK THE PARTY" at bounding box center [275, 157] width 371 height 16
paste input "ASIAN DREAM feat. Kayzabro (DS455), THAITANIUM"
type input "ASIAN DREAM feat. Kayzabro (DS455), THAITANIUM"
drag, startPoint x: 124, startPoint y: 180, endPoint x: 61, endPoint y: 181, distance: 62.9
click at [61, 181] on div "SearchWithCriteriaf8ab2699-8df6-43eb-a139-d0e327dea46f Writer Name Hokt" at bounding box center [235, 177] width 452 height 17
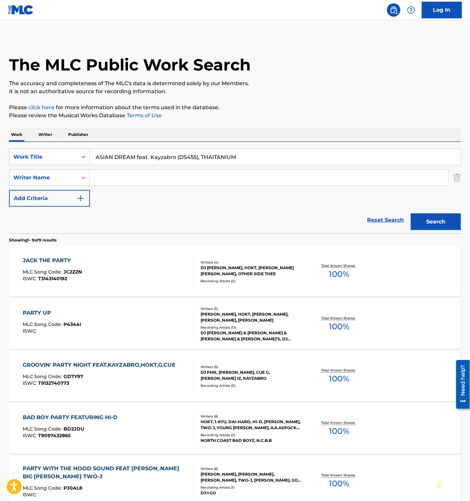
click at [443, 220] on button "Search" at bounding box center [436, 222] width 50 height 17
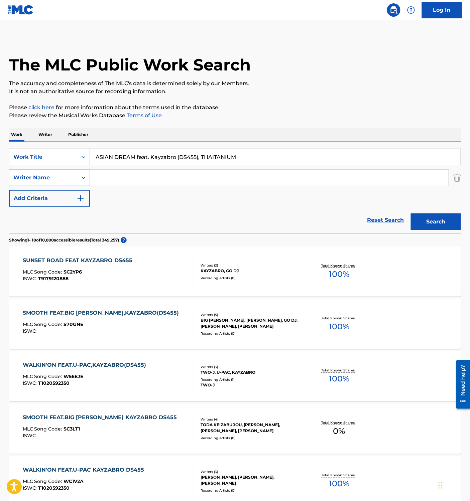
click at [218, 222] on div "Reset Search Search" at bounding box center [235, 220] width 452 height 27
click at [136, 154] on input "ASIAN DREAM feat. Kayzabro (DS455), THAITANIUM" at bounding box center [275, 157] width 371 height 16
click at [142, 161] on input "ASIAN DREAM feat. Kayzabro (DS455), THAITANIUM" at bounding box center [275, 157] width 371 height 16
paste input "SHUTO TOMONI AYUMU HIBI"
click at [433, 221] on button "Search" at bounding box center [436, 222] width 50 height 17
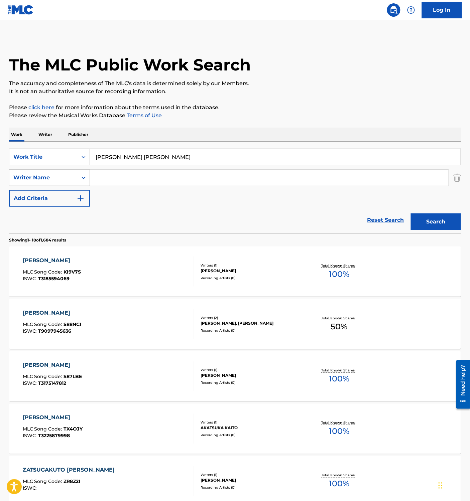
click at [138, 150] on input "SHUTO TOMONI AYUMU HIBI" at bounding box center [275, 157] width 371 height 16
paste input "ORUTOREKOUDOUTOMIGAOTOSUKAGE"
click at [419, 221] on button "Search" at bounding box center [436, 222] width 50 height 17
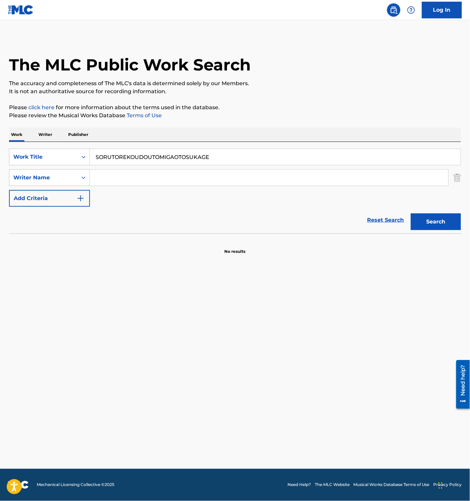
click at [165, 163] on input "SORUTOREKOUDOUTOMIGAOTOSUKAGE" at bounding box center [275, 157] width 371 height 16
paste input "HIGUMATAWAAMEISEINOITADAKI"
click at [434, 219] on button "Search" at bounding box center [436, 222] width 50 height 17
click at [138, 151] on input "SHIGUMATAWAAMEISEINOITADAKI" at bounding box center [275, 157] width 371 height 16
paste input "TABINOHATE"
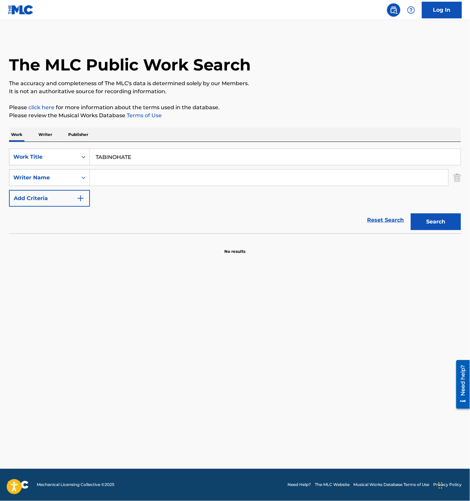
click at [431, 224] on button "Search" at bounding box center [436, 222] width 50 height 17
click at [120, 157] on input "TABINOHATE" at bounding box center [275, 157] width 371 height 16
paste input "NOROINOOWARITABINOTSUZUKI"
click at [448, 224] on button "Search" at bounding box center [436, 222] width 50 height 17
click at [160, 309] on main "The MLC Public Work Search The accuracy and completeness of The MLC's data is d…" at bounding box center [235, 244] width 470 height 449
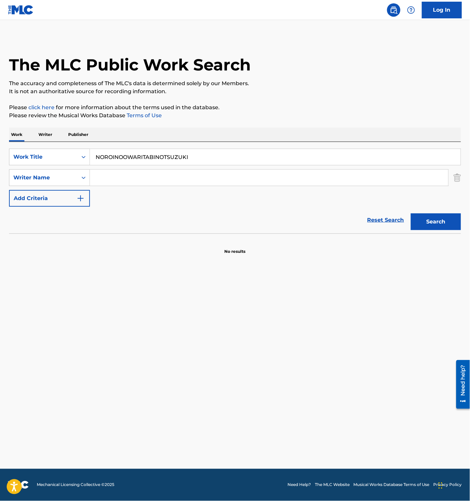
click at [161, 304] on main "The MLC Public Work Search The accuracy and completeness of The MLC's data is d…" at bounding box center [235, 244] width 470 height 449
click at [157, 154] on input "NOROINOOWARITABINOTSUZUKI" at bounding box center [275, 157] width 371 height 16
click at [449, 221] on button "Search" at bounding box center [436, 222] width 50 height 17
click at [195, 162] on input "NOROINOOWARITABINOTSUZUKI" at bounding box center [275, 157] width 371 height 16
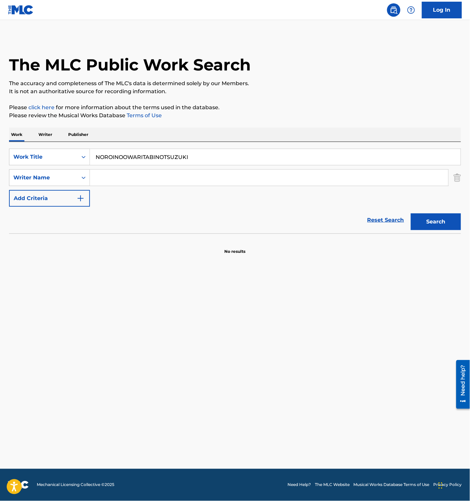
click at [440, 223] on button "Search" at bounding box center [436, 222] width 50 height 17
click at [132, 157] on input "NOROINOOWARITABINOTSUZUKI" at bounding box center [275, 157] width 371 height 16
paste input "TOKINO MEGAMINO KIKAN"
click at [432, 225] on button "Search" at bounding box center [436, 222] width 50 height 17
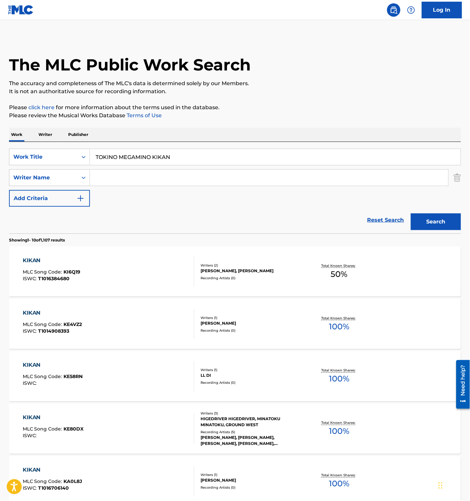
click at [166, 155] on input "TOKINO MEGAMINO KIKAN" at bounding box center [275, 157] width 371 height 16
paste input "LATE NIGHT LO-FI CHILL BEATS FOR NIGHT OWLS"
drag, startPoint x: 433, startPoint y: 223, endPoint x: 433, endPoint y: 220, distance: 3.7
click at [433, 223] on button "Search" at bounding box center [436, 222] width 50 height 17
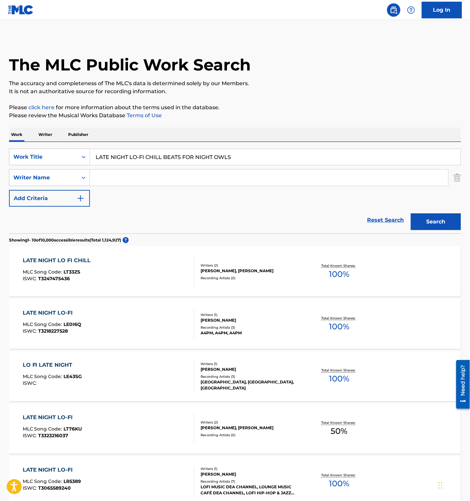
click at [158, 163] on input "LATE NIGHT LO-FI CHILL BEATS FOR NIGHT OWLS" at bounding box center [275, 157] width 371 height 16
paste input "SWEET WILLIAM KOTA THE FRIEND"
click at [434, 221] on button "Search" at bounding box center [436, 222] width 50 height 17
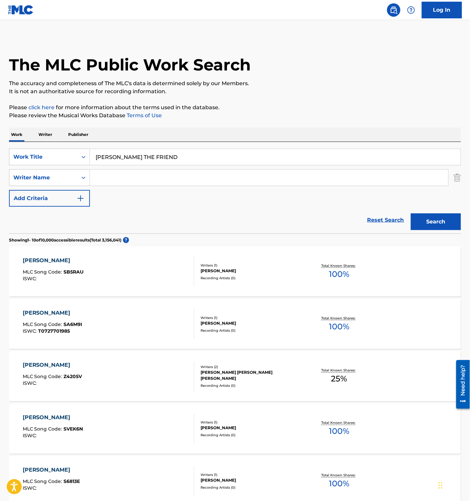
click at [139, 156] on input "SWEET WILLIAM KOTA THE FRIEND" at bounding box center [275, 157] width 371 height 16
paste input "ME TIME"
type input "ME TIME"
click at [126, 180] on input "Search Form" at bounding box center [269, 178] width 358 height 16
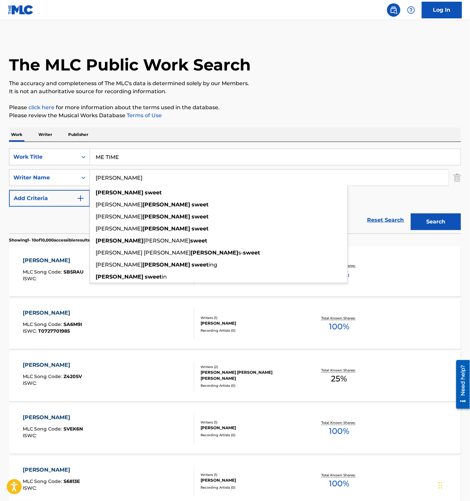
type input "sweet william"
click at [411, 214] on button "Search" at bounding box center [436, 222] width 50 height 17
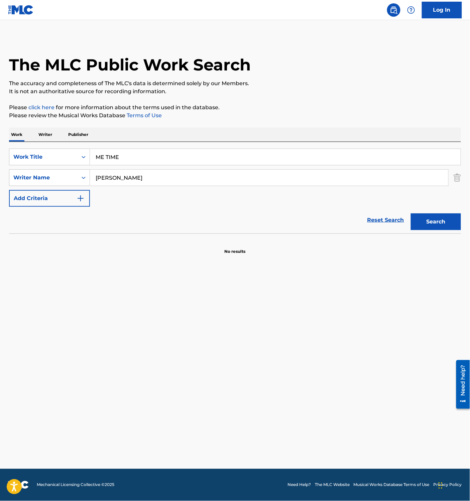
click at [146, 159] on input "ME TIME" at bounding box center [275, 157] width 371 height 16
paste input "SHUYO NAGAMICHI WARENI SHIMESHI"
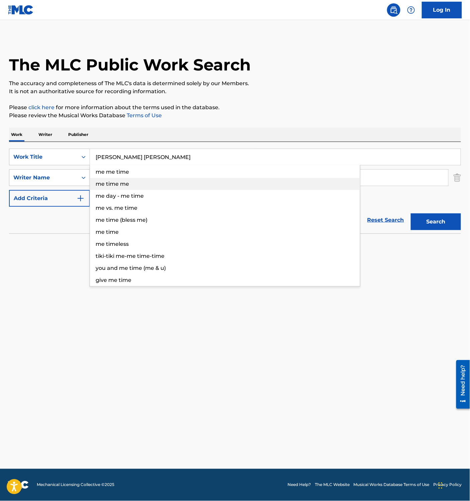
click at [117, 181] on span "me time me" at bounding box center [112, 184] width 33 height 6
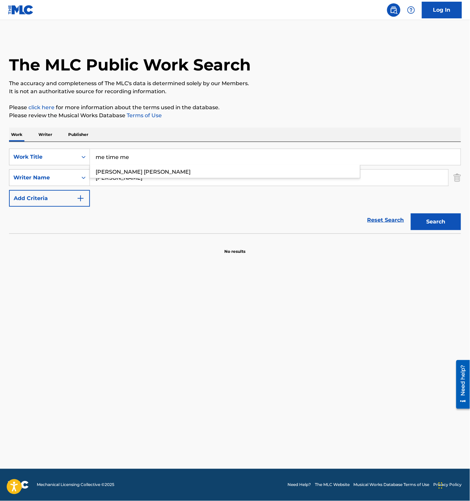
click at [134, 154] on input "me time me" at bounding box center [275, 157] width 371 height 16
paste input "SHUYO NAGAMICHI WARENI SHIMESHI"
type input "SHUYO NAGAMICHI WARENI SHIMESHI"
click at [54, 236] on section at bounding box center [235, 236] width 452 height 4
click at [119, 181] on input "sweet william" at bounding box center [269, 178] width 358 height 16
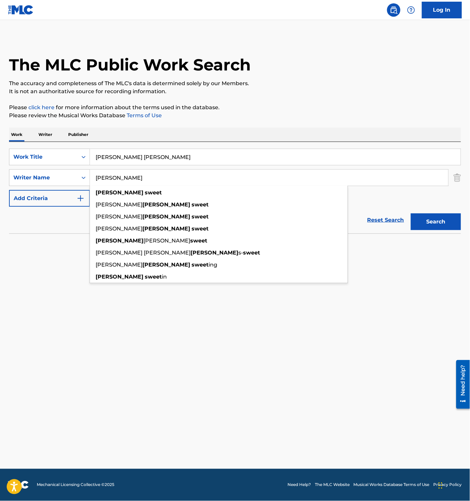
click at [119, 181] on input "sweet william" at bounding box center [269, 178] width 358 height 16
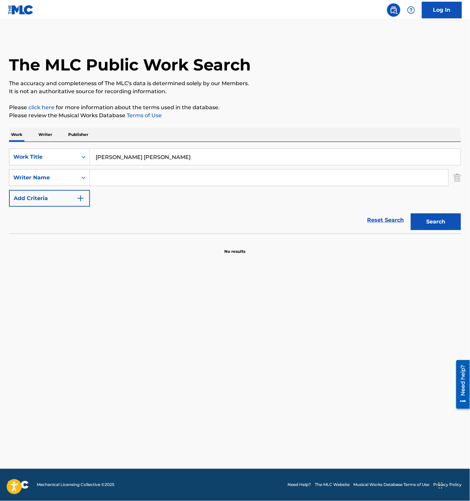
click at [437, 225] on button "Search" at bounding box center [436, 222] width 50 height 17
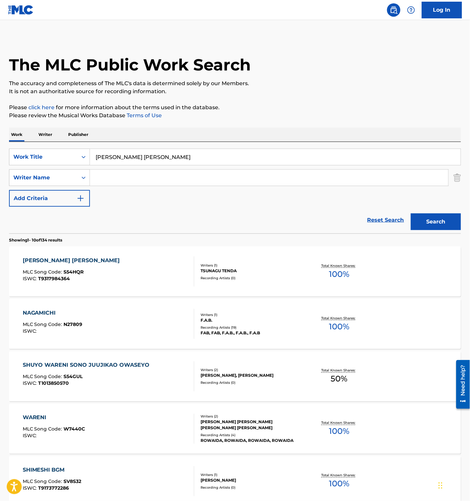
click at [192, 209] on div "Reset Search Search" at bounding box center [235, 220] width 452 height 27
click at [169, 265] on div "SHUYO NAGAMICHI WARENI SHIMESHI MLC Song Code : S54HQR ISWC : T9317984364" at bounding box center [109, 272] width 172 height 30
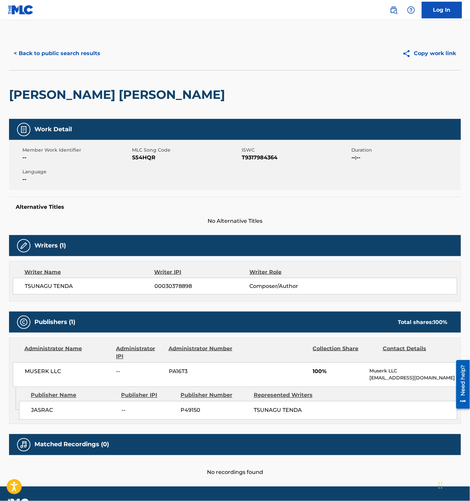
click at [263, 158] on span "T9317984364" at bounding box center [296, 158] width 108 height 8
copy span "T9317984364"
